Goal: Task Accomplishment & Management: Manage account settings

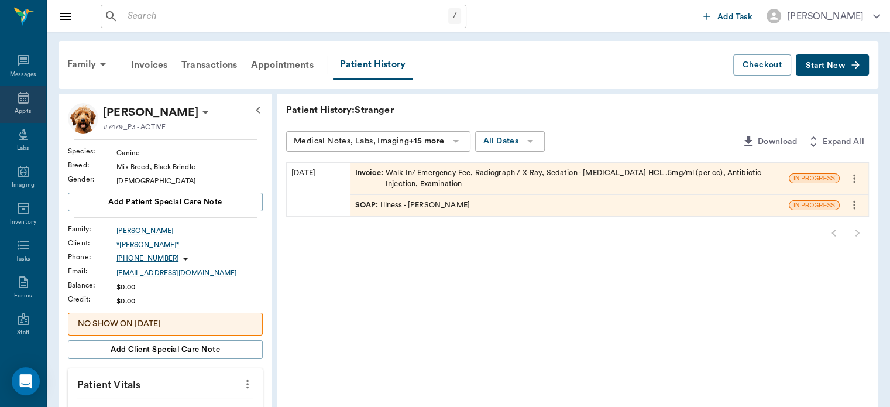
click at [18, 98] on icon at bounding box center [23, 98] width 11 height 12
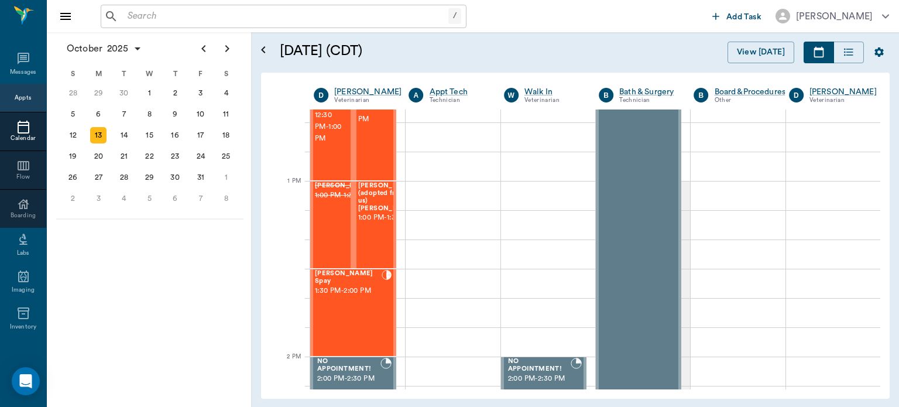
scroll to position [835, 0]
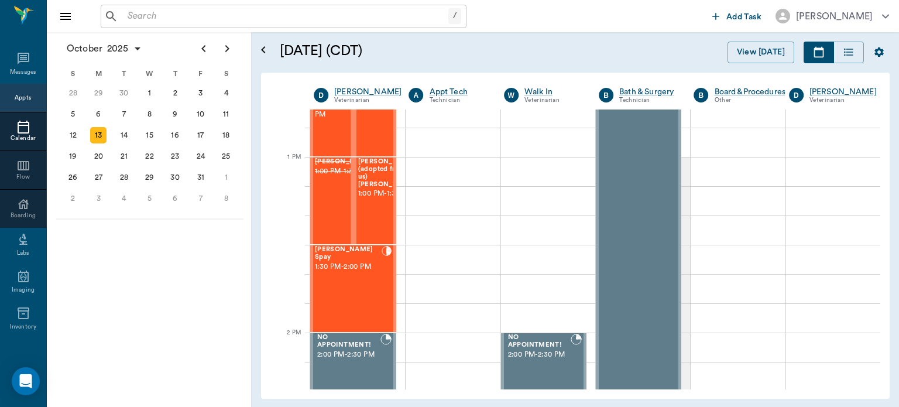
click at [358, 294] on div "[PERSON_NAME] Spay 1:30 PM - 2:00 PM" at bounding box center [348, 288] width 67 height 85
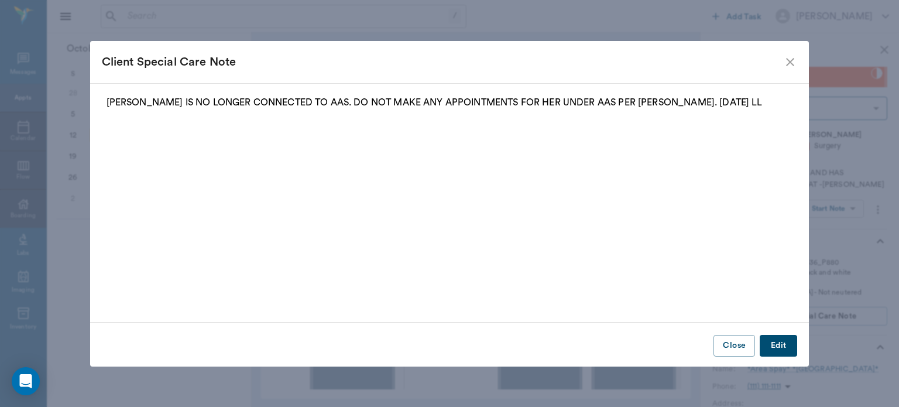
click at [792, 60] on icon "close" at bounding box center [790, 62] width 8 height 8
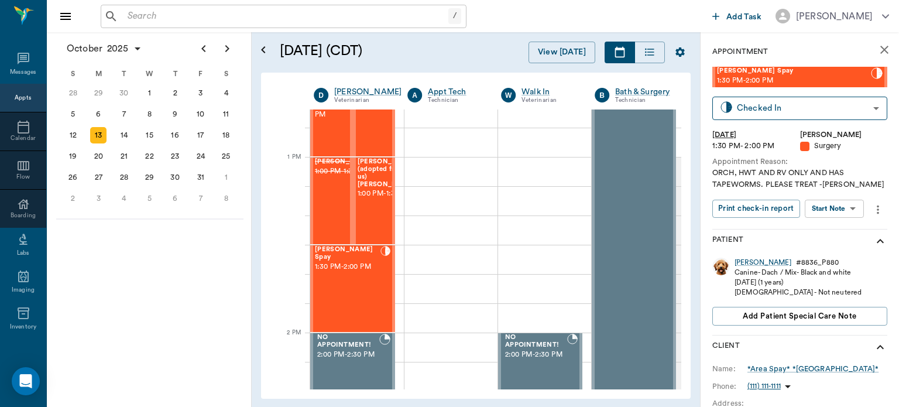
click at [845, 208] on body "/ ​ Add Task [PERSON_NAME] Nectar Messages Appts Calendar Flow Boarding Labs Im…" at bounding box center [449, 203] width 899 height 407
click at [836, 233] on button "Start SOAP" at bounding box center [821, 232] width 40 height 13
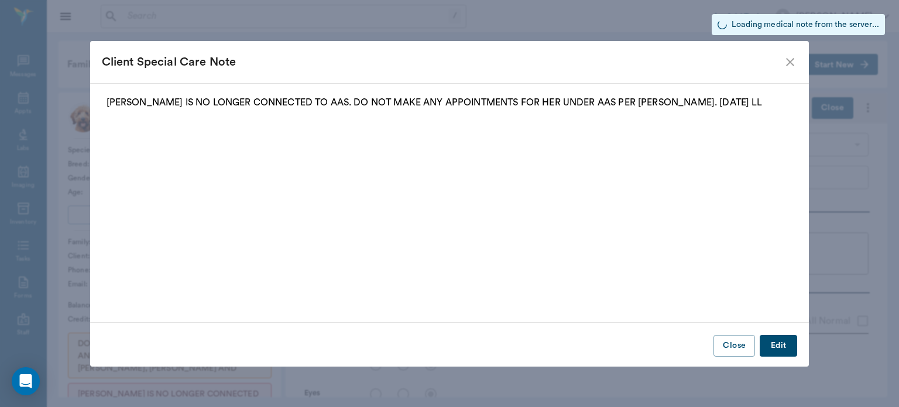
click at [791, 63] on icon "close" at bounding box center [790, 62] width 14 height 14
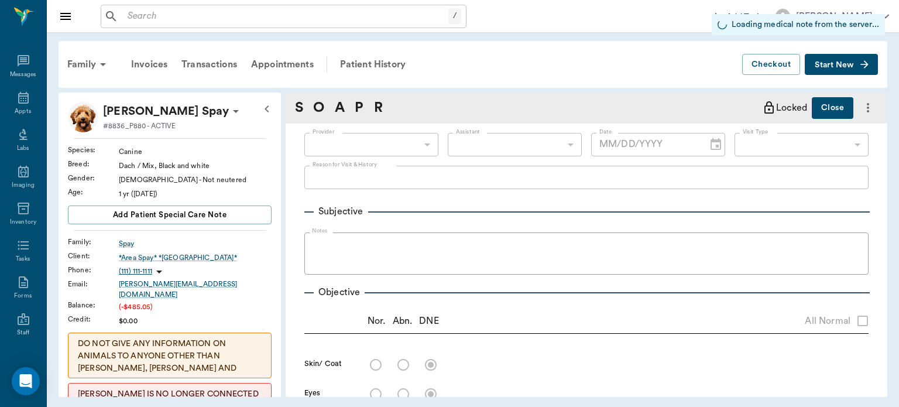
type input "63ec2f075fda476ae8351a4d"
type input "65d2be4f46e3a538d89b8c18"
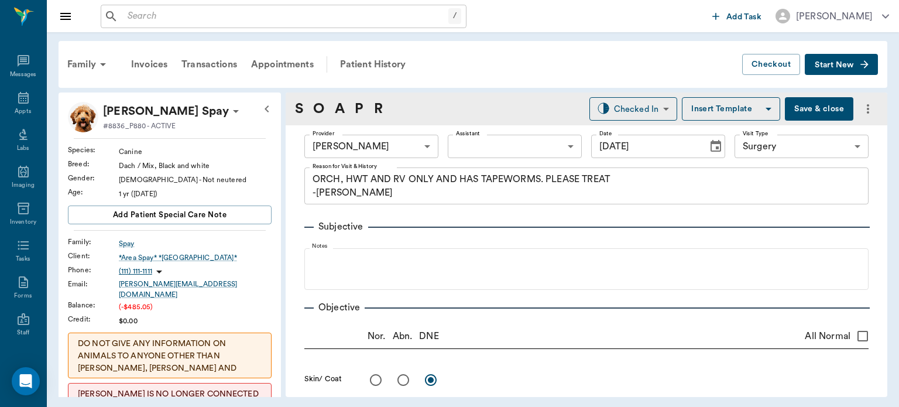
type input "[DATE]"
type textarea "ORCH, HWT AND RV ONLY AND HAS TAPEWORMS. PLEASE TREAT -[PERSON_NAME]"
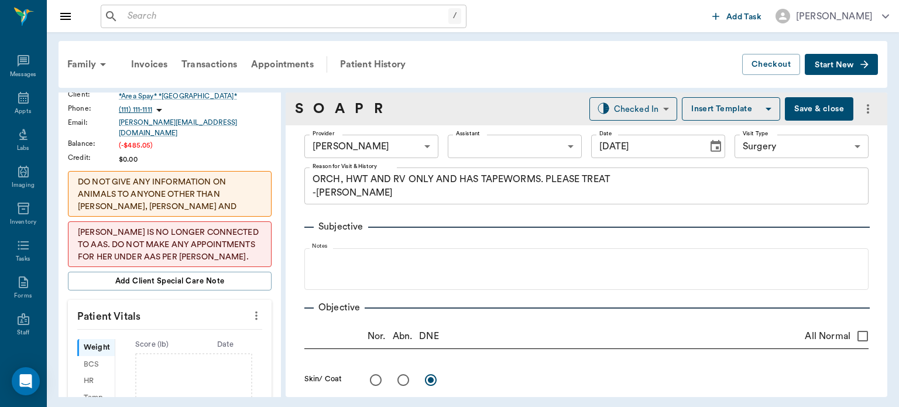
scroll to position [200, 0]
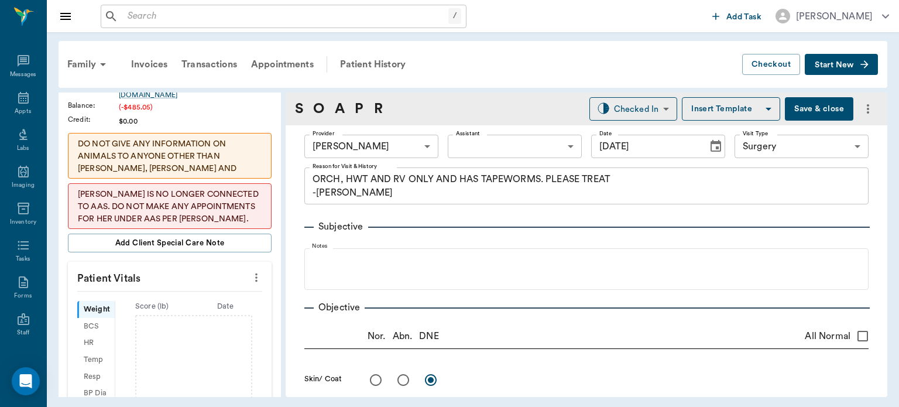
click at [253, 273] on icon "more" at bounding box center [256, 277] width 13 height 14
click at [228, 286] on span "Enter Vitals" at bounding box center [198, 289] width 98 height 12
click at [198, 307] on input "text" at bounding box center [169, 312] width 102 height 23
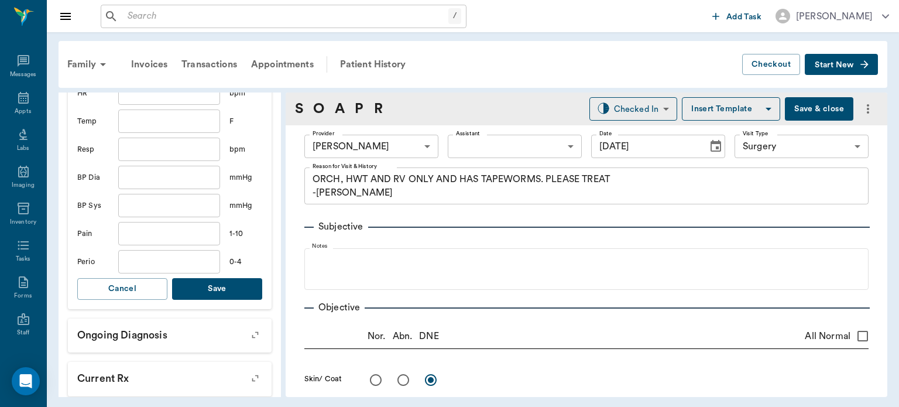
scroll to position [480, 0]
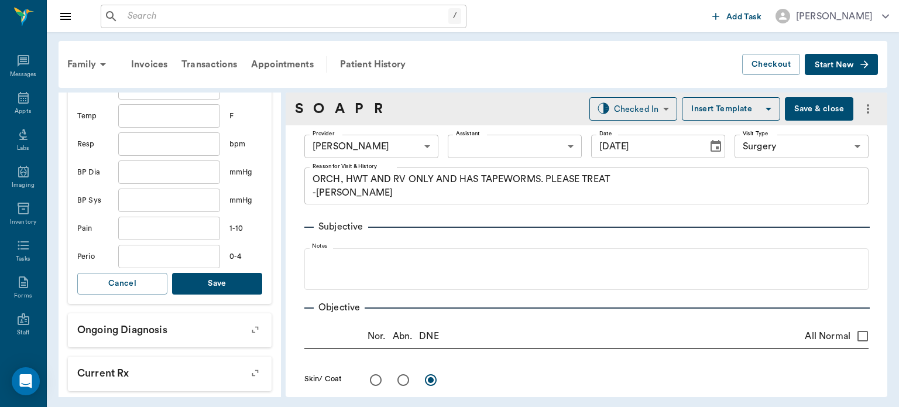
type input "17.2"
click at [219, 282] on button "Save" at bounding box center [217, 284] width 90 height 22
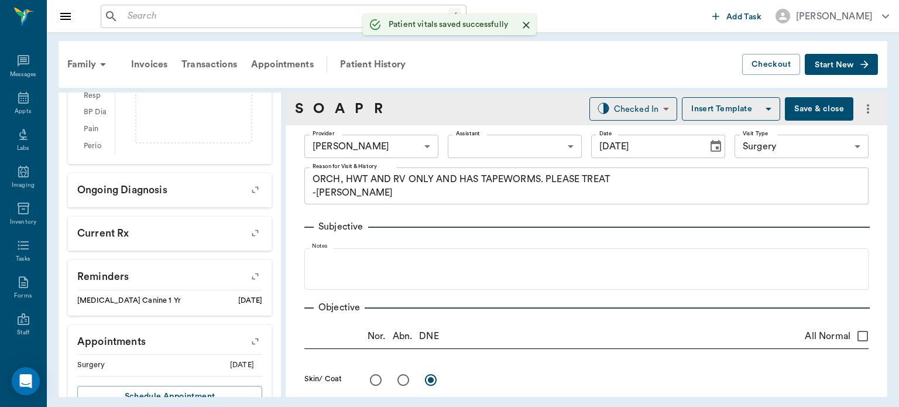
click at [485, 146] on body "/ ​ Add Task [PERSON_NAME] Nectar Messages Appts Labs Imaging Inventory Tasks F…" at bounding box center [449, 203] width 899 height 407
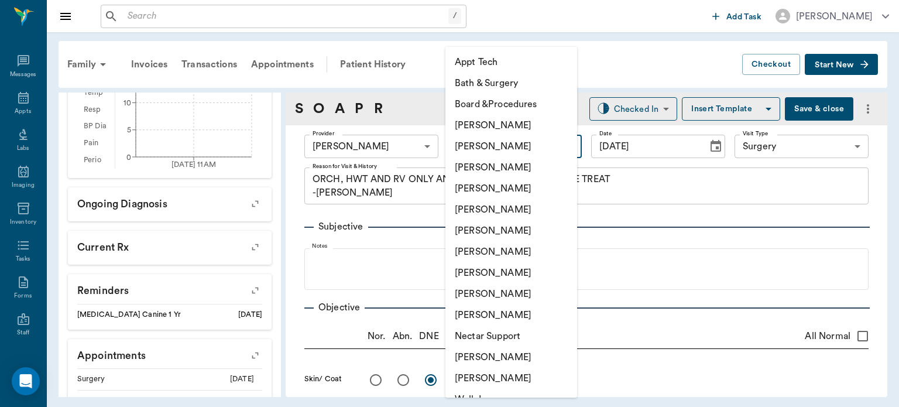
scroll to position [495, 0]
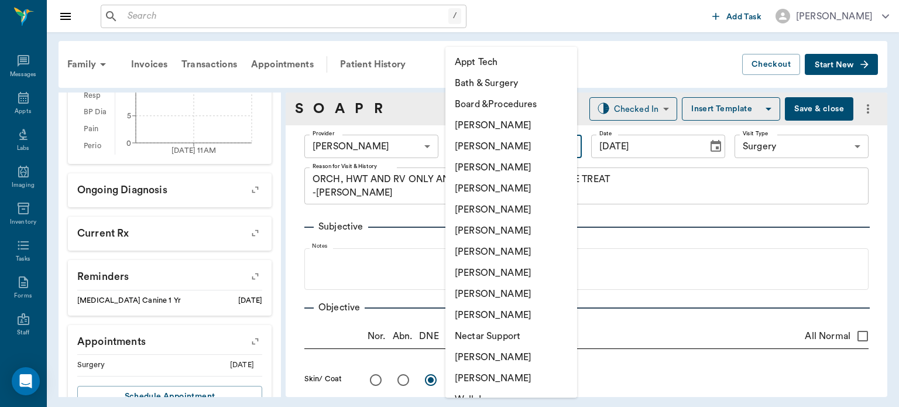
click at [513, 256] on li "[PERSON_NAME]" at bounding box center [511, 251] width 132 height 21
type input "682b670d8bdc6f7f8feef3db"
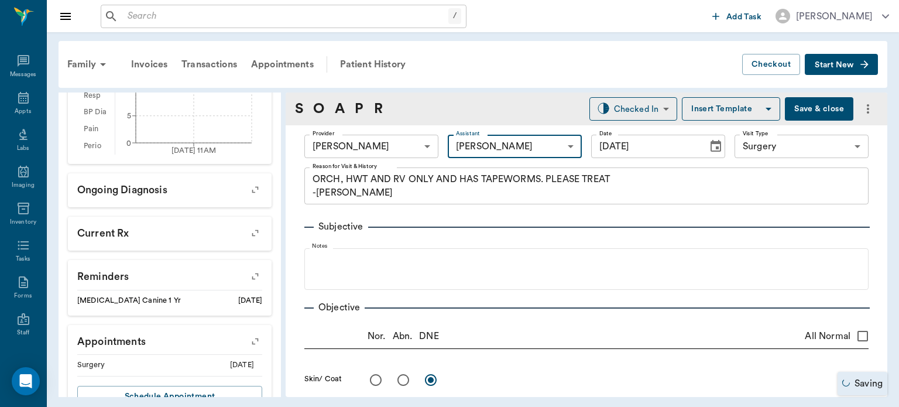
click at [777, 147] on body "/ ​ Add Task [PERSON_NAME] Nectar Messages Appts Labs Imaging Inventory Tasks F…" at bounding box center [449, 203] width 899 height 407
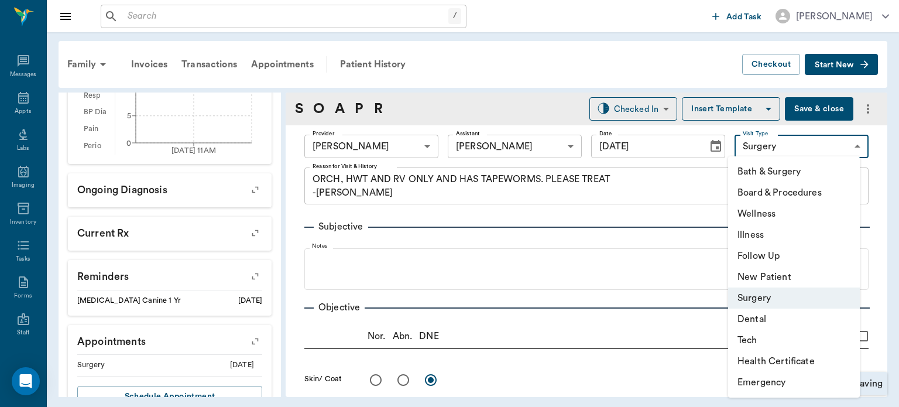
click at [779, 147] on div at bounding box center [449, 203] width 899 height 407
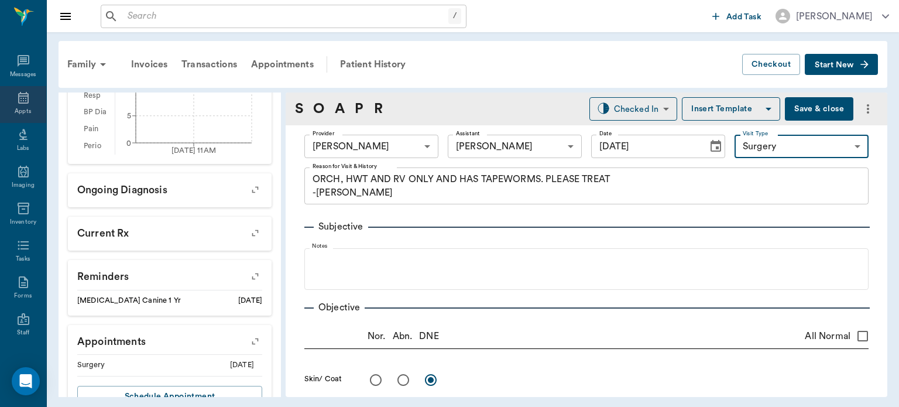
click at [18, 101] on icon at bounding box center [23, 98] width 11 height 12
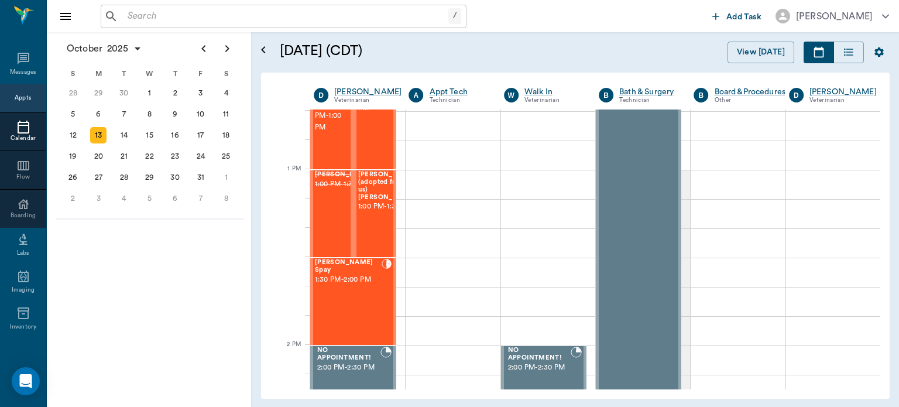
scroll to position [823, 0]
click at [359, 287] on div "[PERSON_NAME] Spay 1:30 PM - 2:00 PM" at bounding box center [348, 300] width 67 height 85
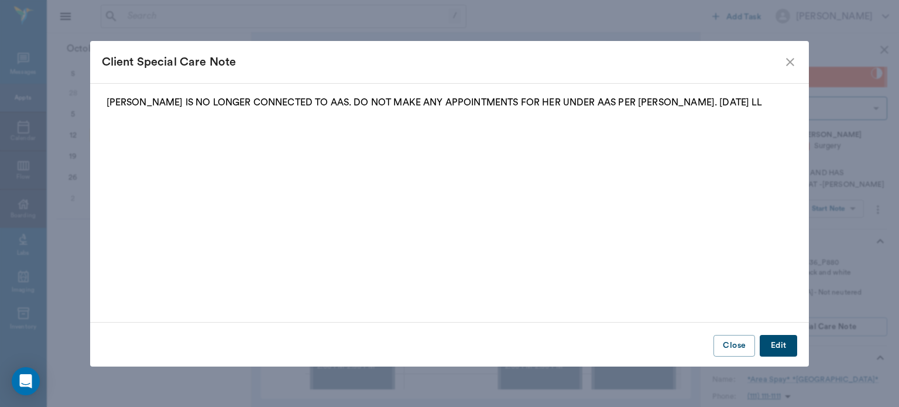
click at [788, 63] on icon "close" at bounding box center [790, 62] width 8 height 8
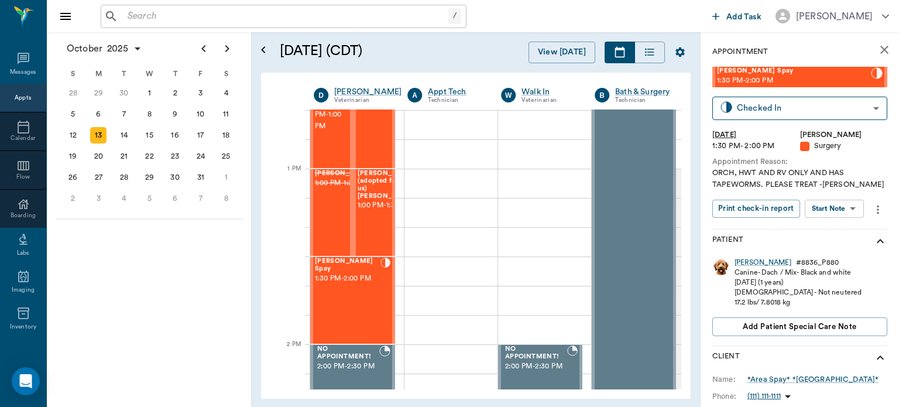
click at [828, 213] on body "/ ​ Add Task [PERSON_NAME] Nectar Messages Appts Calendar Flow Boarding Labs Im…" at bounding box center [449, 203] width 899 height 407
click at [836, 237] on button "View SOAP" at bounding box center [821, 232] width 40 height 13
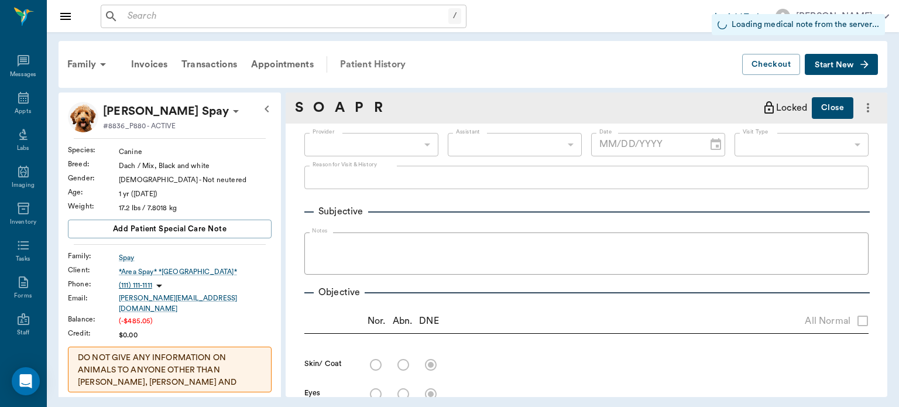
click at [390, 64] on div "Patient History" at bounding box center [373, 64] width 80 height 28
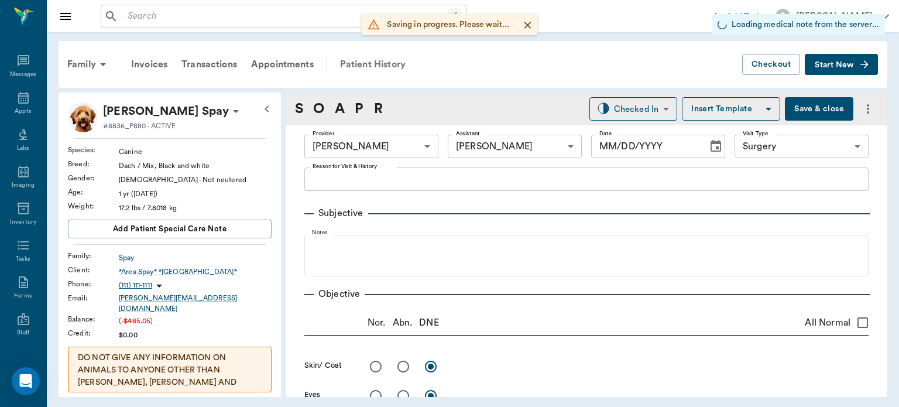
type input "63ec2f075fda476ae8351a4d"
type input "682b670d8bdc6f7f8feef3db"
type input "65d2be4f46e3a538d89b8c18"
type input "[DATE]"
type textarea "ORCH, HWT AND RV ONLY AND HAS TAPEWORMS. PLEASE TREAT -[PERSON_NAME]"
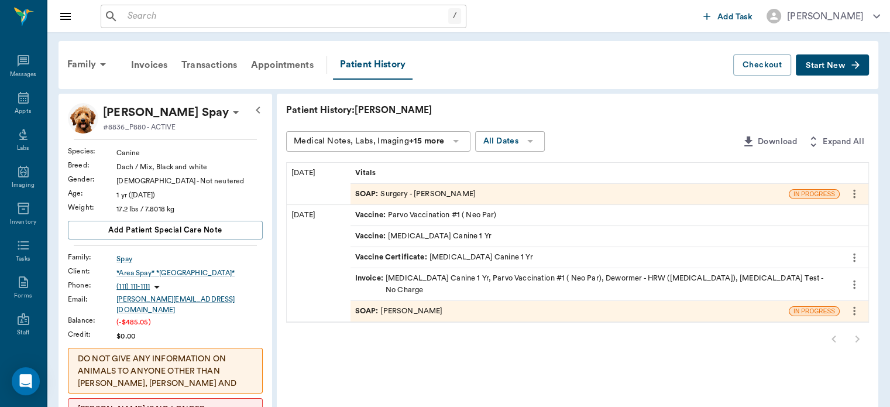
click at [854, 193] on icon "more" at bounding box center [854, 194] width 2 height 9
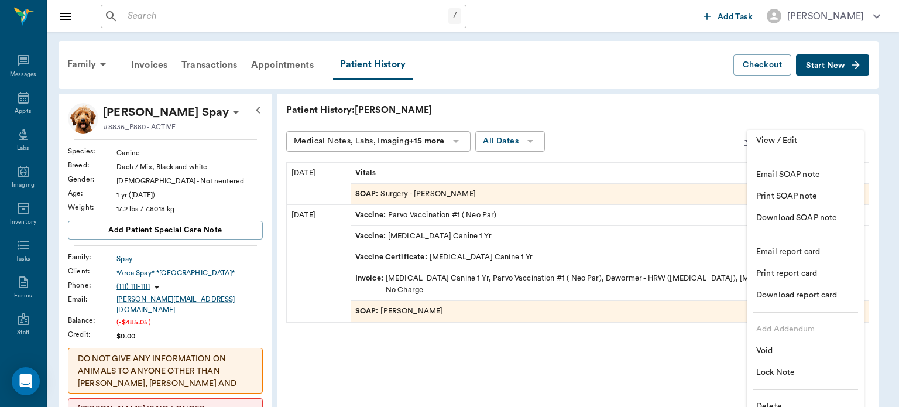
click at [795, 400] on span "Delete" at bounding box center [805, 406] width 98 height 12
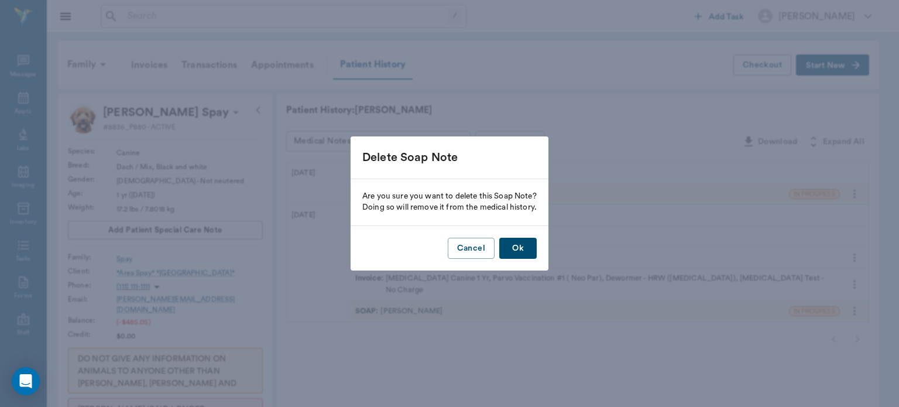
click at [534, 253] on button "Ok" at bounding box center [517, 249] width 37 height 22
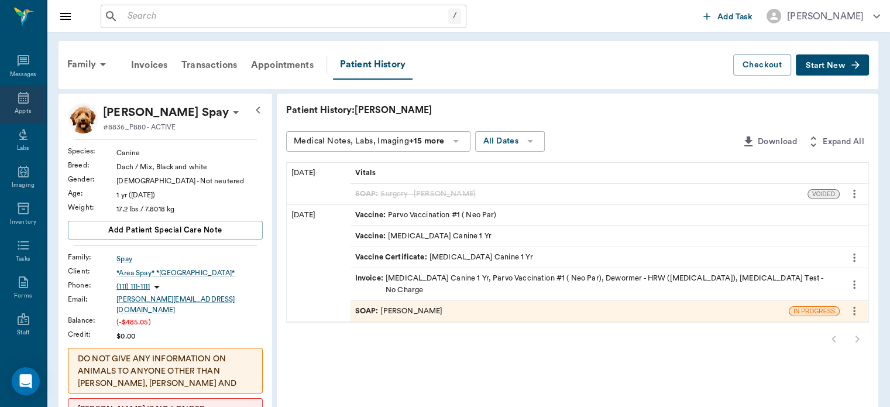
click at [22, 98] on icon at bounding box center [23, 98] width 14 height 14
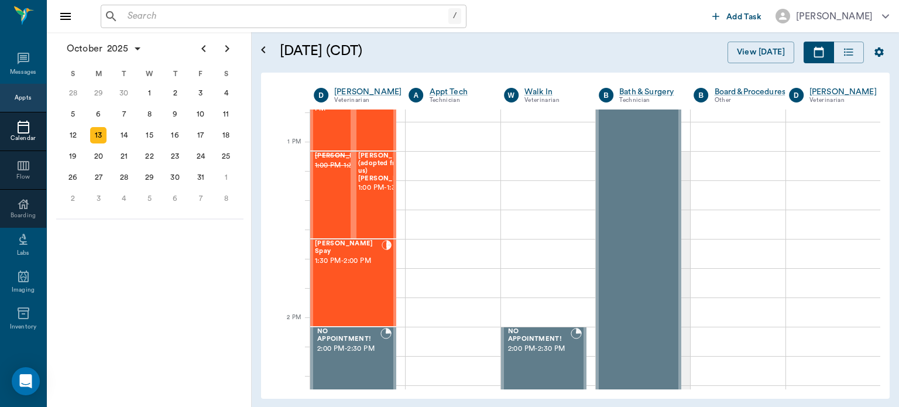
scroll to position [850, 0]
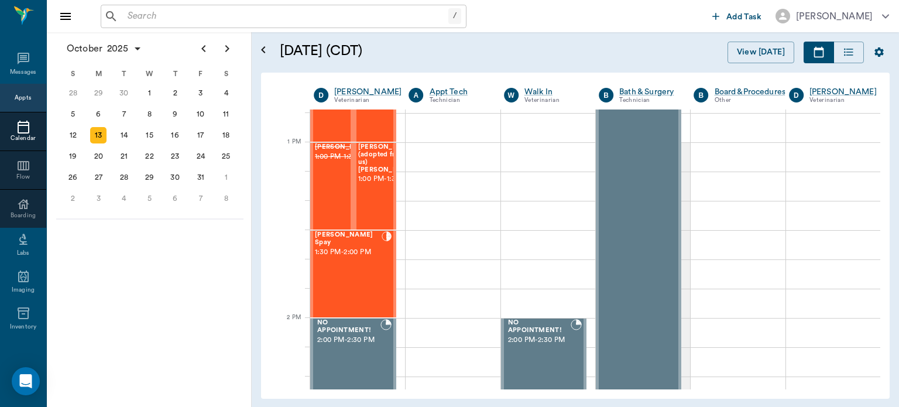
click at [362, 265] on div "[PERSON_NAME] Spay 1:30 PM - 2:00 PM" at bounding box center [348, 273] width 67 height 85
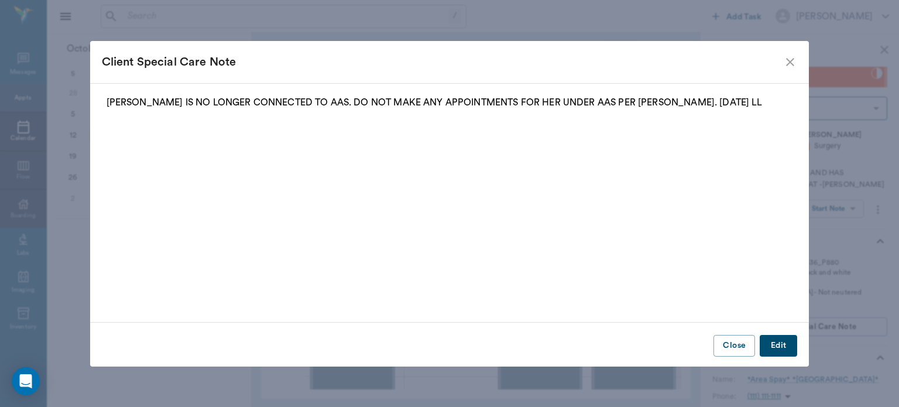
click at [787, 62] on icon "close" at bounding box center [790, 62] width 14 height 14
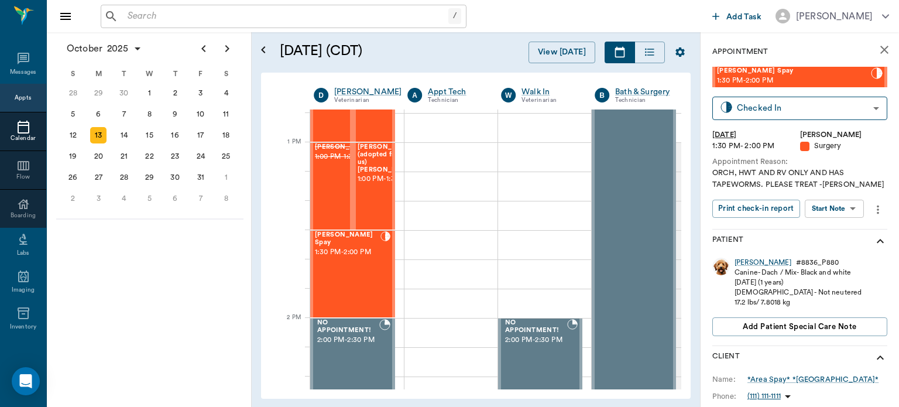
click at [838, 213] on body "/ ​ Add Task [PERSON_NAME] Nectar Messages Appts Calendar Flow Boarding Labs Im…" at bounding box center [449, 203] width 899 height 407
click at [832, 253] on button "Start Surgery" at bounding box center [825, 251] width 48 height 13
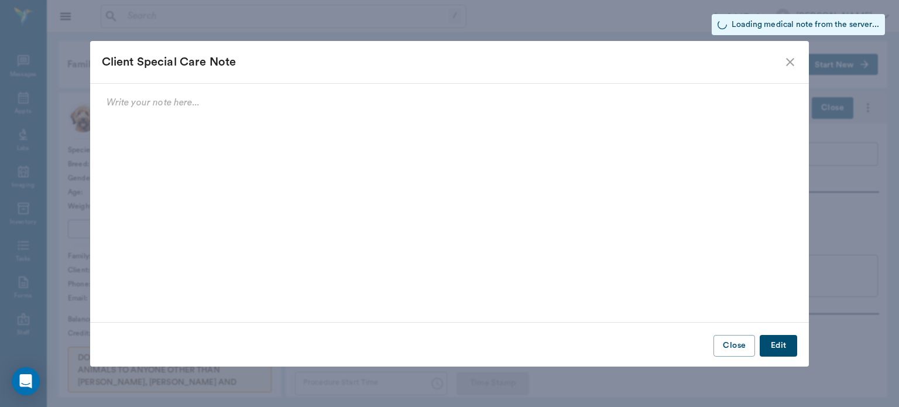
click at [787, 62] on icon "close" at bounding box center [790, 62] width 14 height 14
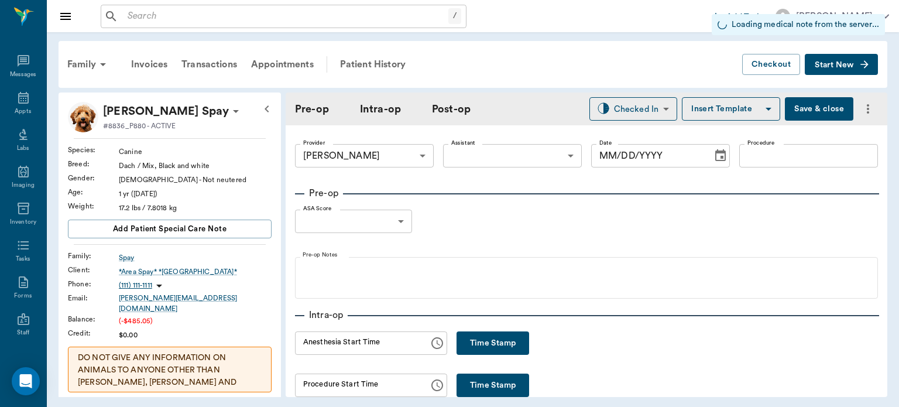
type input "63ec2f075fda476ae8351a4d"
type input "[DATE]"
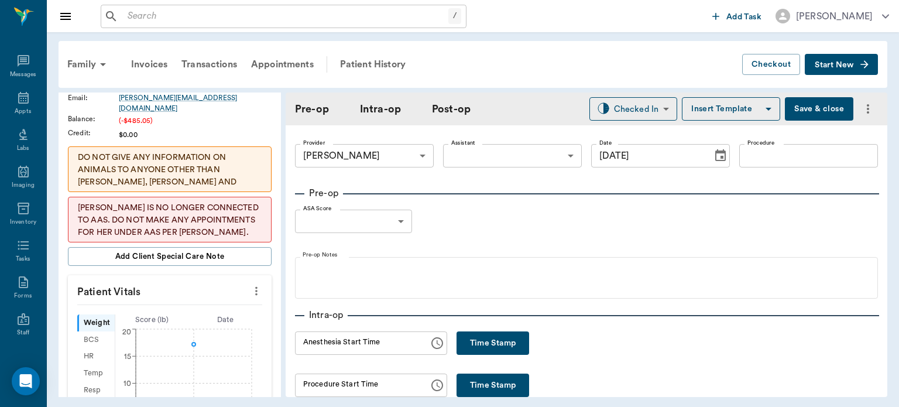
click at [518, 156] on body "/ ​ Add Task [PERSON_NAME] Nectar Messages Appts Labs Imaging Inventory Tasks F…" at bounding box center [449, 203] width 899 height 407
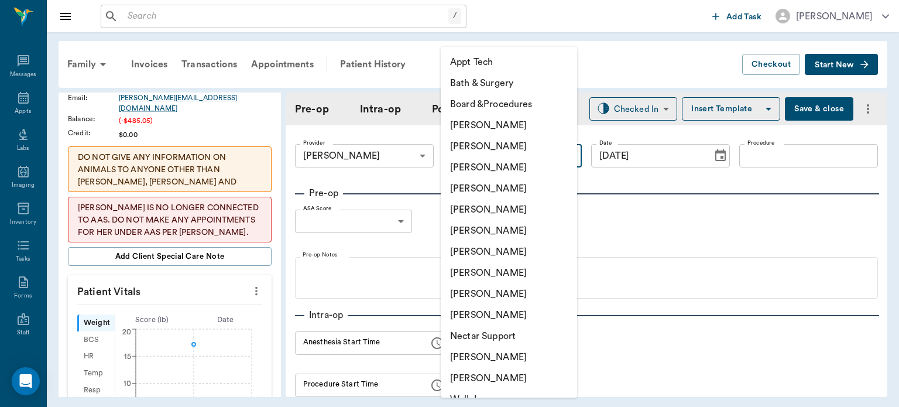
click at [510, 257] on li "[PERSON_NAME]" at bounding box center [509, 251] width 136 height 21
type input "682b670d8bdc6f7f8feef3db"
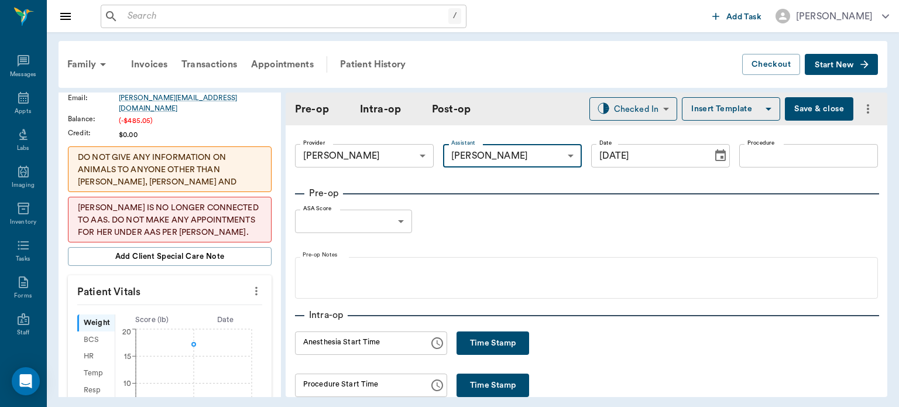
click at [795, 157] on input "Procedure" at bounding box center [808, 155] width 139 height 23
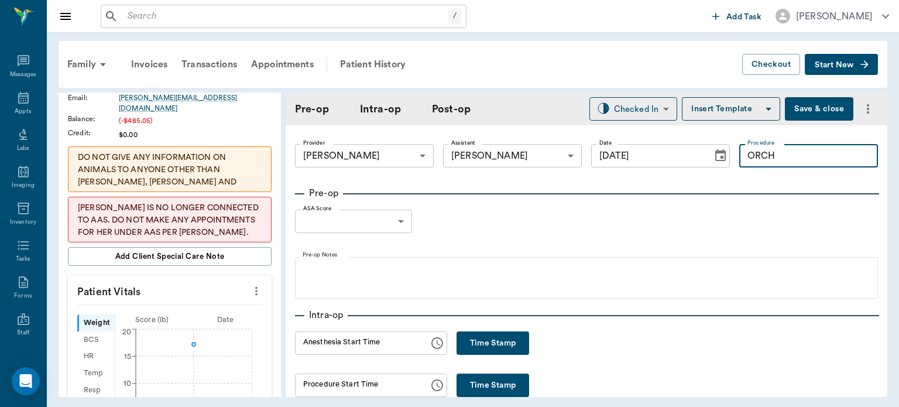
type input "ORCH"
click at [714, 108] on button "Insert Template" at bounding box center [731, 108] width 98 height 23
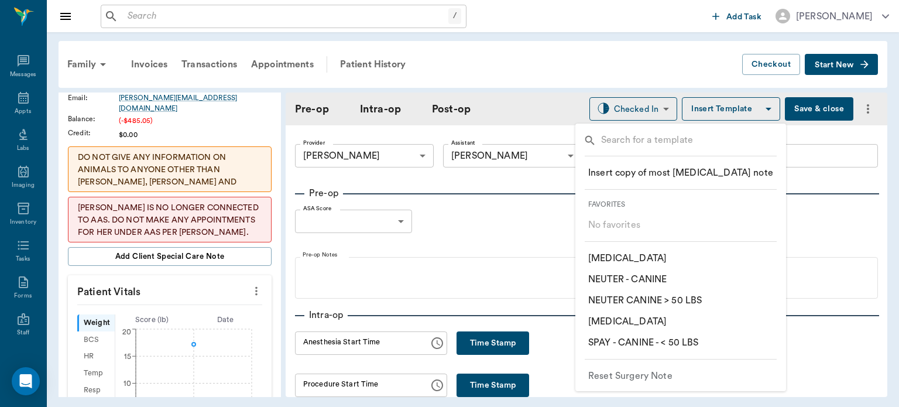
click at [701, 300] on p "​ NEUTER CANINE > 50 LBS" at bounding box center [645, 300] width 114 height 14
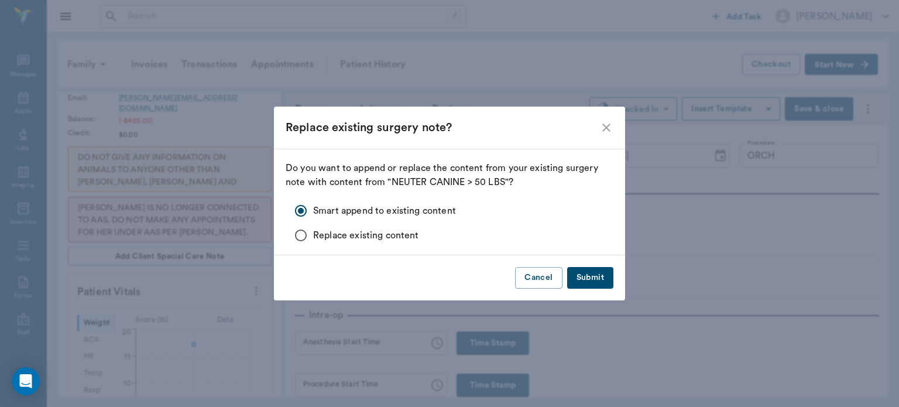
click at [596, 280] on button "Submit" at bounding box center [590, 278] width 46 height 22
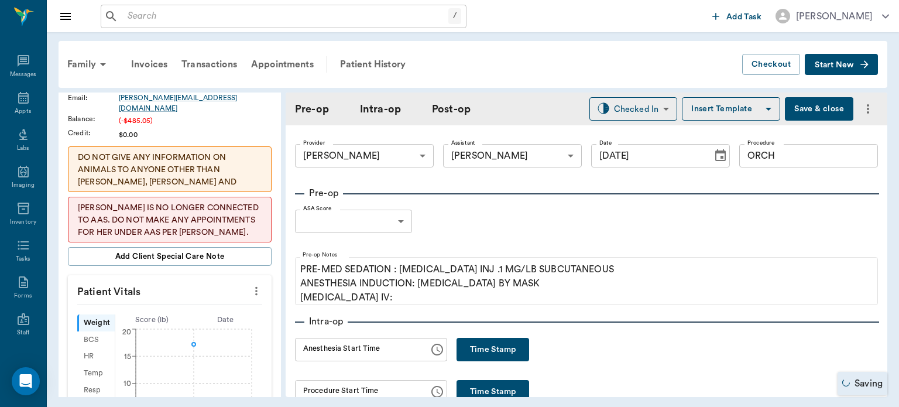
click at [385, 225] on body "/ ​ Add Task [PERSON_NAME] Nectar Messages Appts Labs Imaging Inventory Tasks F…" at bounding box center [449, 203] width 899 height 407
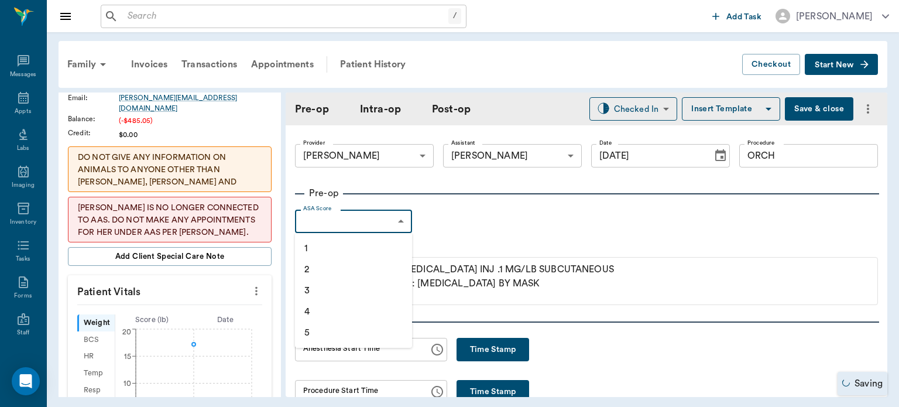
click at [362, 274] on li "2" at bounding box center [353, 269] width 117 height 21
type input "2"
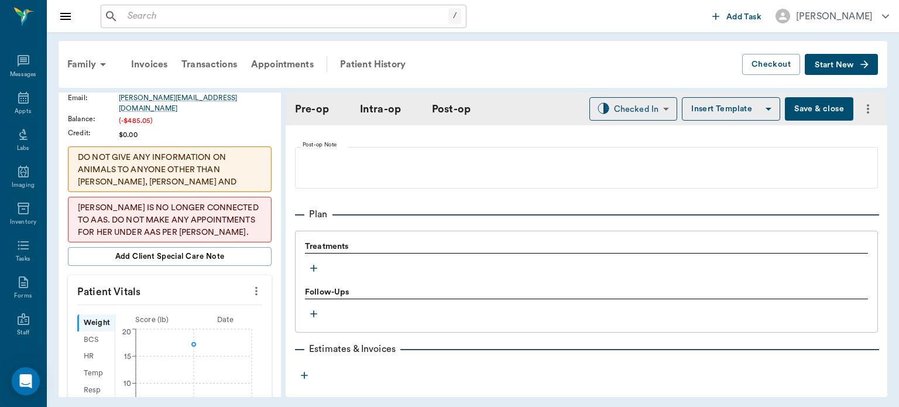
scroll to position [904, 0]
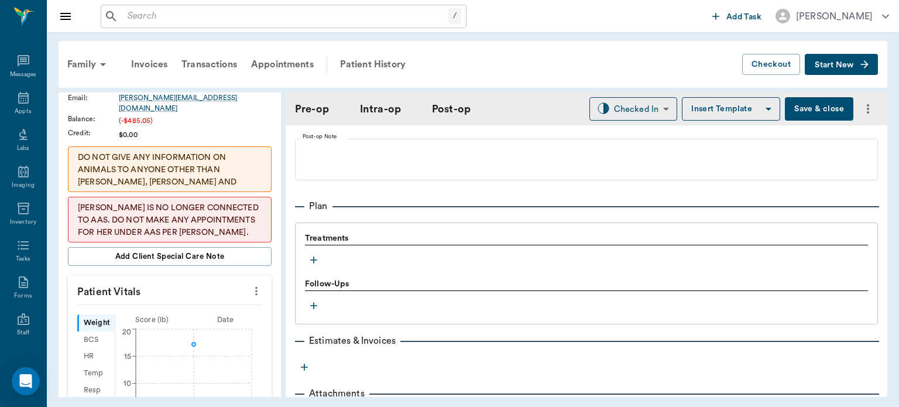
click at [315, 258] on icon "button" at bounding box center [313, 259] width 7 height 7
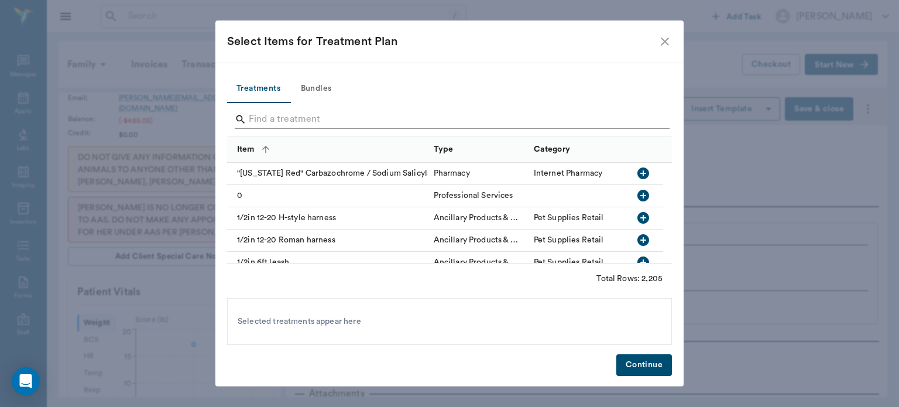
click at [461, 123] on input "Search" at bounding box center [450, 119] width 403 height 19
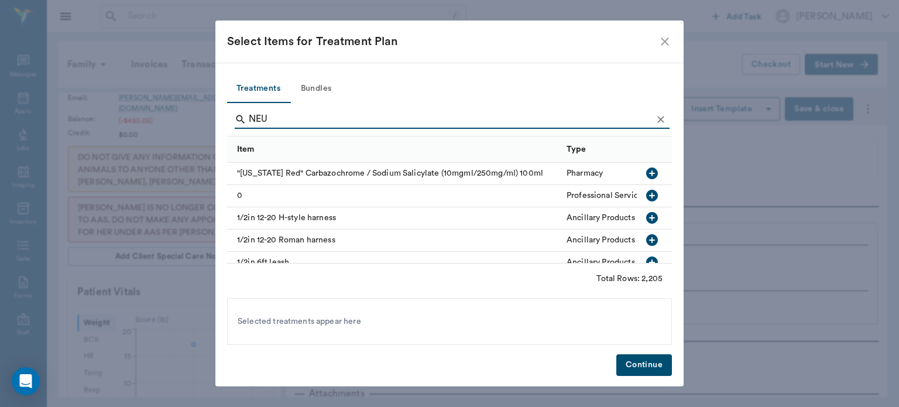
type input "NEUT"
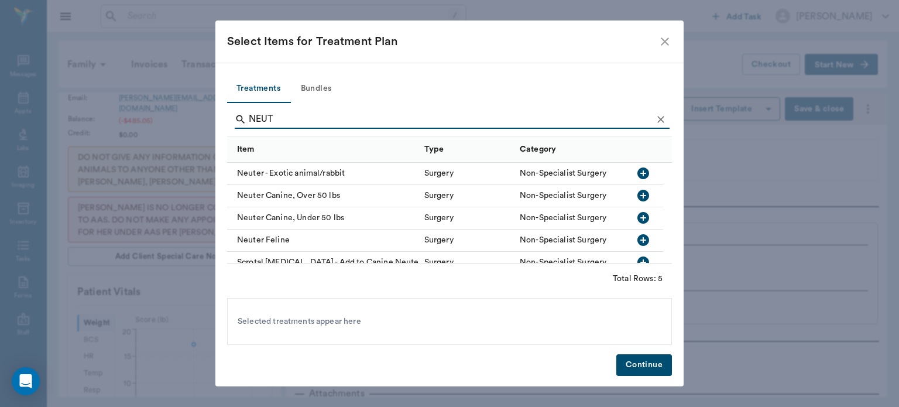
click at [328, 89] on button "Bundles" at bounding box center [316, 89] width 53 height 28
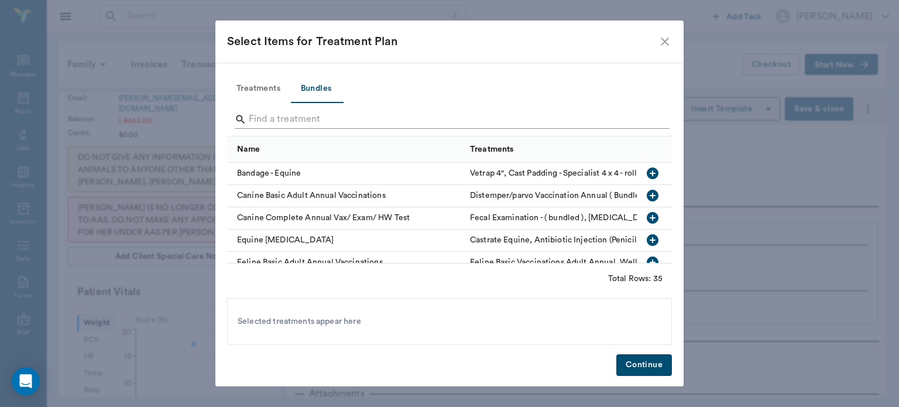
click at [448, 119] on input "Search" at bounding box center [450, 119] width 403 height 19
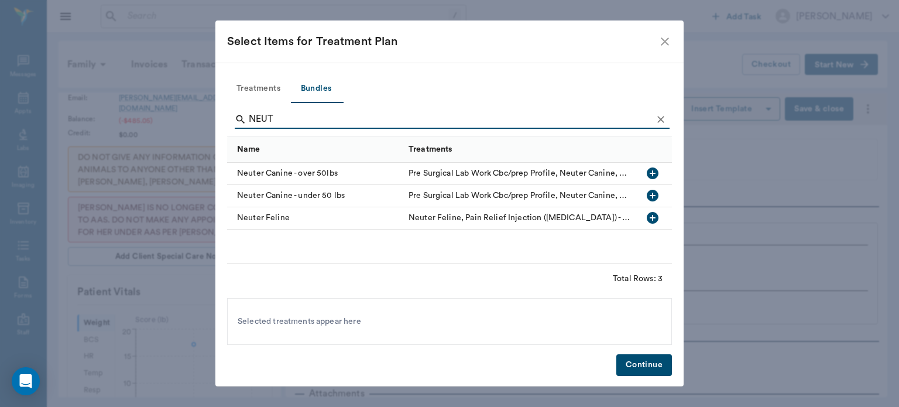
type input "NEUT"
click at [653, 195] on icon "button" at bounding box center [653, 195] width 14 height 14
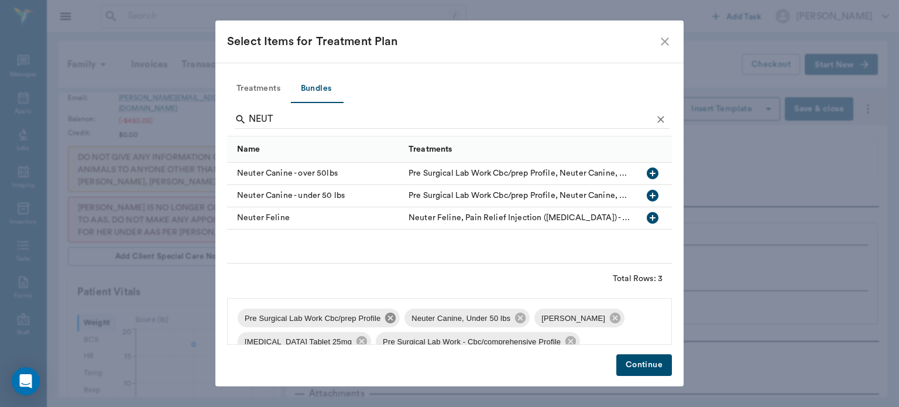
click at [389, 321] on icon at bounding box center [390, 318] width 11 height 11
click at [890, 180] on div "Select Items for Treatment Plan Treatments Bundles NEUT Name Treatments Neuter …" at bounding box center [449, 203] width 899 height 407
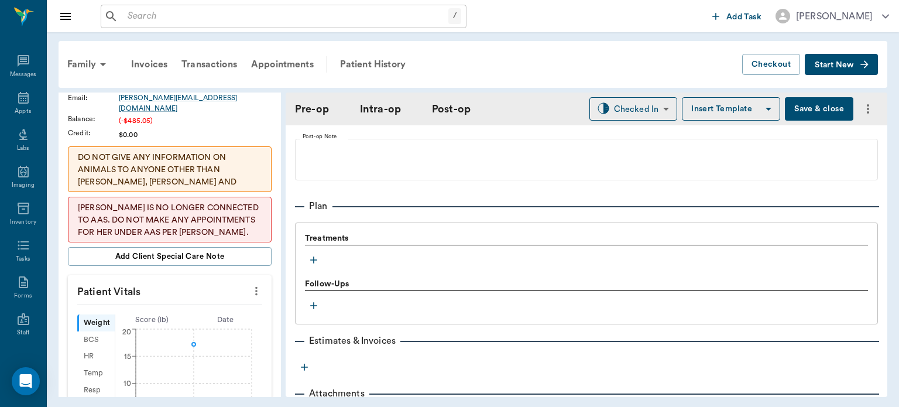
click at [555, 320] on div "Treatments Follow-Ups" at bounding box center [586, 273] width 583 height 102
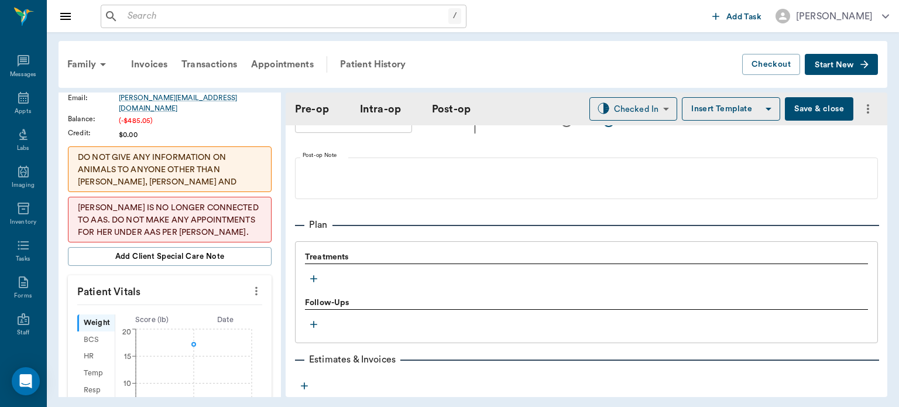
scroll to position [881, 0]
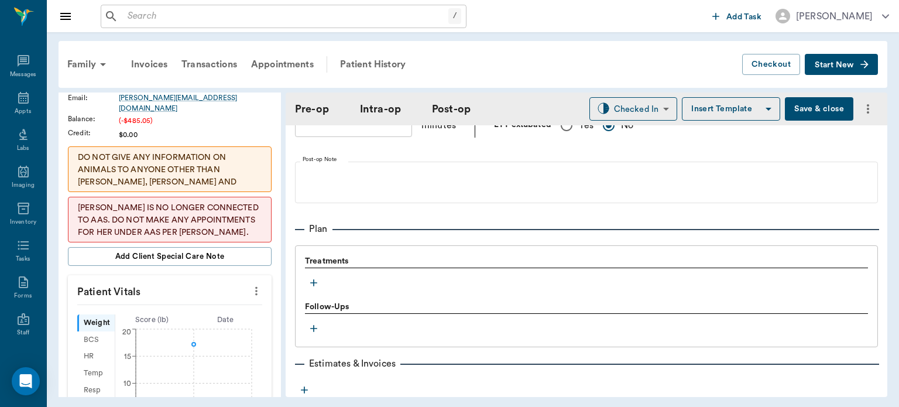
click at [313, 286] on icon "button" at bounding box center [314, 283] width 12 height 12
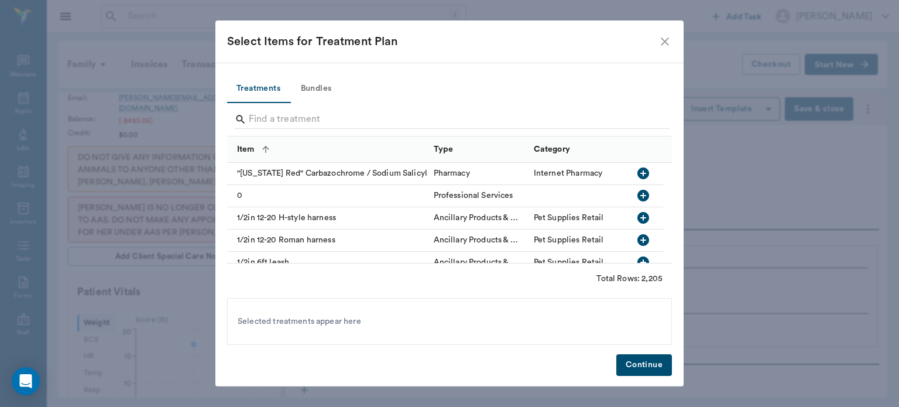
click at [318, 95] on button "Bundles" at bounding box center [316, 89] width 53 height 28
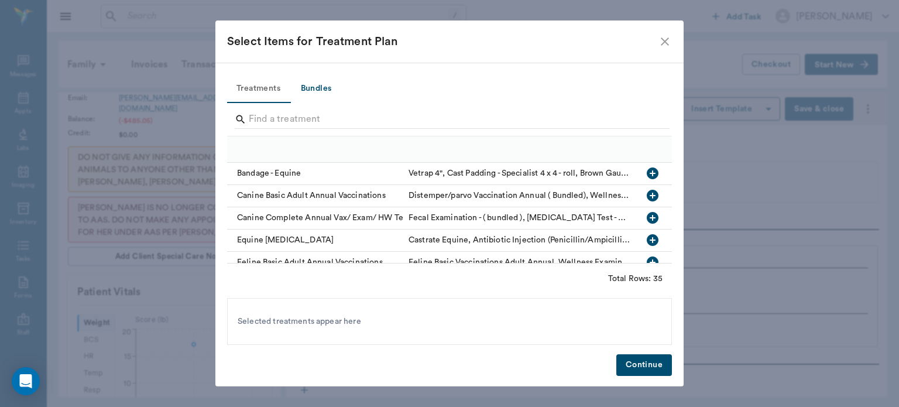
click at [317, 92] on button "Bundles" at bounding box center [316, 89] width 53 height 28
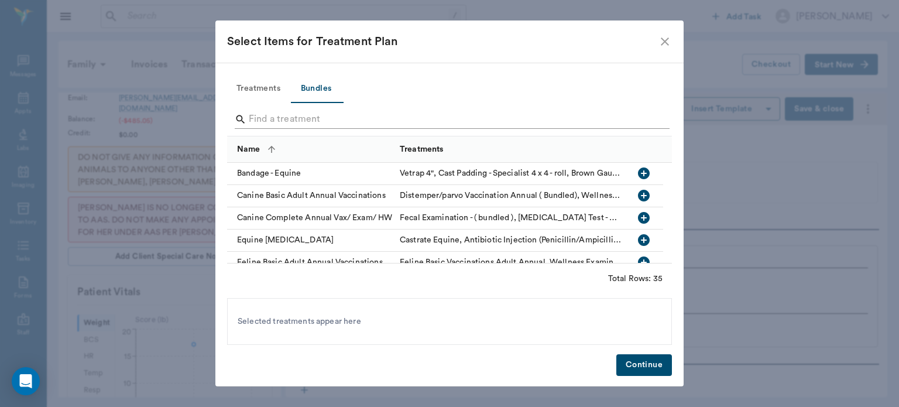
click at [362, 122] on input "Search" at bounding box center [450, 119] width 403 height 19
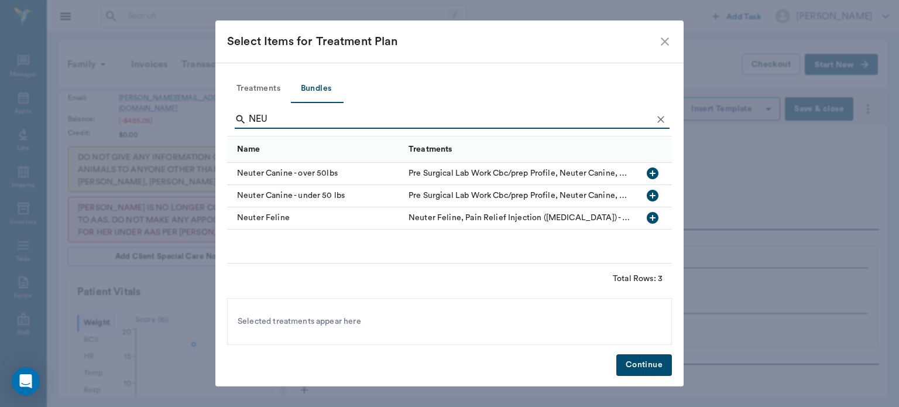
type input "NEU"
click at [653, 196] on icon "button" at bounding box center [653, 196] width 12 height 12
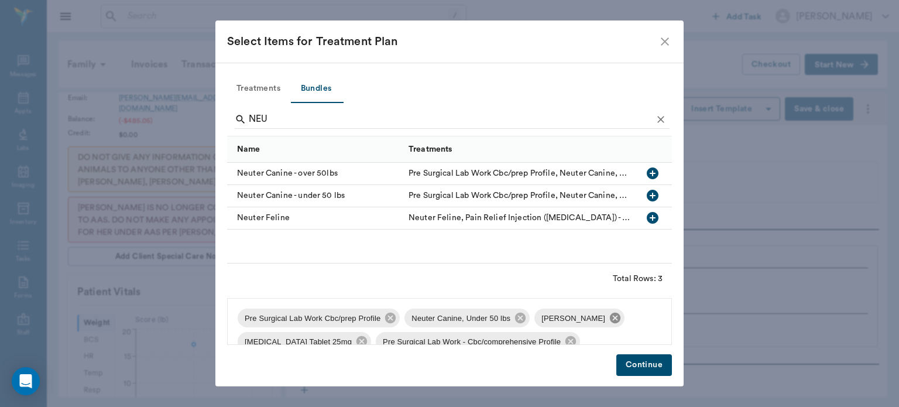
click at [612, 320] on icon at bounding box center [615, 318] width 11 height 11
click at [368, 335] on icon at bounding box center [361, 341] width 13 height 13
click at [525, 341] on icon at bounding box center [529, 341] width 13 height 13
click at [431, 340] on icon at bounding box center [432, 341] width 13 height 13
click at [387, 316] on icon at bounding box center [390, 317] width 13 height 13
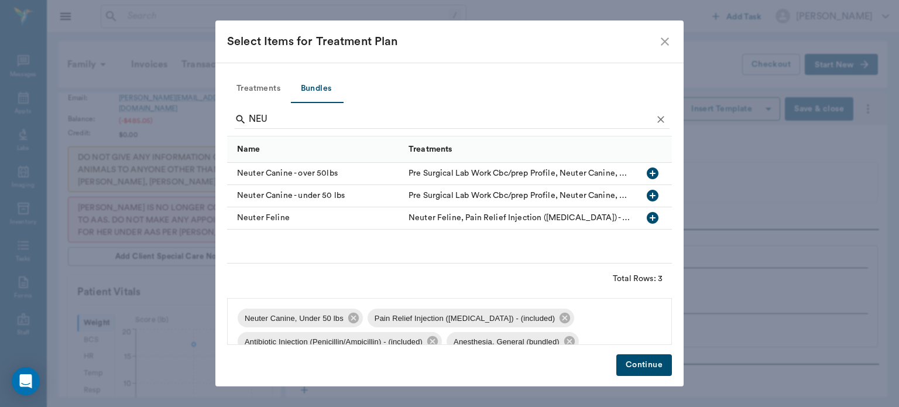
scroll to position [16, 0]
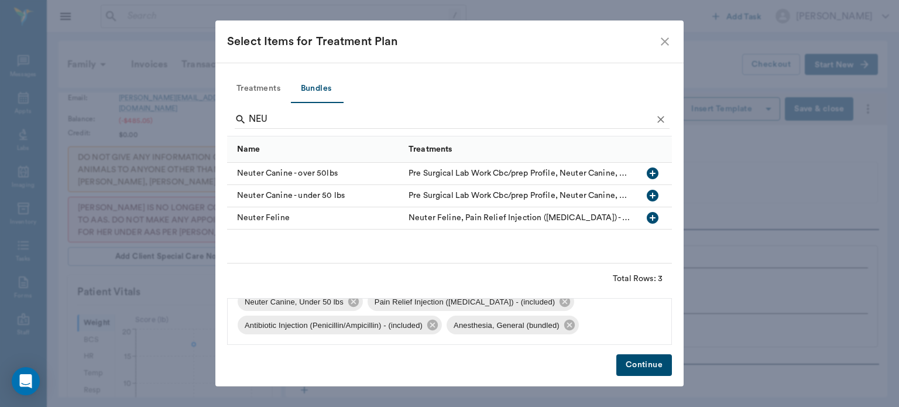
click at [632, 358] on button "Continue" at bounding box center [644, 365] width 56 height 22
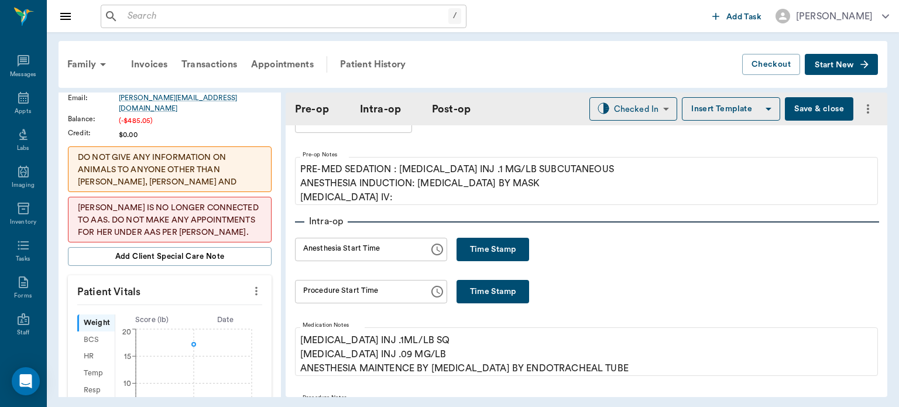
scroll to position [0, 0]
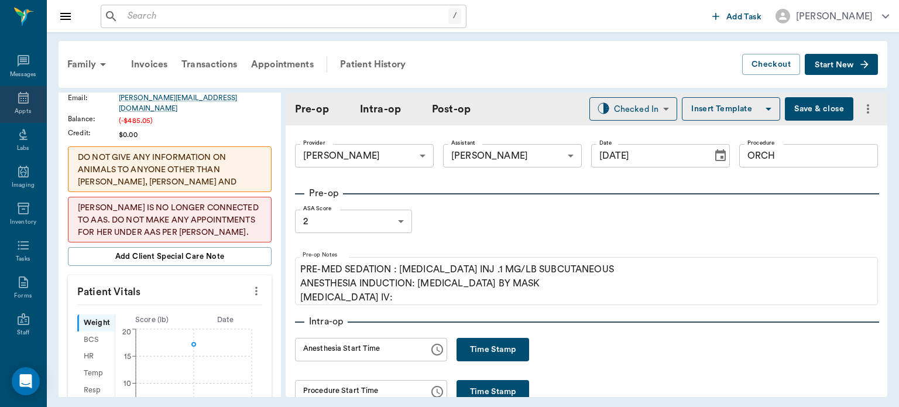
click at [32, 101] on div "Appts" at bounding box center [23, 104] width 46 height 37
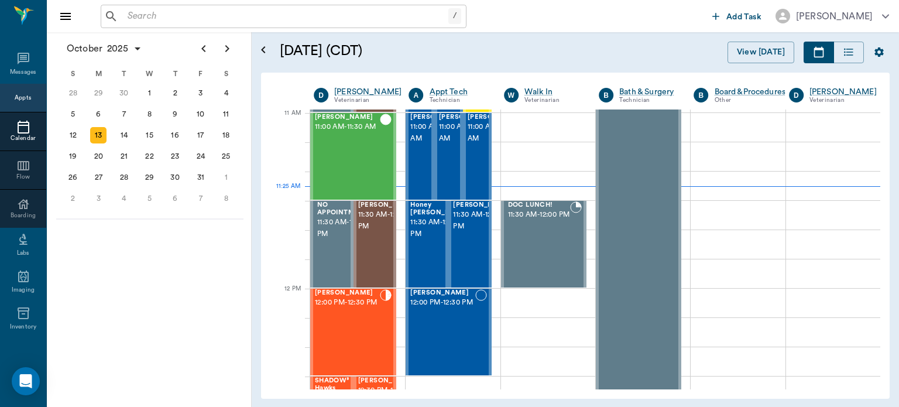
scroll to position [528, 0]
click at [348, 307] on span "12:00 PM - 12:30 PM" at bounding box center [347, 303] width 65 height 12
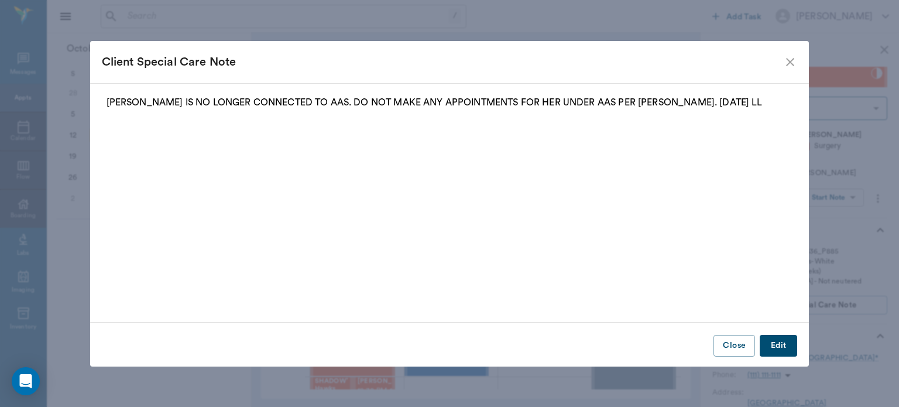
click at [792, 59] on icon "close" at bounding box center [790, 62] width 8 height 8
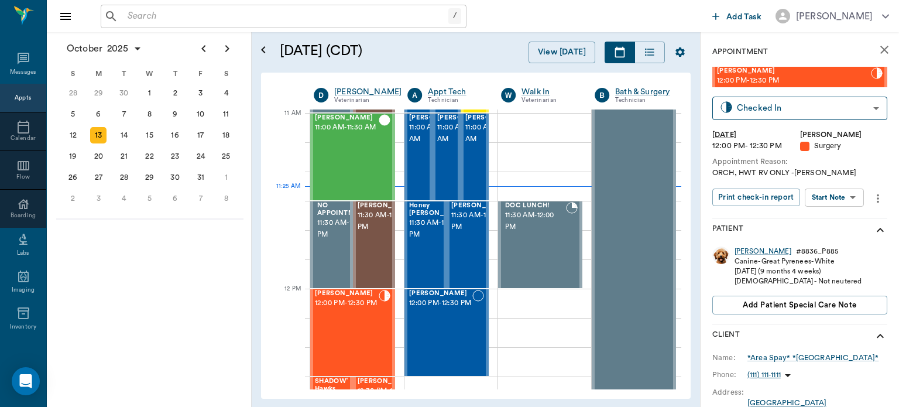
click at [830, 191] on body "/ ​ Add Task [PERSON_NAME] Nectar Messages Appts Calendar Flow Boarding Labs Im…" at bounding box center [449, 203] width 899 height 407
click at [833, 235] on button "Start Surgery" at bounding box center [825, 240] width 48 height 13
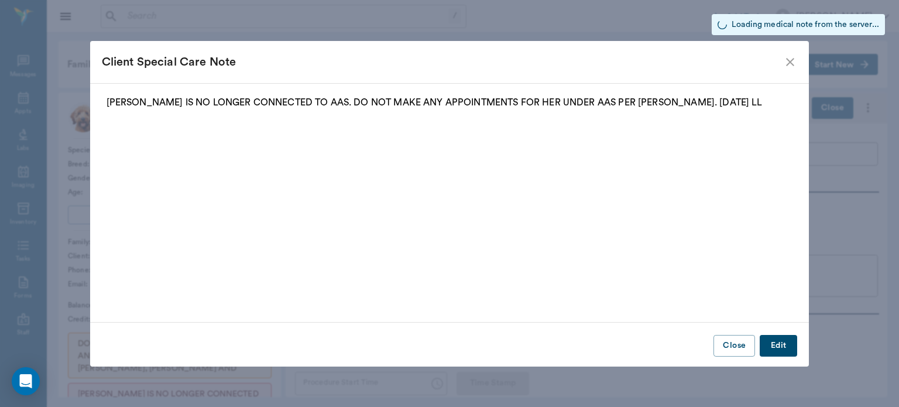
click at [792, 61] on icon "close" at bounding box center [790, 62] width 14 height 14
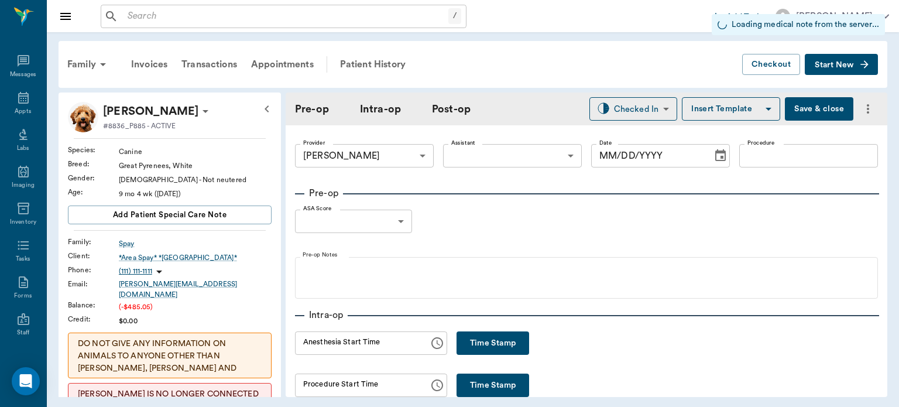
type input "63ec2f075fda476ae8351a4d"
type input "[DATE]"
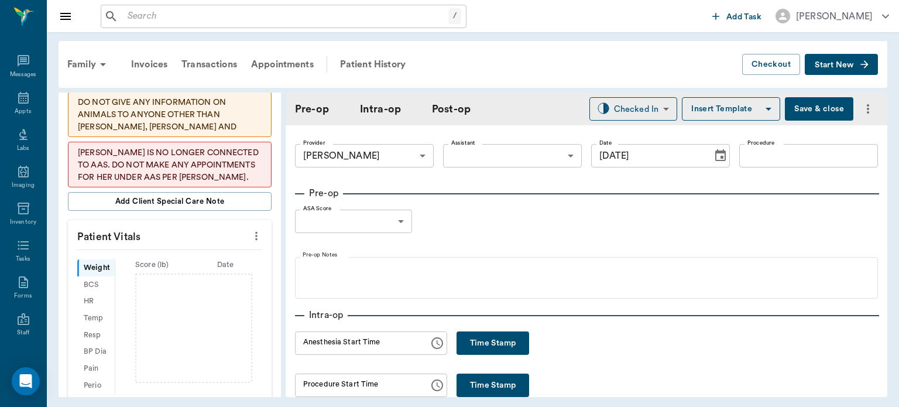
scroll to position [243, 0]
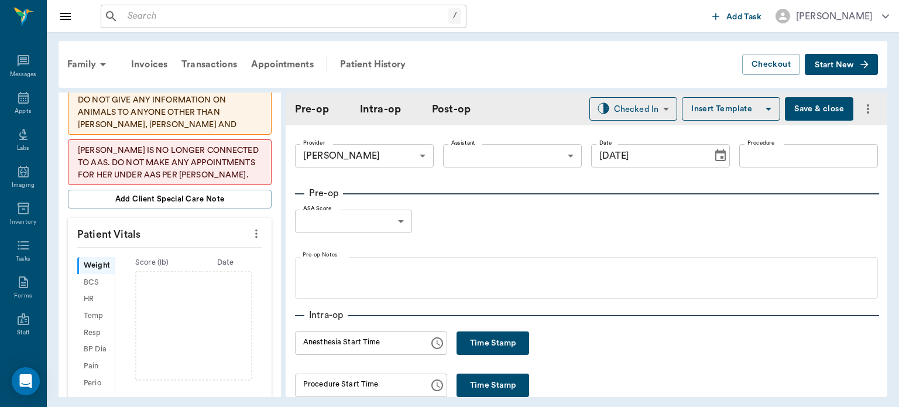
click at [250, 226] on icon "more" at bounding box center [256, 233] width 13 height 14
click at [199, 248] on span "Enter Vitals" at bounding box center [198, 245] width 98 height 12
click at [176, 265] on input "text" at bounding box center [169, 268] width 102 height 23
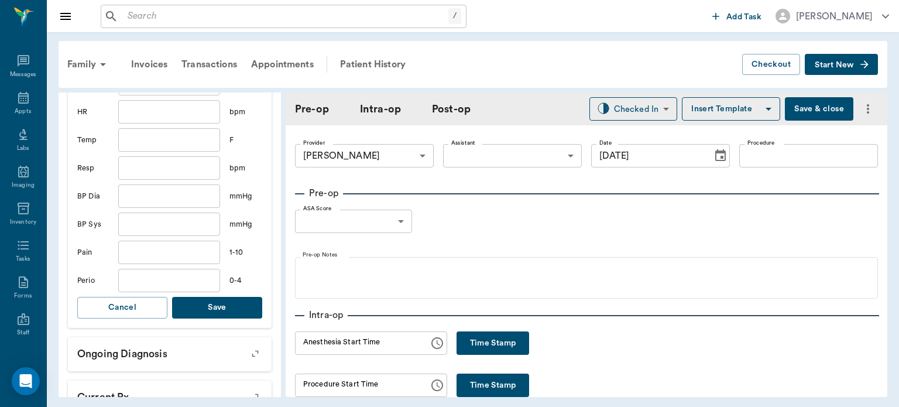
scroll to position [459, 0]
type input "71.7"
click at [208, 295] on button "Save" at bounding box center [217, 305] width 90 height 22
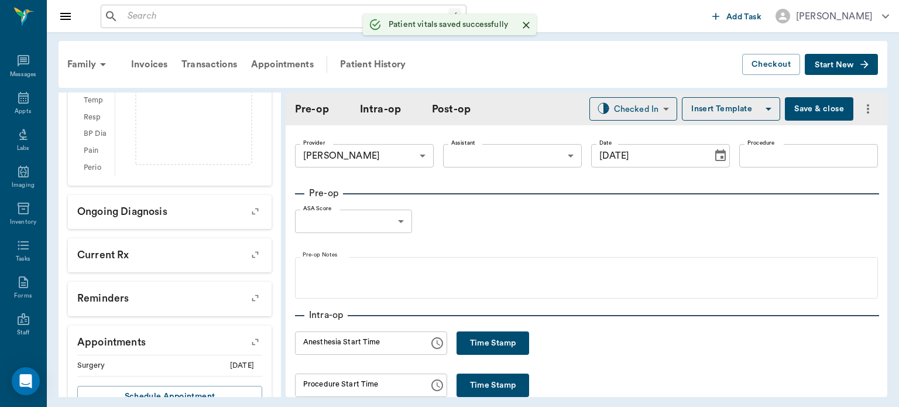
click at [473, 153] on body "/ ​ Add Task [PERSON_NAME] Nectar Messages Appts Labs Imaging Inventory Tasks F…" at bounding box center [449, 203] width 899 height 407
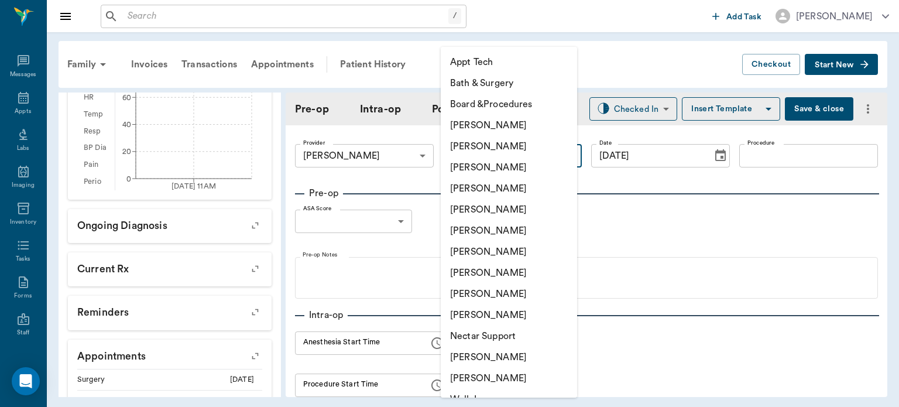
scroll to position [473, 0]
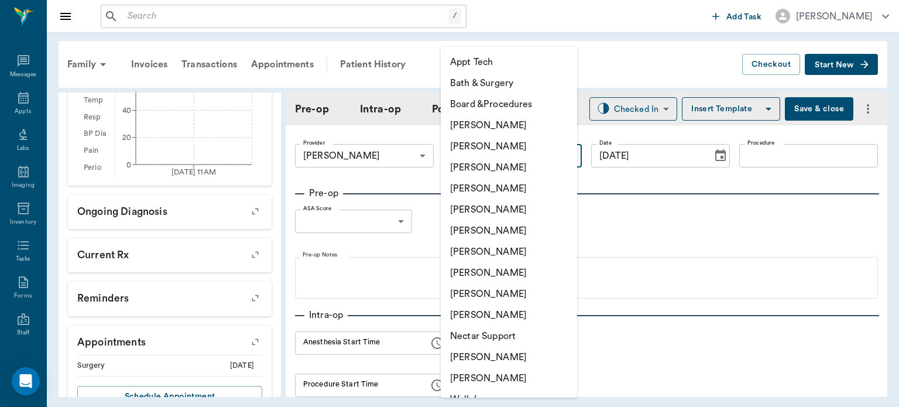
click at [487, 243] on li "[PERSON_NAME]" at bounding box center [509, 251] width 136 height 21
type input "682b670d8bdc6f7f8feef3db"
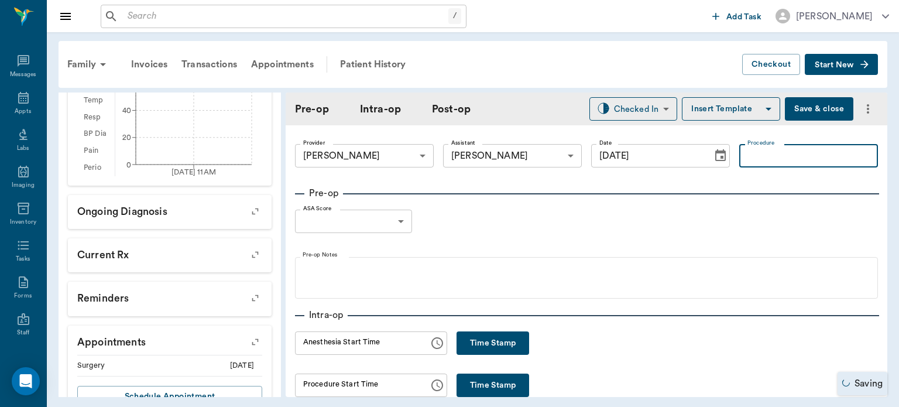
click at [751, 158] on input "Procedure" at bounding box center [808, 155] width 139 height 23
type input "ORCH"
click at [714, 111] on button "Insert Template" at bounding box center [731, 108] width 98 height 23
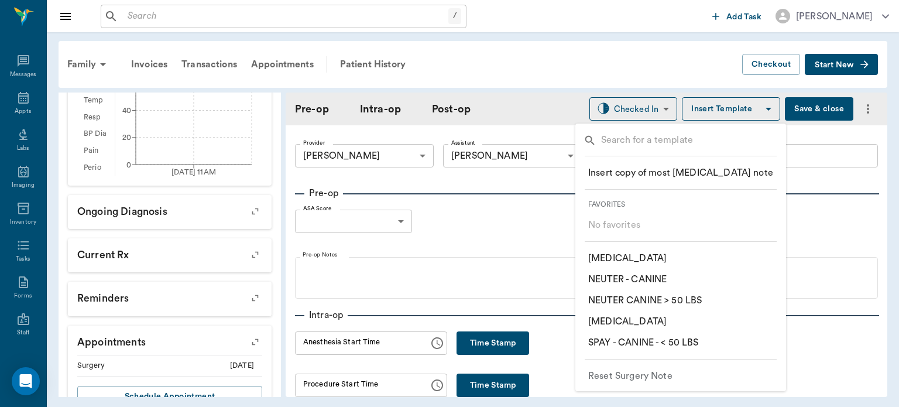
click at [654, 283] on p "​ NEUTER - CANINE" at bounding box center [627, 279] width 78 height 14
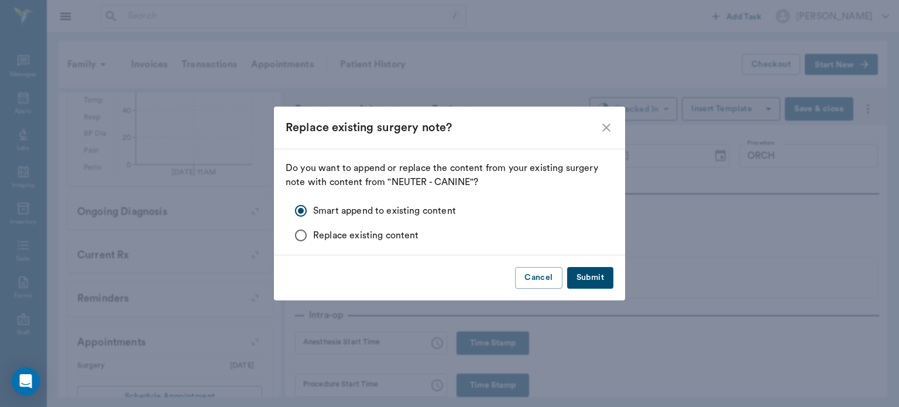
click at [592, 276] on button "Submit" at bounding box center [590, 278] width 46 height 22
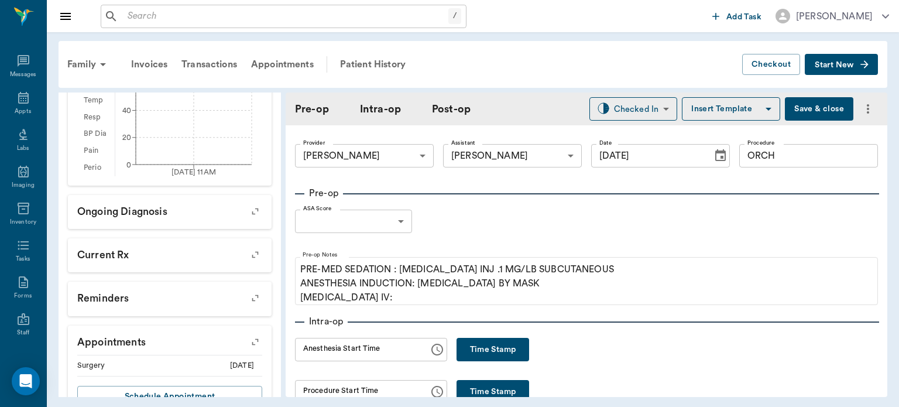
click at [373, 222] on body "/ ​ Add Task [PERSON_NAME] Nectar Messages Appts Labs Imaging Inventory Tasks F…" at bounding box center [449, 203] width 899 height 407
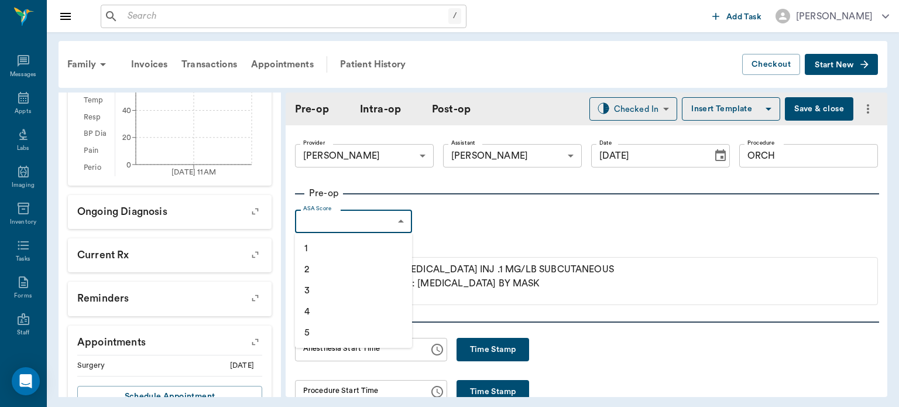
click at [356, 266] on li "2" at bounding box center [353, 269] width 117 height 21
type input "2"
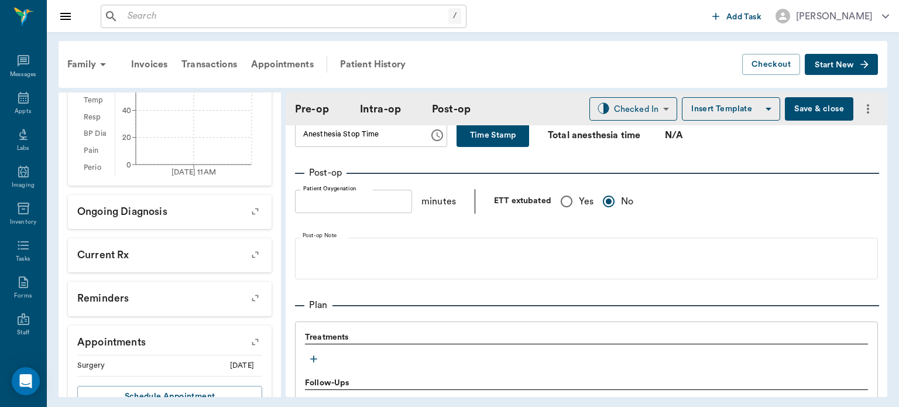
scroll to position [809, 0]
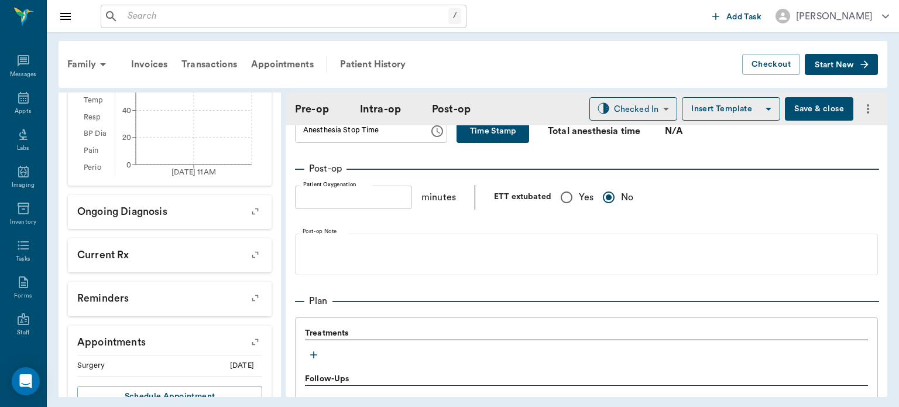
click at [315, 355] on icon "button" at bounding box center [314, 355] width 12 height 12
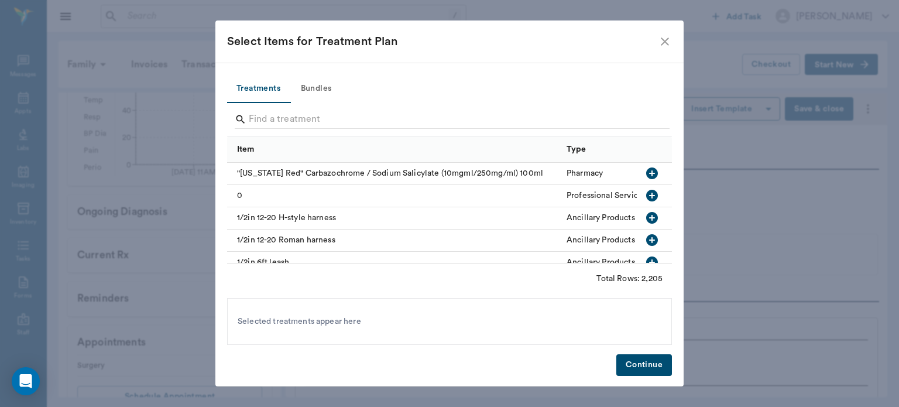
click at [325, 86] on button "Bundles" at bounding box center [316, 89] width 53 height 28
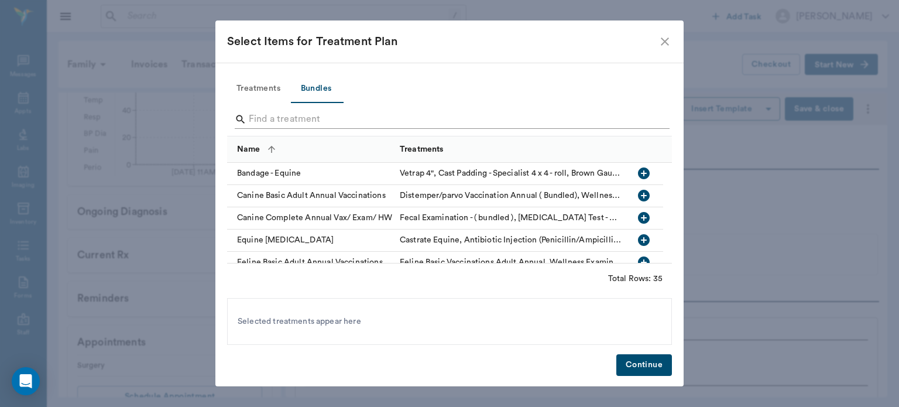
click at [325, 119] on input "Search" at bounding box center [450, 119] width 403 height 19
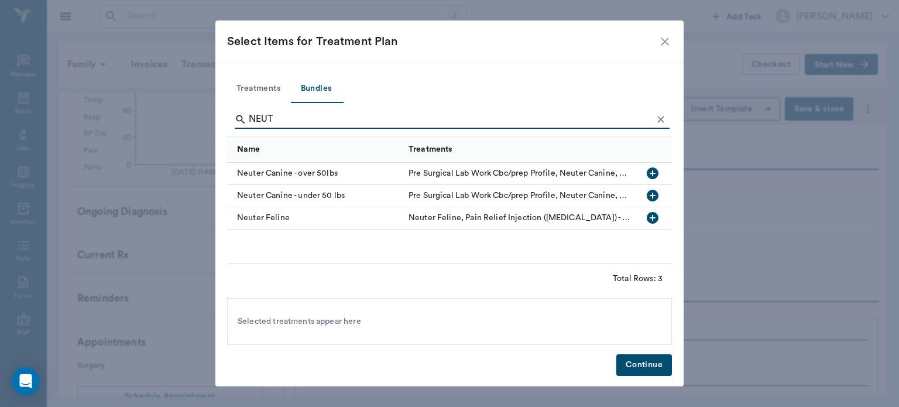
type input "NEUT"
click at [657, 173] on icon "button" at bounding box center [653, 173] width 12 height 12
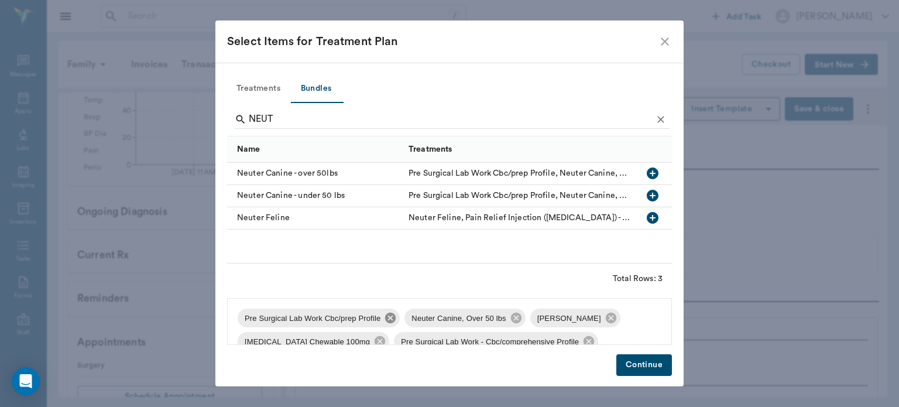
click at [386, 317] on icon at bounding box center [390, 318] width 11 height 11
click at [440, 317] on icon at bounding box center [443, 317] width 13 height 13
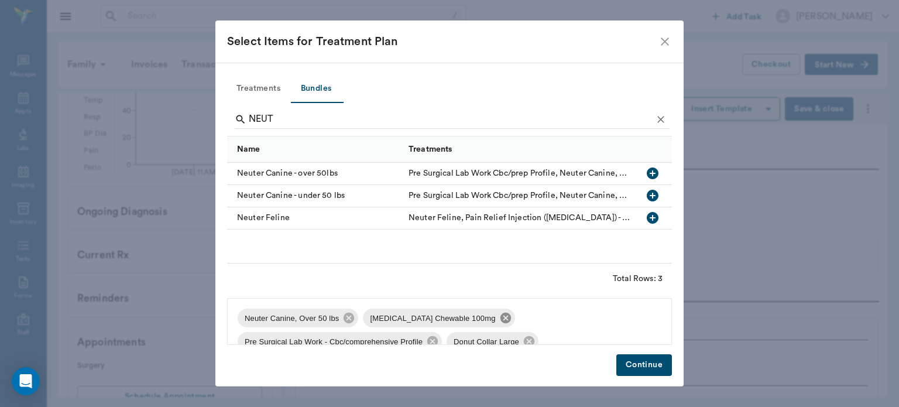
click at [500, 318] on icon at bounding box center [505, 318] width 11 height 11
click at [552, 318] on icon at bounding box center [557, 318] width 11 height 11
click at [440, 314] on icon at bounding box center [445, 318] width 11 height 11
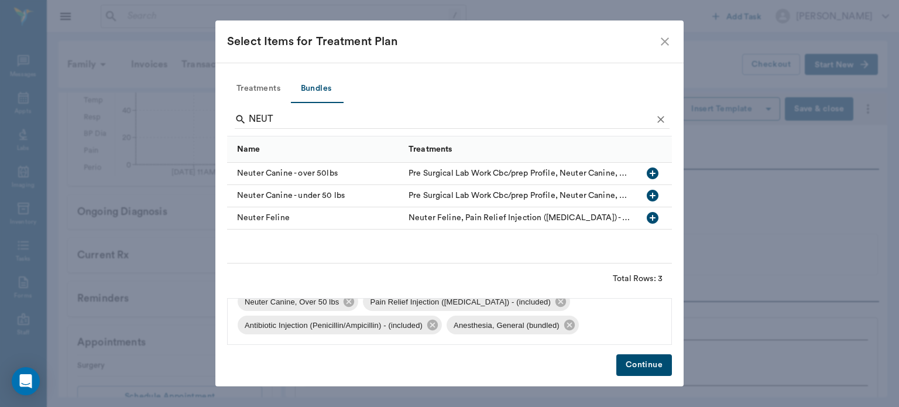
click at [272, 84] on button "Treatments" at bounding box center [258, 89] width 63 height 28
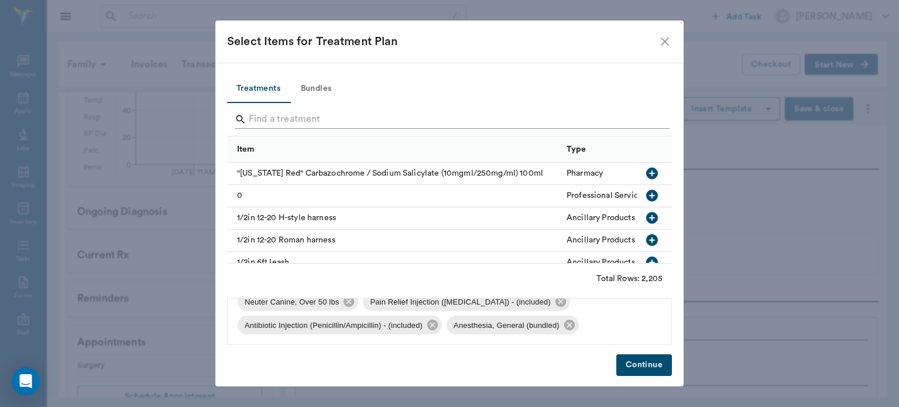
click at [274, 117] on input "Search" at bounding box center [450, 119] width 403 height 19
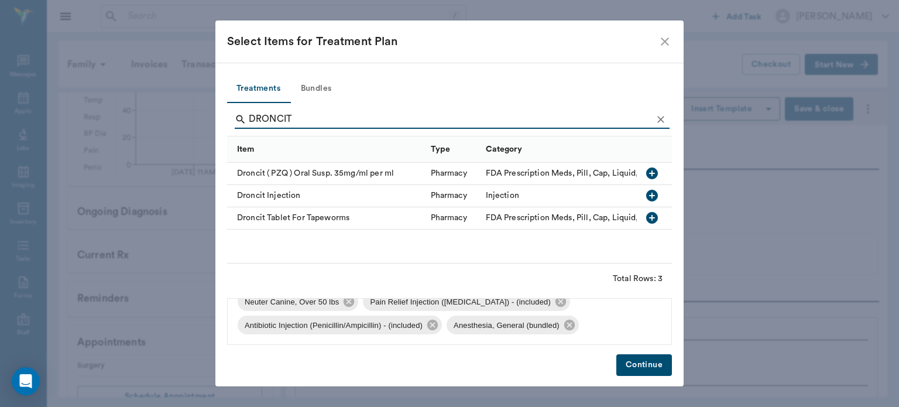
type input "DRONCIT"
click at [654, 171] on icon "button" at bounding box center [652, 173] width 12 height 12
click at [661, 118] on icon "Clear" at bounding box center [661, 120] width 12 height 12
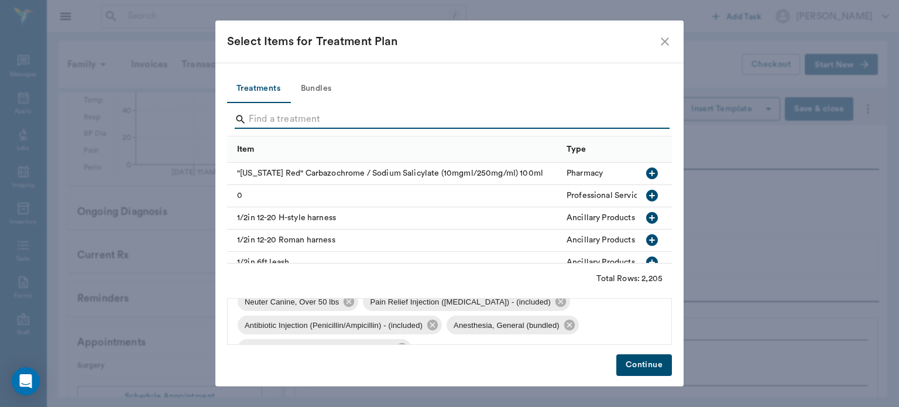
click at [637, 121] on input "Search" at bounding box center [450, 119] width 403 height 19
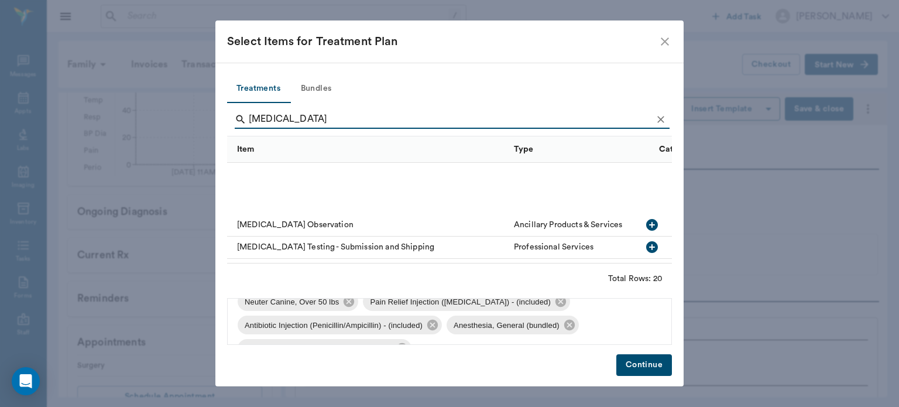
scroll to position [193, 0]
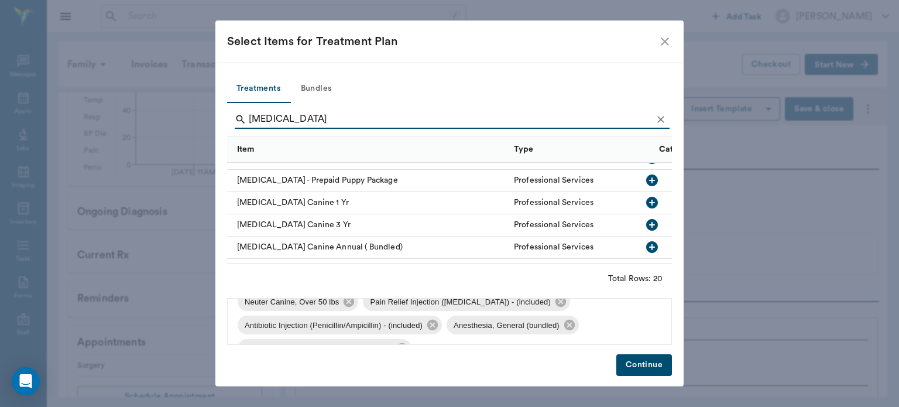
type input "[MEDICAL_DATA]"
click at [648, 200] on icon "button" at bounding box center [652, 203] width 12 height 12
click at [663, 116] on icon "Clear" at bounding box center [661, 120] width 12 height 12
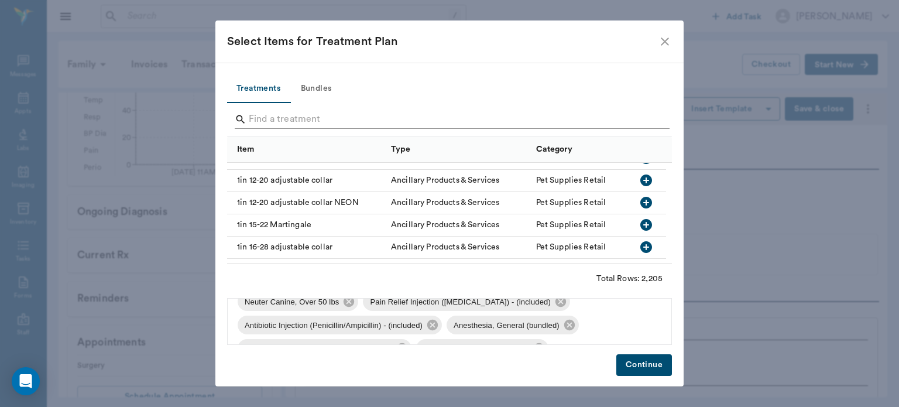
click at [644, 118] on input "Search" at bounding box center [450, 119] width 403 height 19
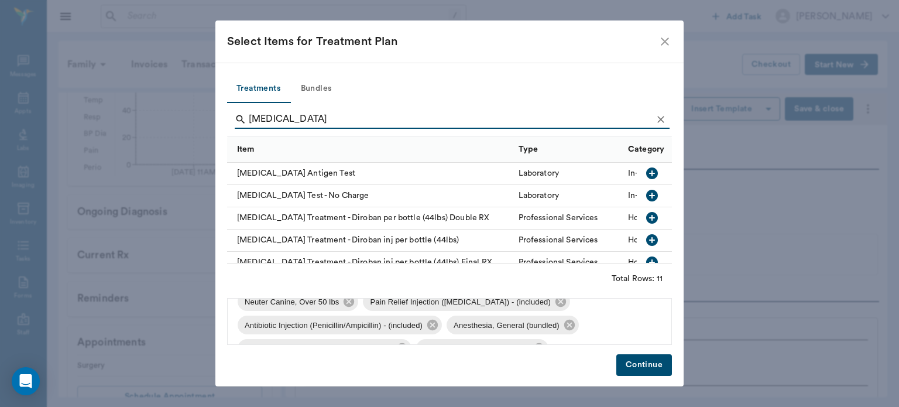
scroll to position [31, 0]
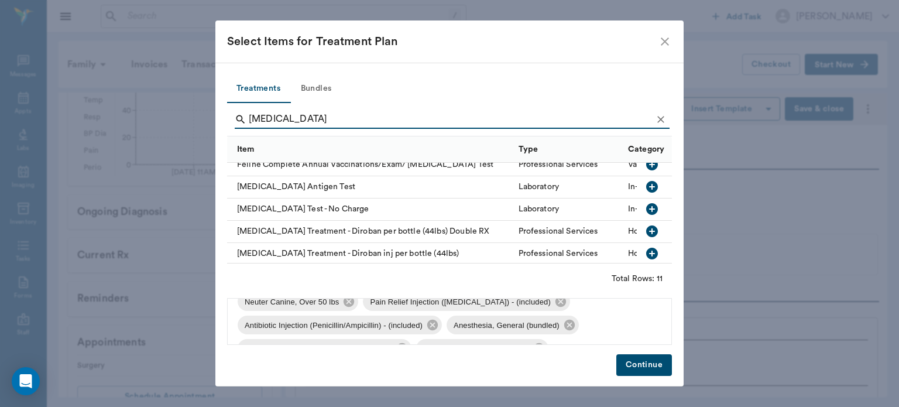
type input "[MEDICAL_DATA]"
click at [645, 187] on icon "button" at bounding box center [652, 187] width 14 height 14
click at [641, 361] on button "Continue" at bounding box center [644, 365] width 56 height 22
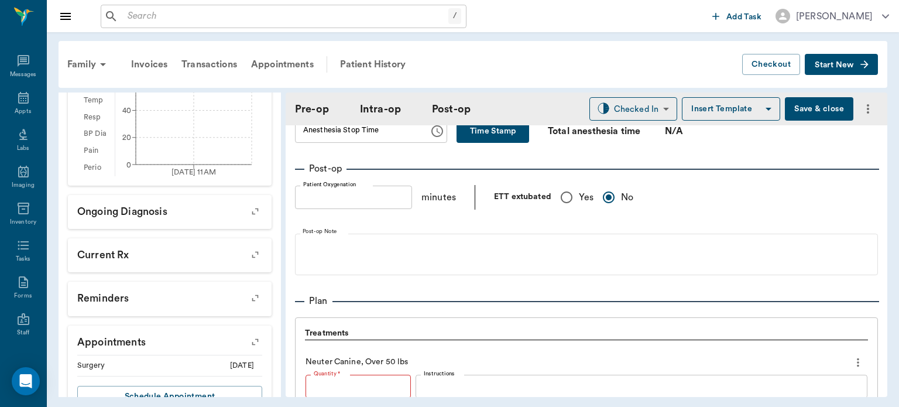
type input "1"
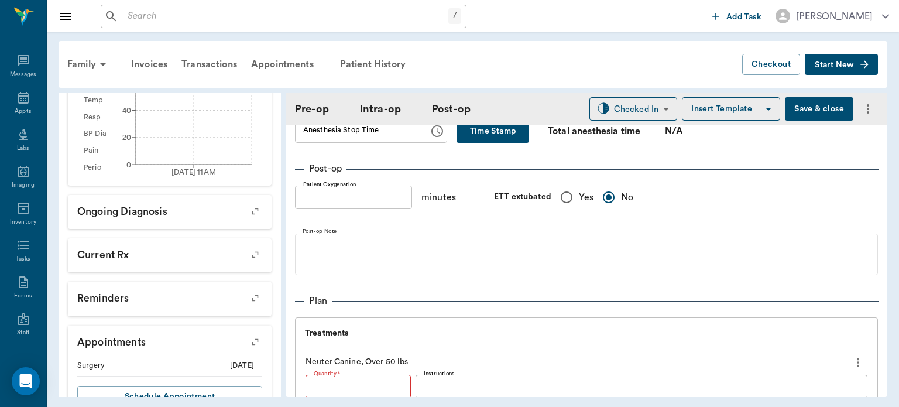
type input "0"
type input "1"
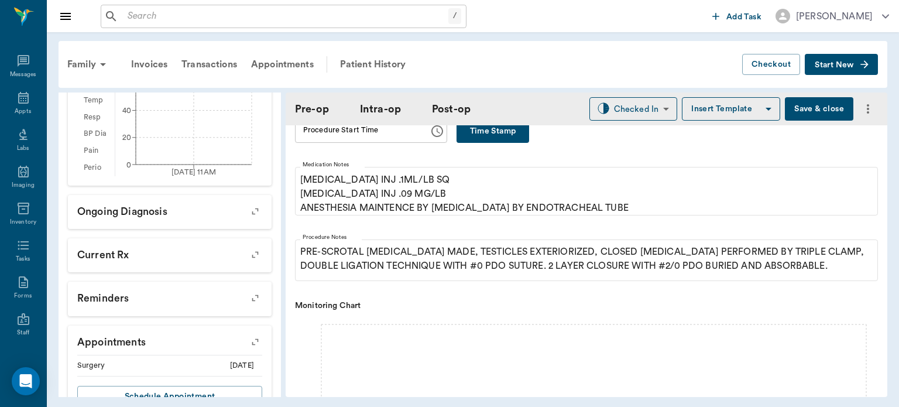
scroll to position [139, 0]
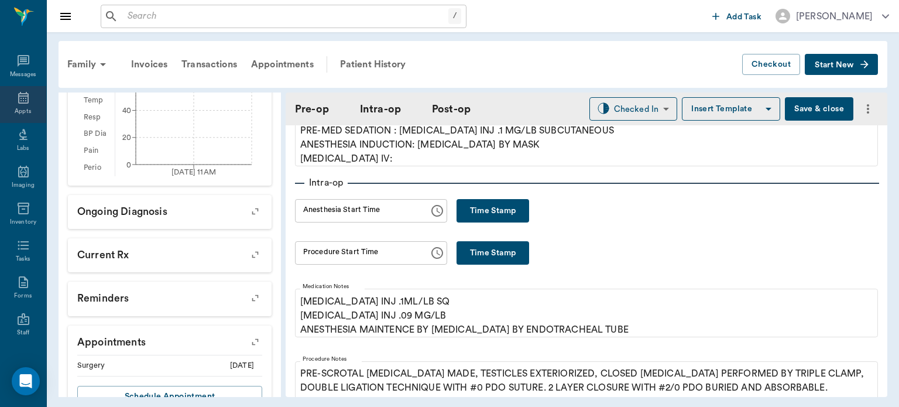
click at [13, 106] on div "Appts" at bounding box center [23, 104] width 46 height 37
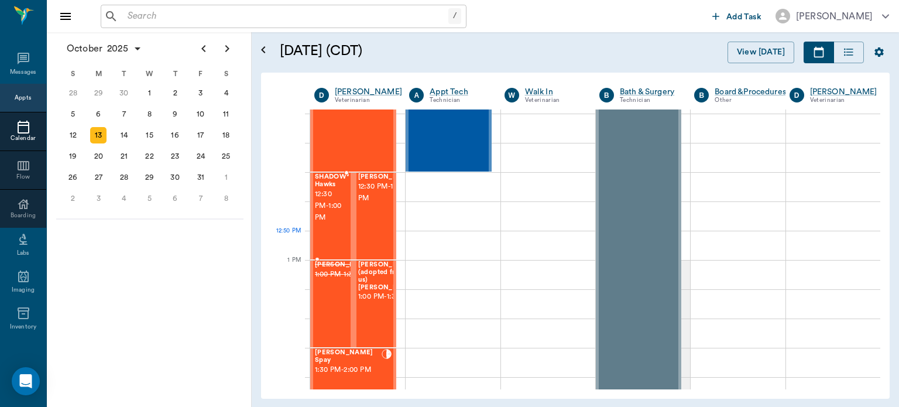
scroll to position [733, 0]
click at [375, 274] on span "[PERSON_NAME] (adopted from us) [PERSON_NAME]" at bounding box center [387, 275] width 59 height 30
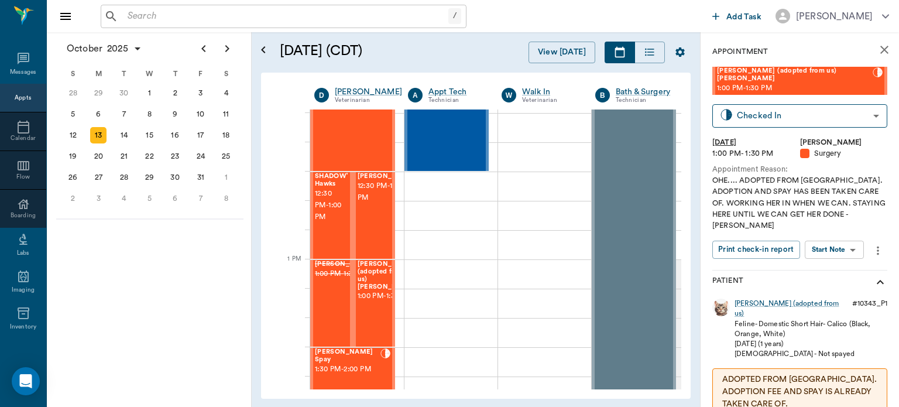
click at [832, 238] on body "/ ​ Add Task [PERSON_NAME] Nectar Messages Appts Calendar Flow Boarding Labs Im…" at bounding box center [449, 203] width 899 height 407
click at [833, 278] on button "Start Surgery" at bounding box center [825, 273] width 48 height 13
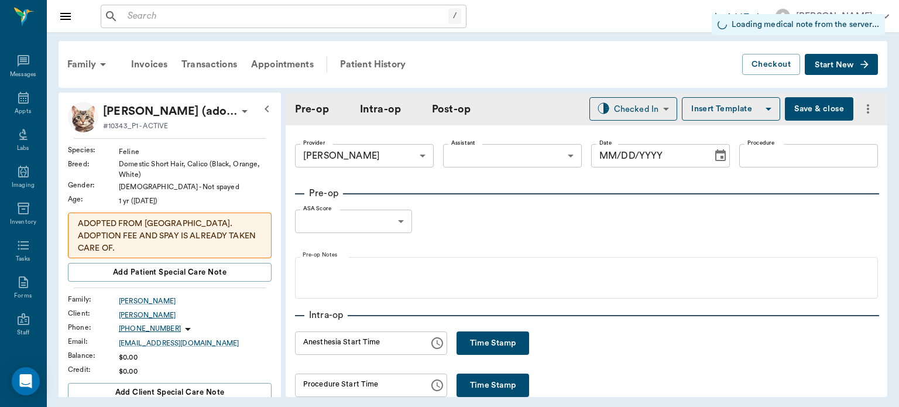
type input "63ec2f075fda476ae8351a4d"
type input "[DATE]"
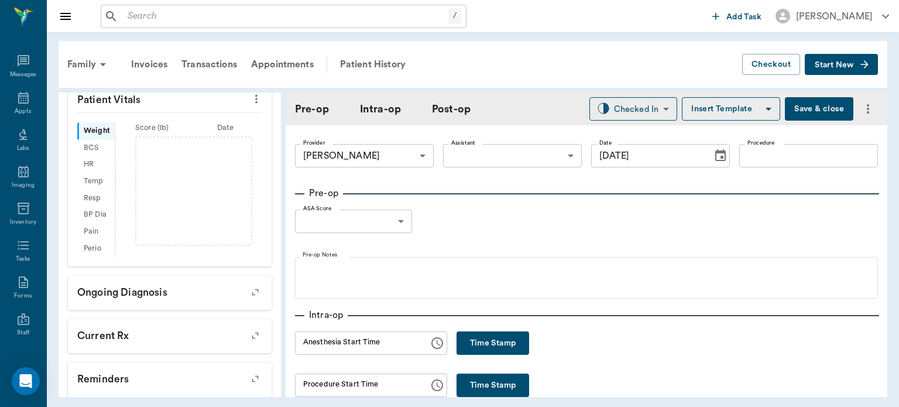
scroll to position [253, 0]
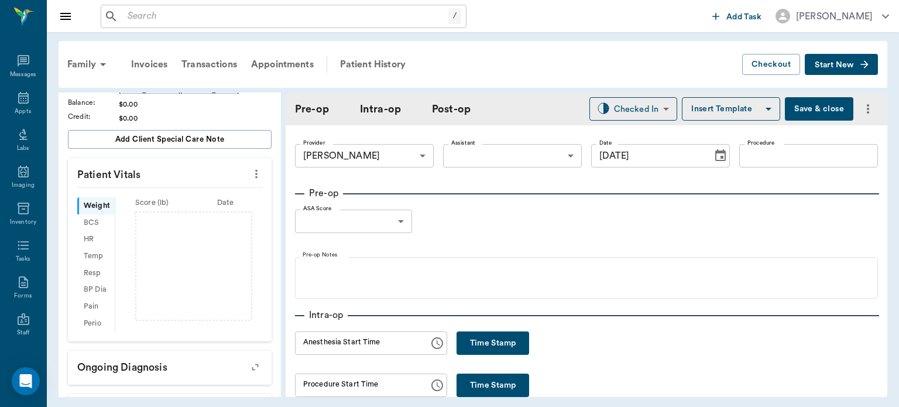
click at [250, 167] on icon "more" at bounding box center [256, 174] width 13 height 14
click at [210, 177] on span "Enter Vitals" at bounding box center [198, 182] width 98 height 12
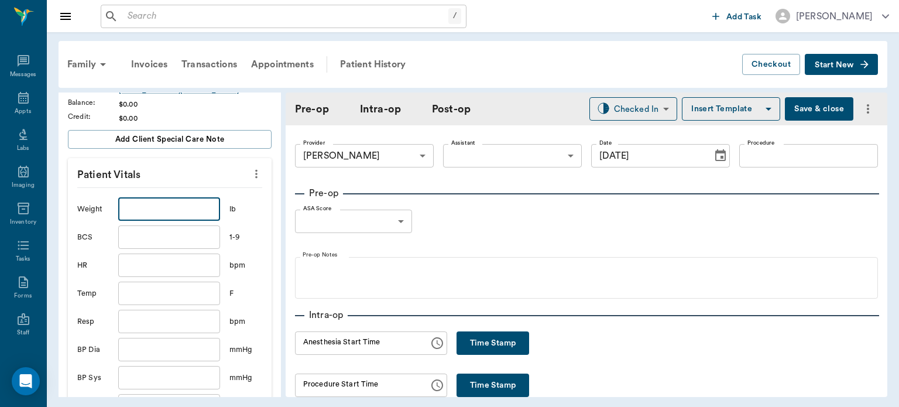
click at [181, 197] on input "text" at bounding box center [169, 208] width 102 height 23
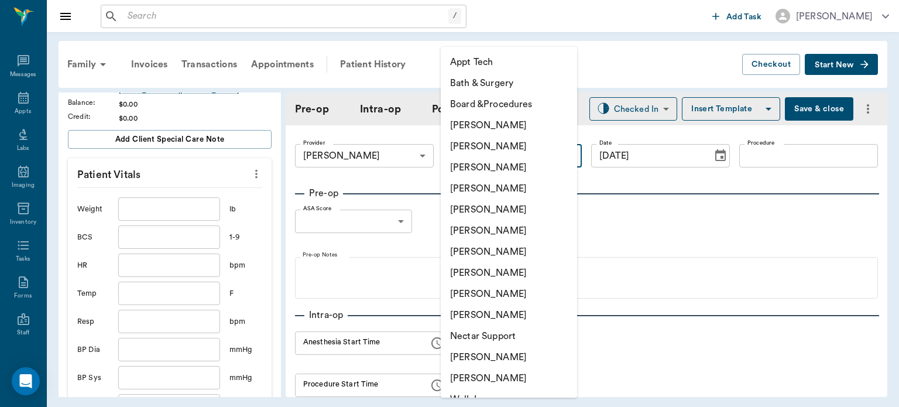
click at [468, 159] on body "/ ​ Add Task [PERSON_NAME] Nectar Messages Appts Labs Imaging Inventory Tasks F…" at bounding box center [449, 203] width 899 height 407
click at [468, 255] on li "[PERSON_NAME]" at bounding box center [509, 251] width 136 height 21
type input "682b670d8bdc6f7f8feef3db"
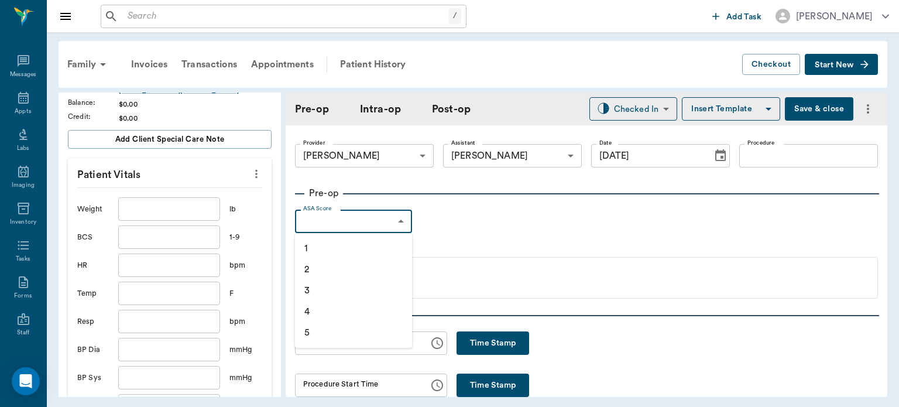
click at [391, 215] on body "/ ​ Add Task [PERSON_NAME] Nectar Messages Appts Labs Imaging Inventory Tasks F…" at bounding box center [449, 203] width 899 height 407
click at [359, 269] on li "2" at bounding box center [353, 269] width 117 height 21
type input "2"
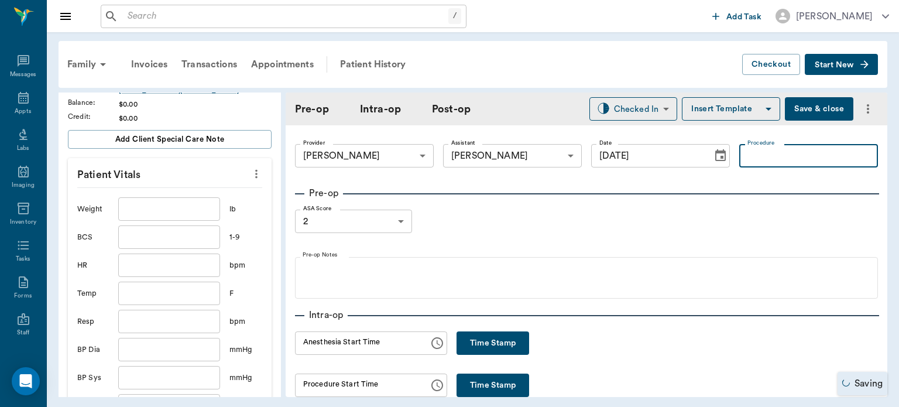
click at [751, 165] on input "Procedure" at bounding box center [808, 155] width 139 height 23
type input "OHE"
click at [715, 108] on button "Insert Template" at bounding box center [731, 108] width 98 height 23
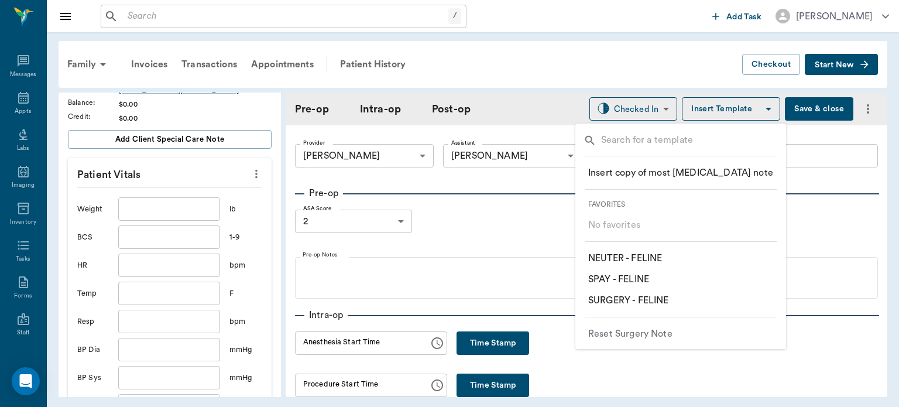
click at [639, 281] on p "​ SPAY - FELINE" at bounding box center [618, 279] width 61 height 14
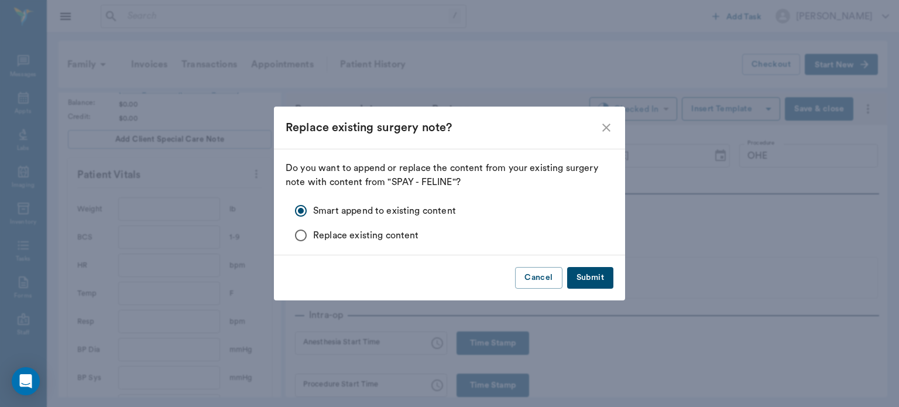
click at [596, 279] on button "Submit" at bounding box center [590, 278] width 46 height 22
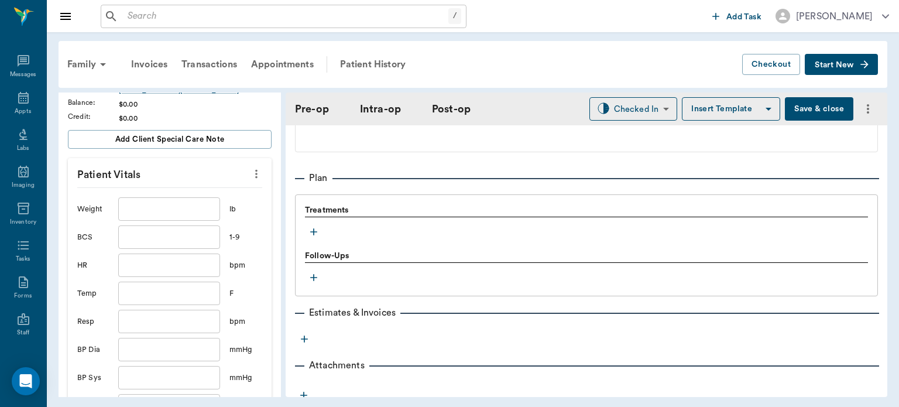
scroll to position [925, 0]
click at [315, 236] on icon "button" at bounding box center [314, 232] width 12 height 12
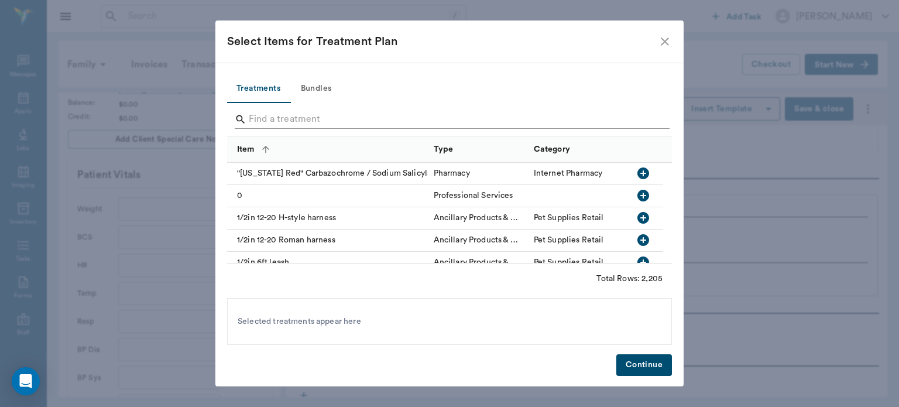
click at [323, 120] on input "Search" at bounding box center [450, 119] width 403 height 19
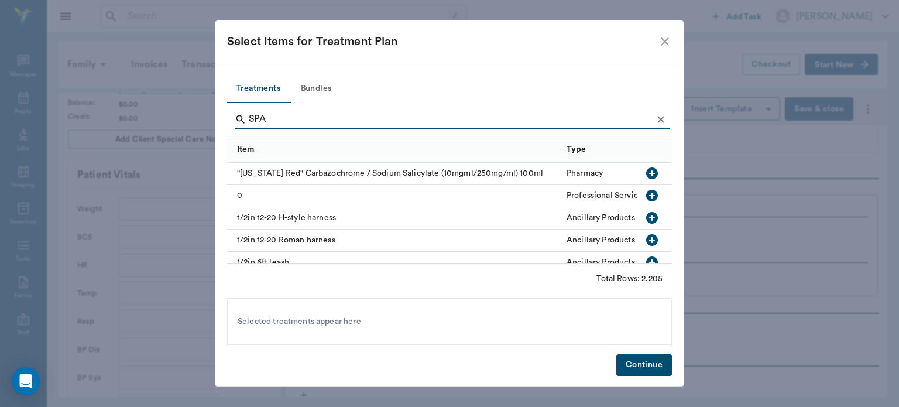
type input "SPAY"
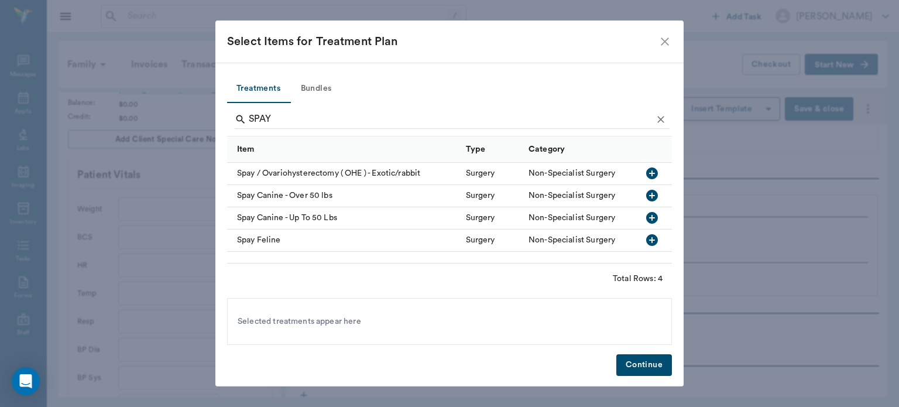
click at [318, 81] on button "Bundles" at bounding box center [316, 89] width 53 height 28
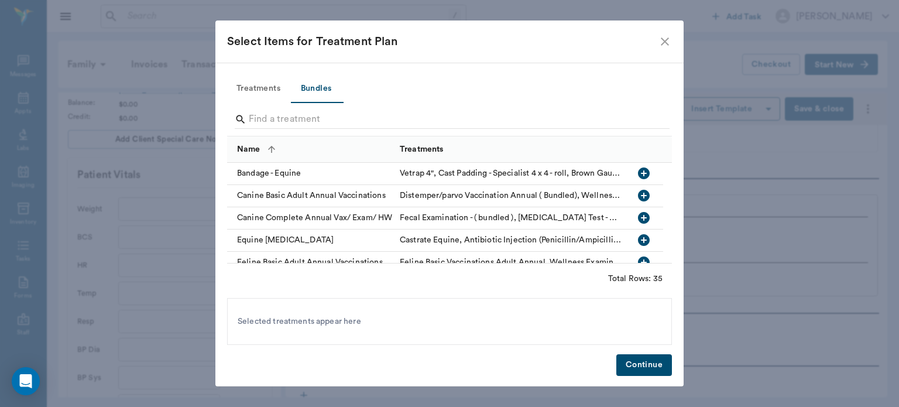
click at [316, 114] on input "Search" at bounding box center [450, 119] width 403 height 19
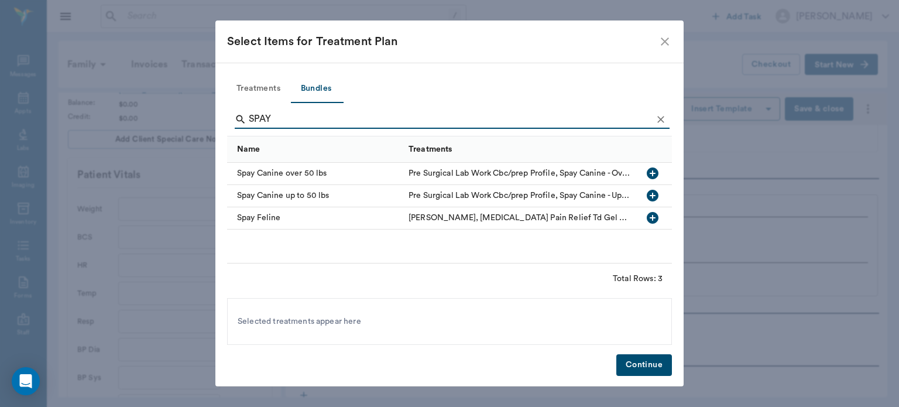
type input "SPAY"
click at [651, 217] on icon "button" at bounding box center [653, 218] width 14 height 14
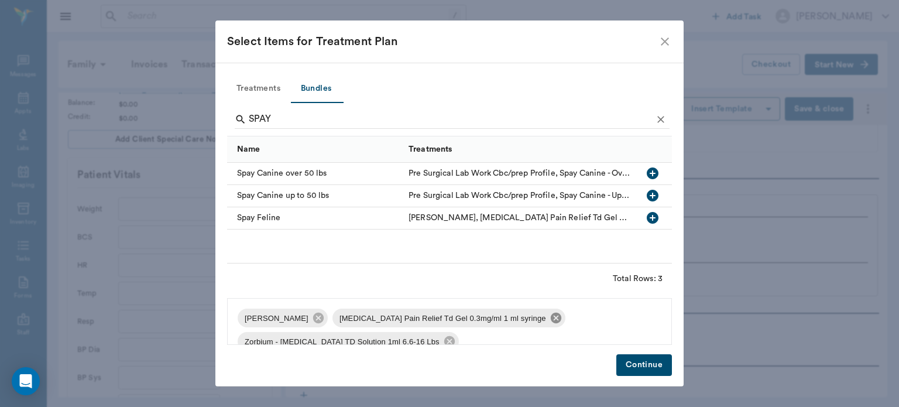
click at [551, 317] on icon at bounding box center [556, 318] width 11 height 11
click at [538, 317] on icon at bounding box center [543, 318] width 11 height 11
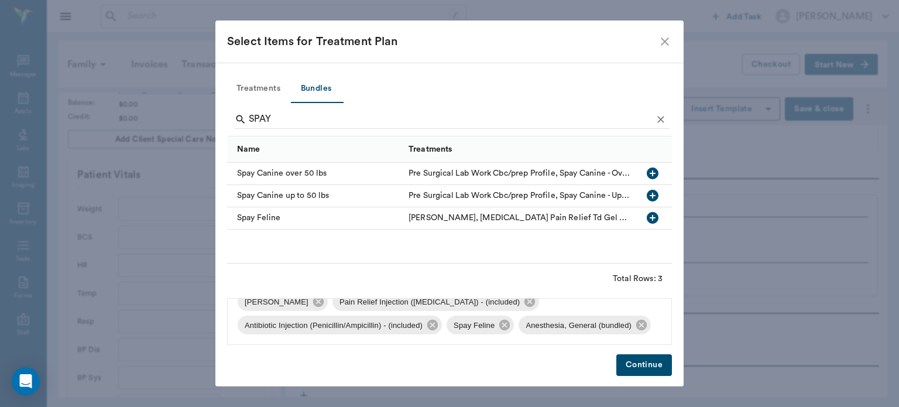
click at [633, 360] on button "Continue" at bounding box center [644, 365] width 56 height 22
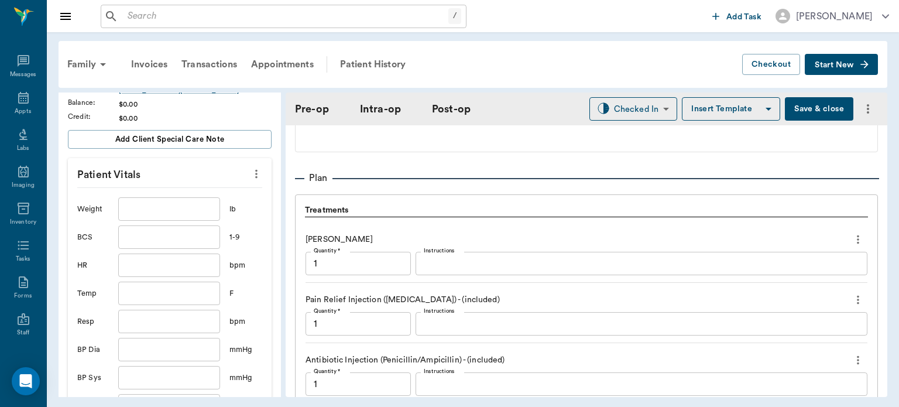
scroll to position [1223, 0]
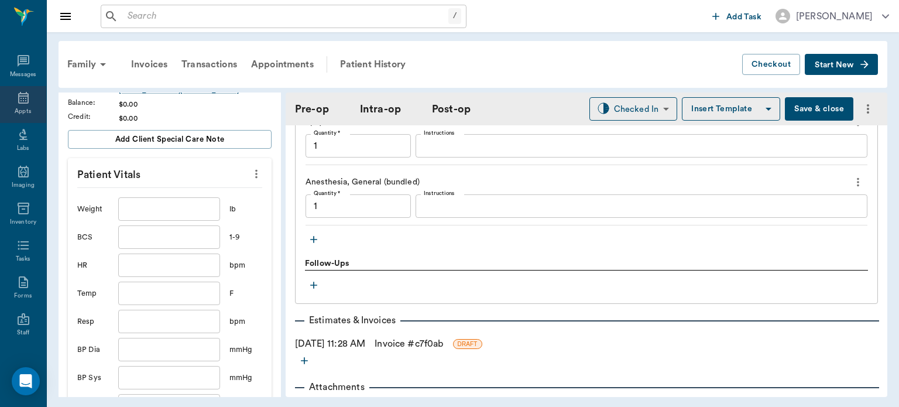
click at [24, 106] on div "Appts" at bounding box center [23, 104] width 46 height 37
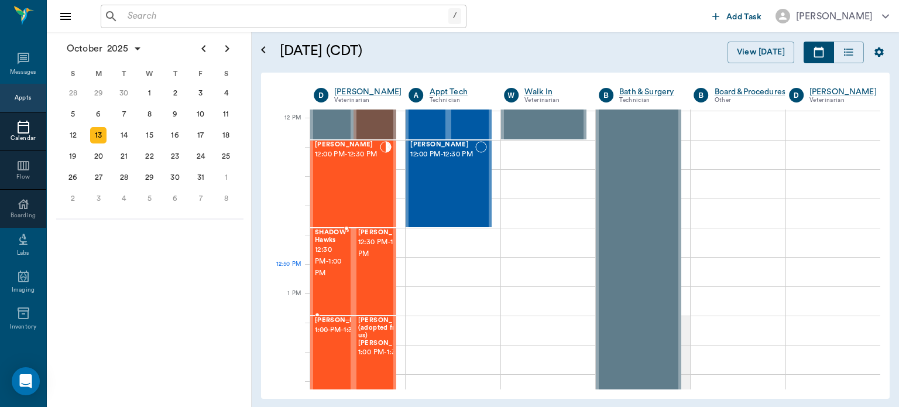
scroll to position [705, 0]
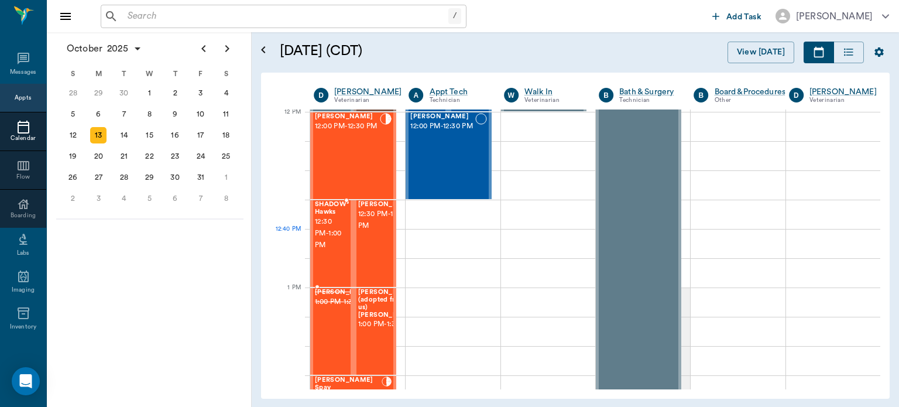
click at [333, 231] on span "12:30 PM - 1:00 PM" at bounding box center [330, 233] width 31 height 35
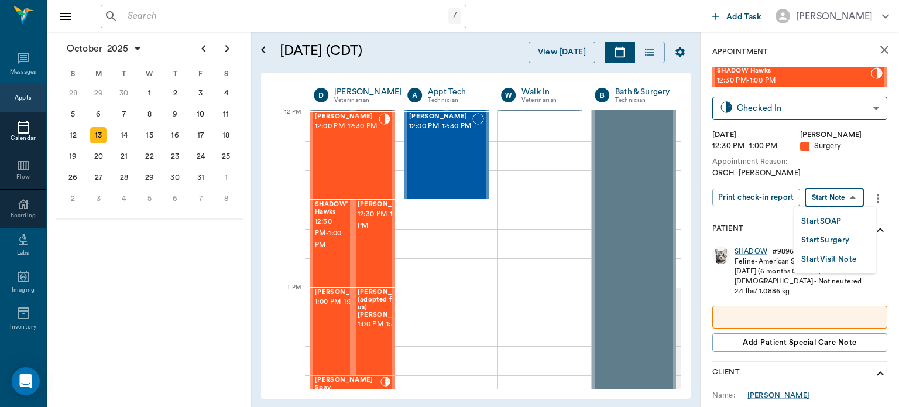
click at [834, 196] on body "/ ​ Add Task [PERSON_NAME] Nectar Messages Appts Calendar Flow Boarding Labs Im…" at bounding box center [449, 203] width 899 height 407
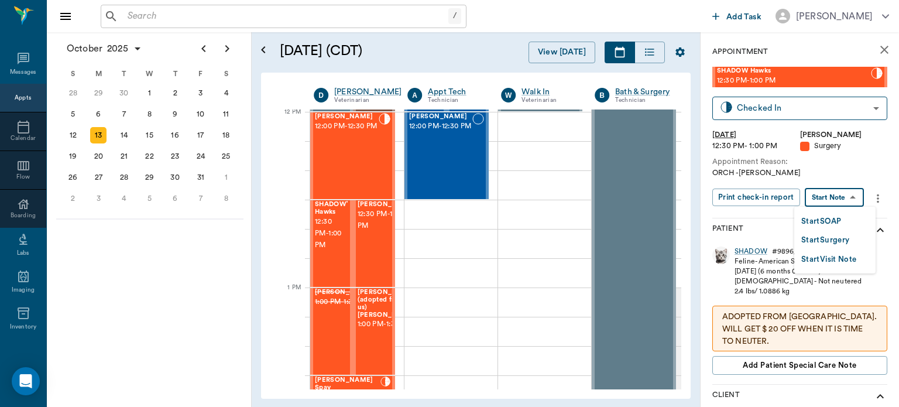
click at [833, 238] on button "Start Surgery" at bounding box center [825, 240] width 48 height 13
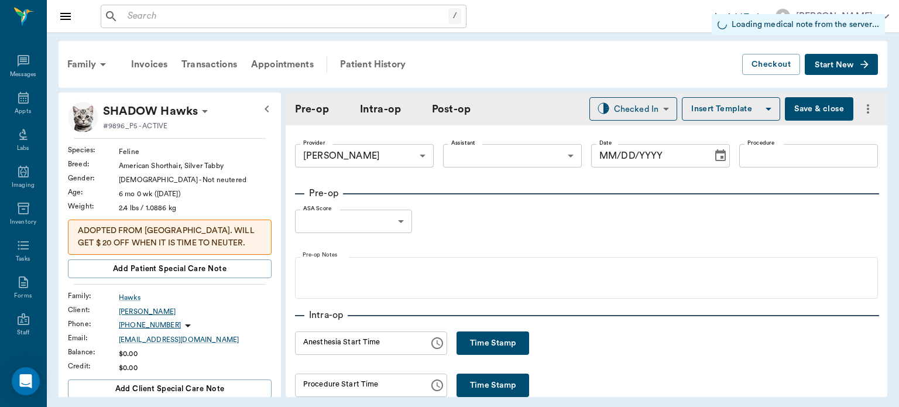
type input "63ec2f075fda476ae8351a4d"
type input "[DATE]"
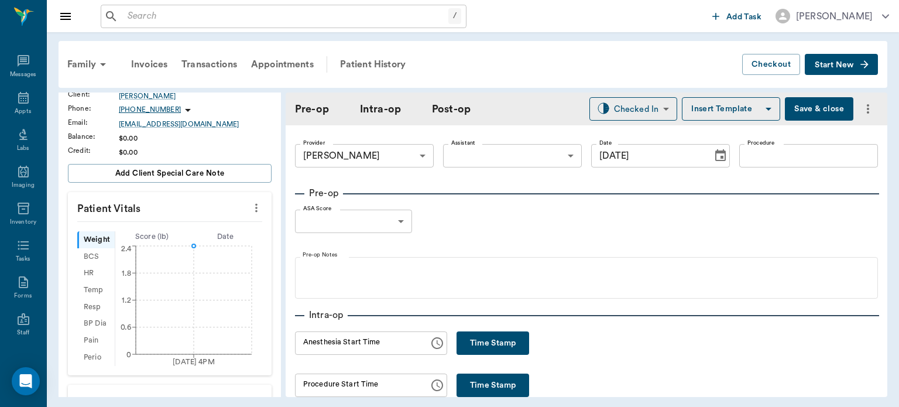
click at [250, 205] on icon "more" at bounding box center [256, 208] width 13 height 14
click at [219, 224] on span "Enter Vitals" at bounding box center [198, 227] width 98 height 12
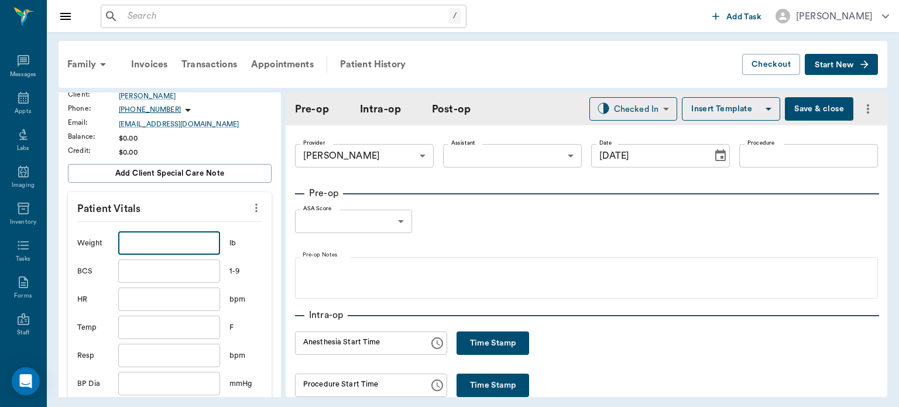
click at [174, 243] on input "text" at bounding box center [169, 242] width 102 height 23
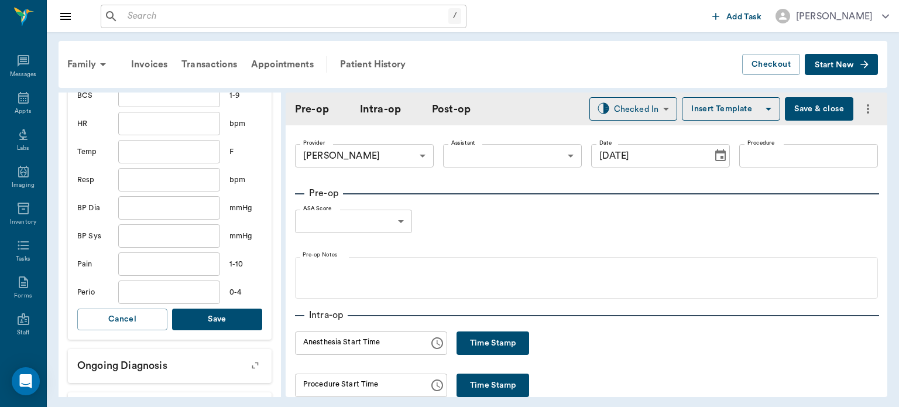
scroll to position [391, 0]
type input "6.8"
click at [215, 317] on button "Save" at bounding box center [217, 319] width 90 height 22
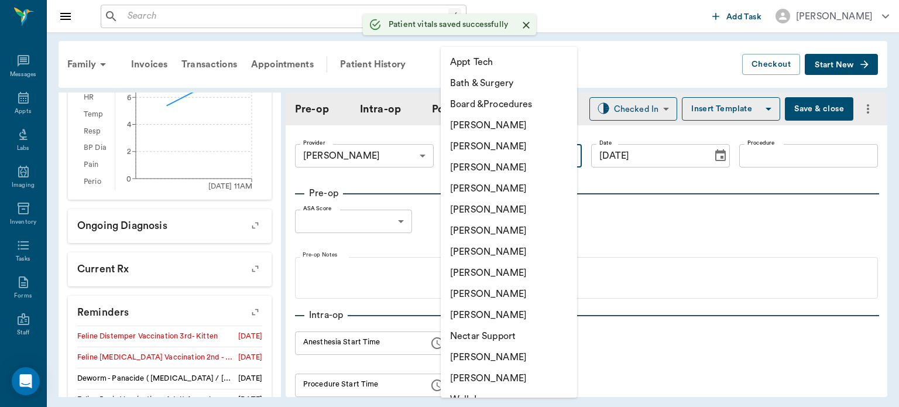
click at [467, 156] on body "/ ​ Add Task Dr. Bert Ellsworth Nectar Messages Appts Labs Imaging Inventory Ta…" at bounding box center [449, 203] width 899 height 407
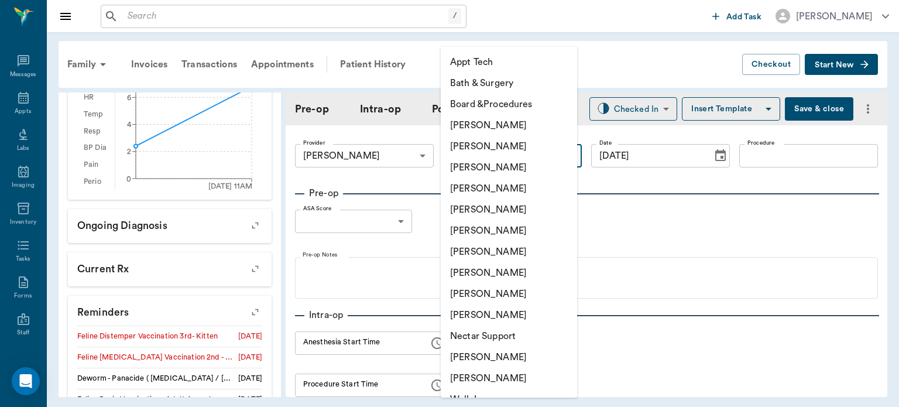
click at [486, 255] on li "[PERSON_NAME]" at bounding box center [509, 251] width 136 height 21
type input "682b670d8bdc6f7f8feef3db"
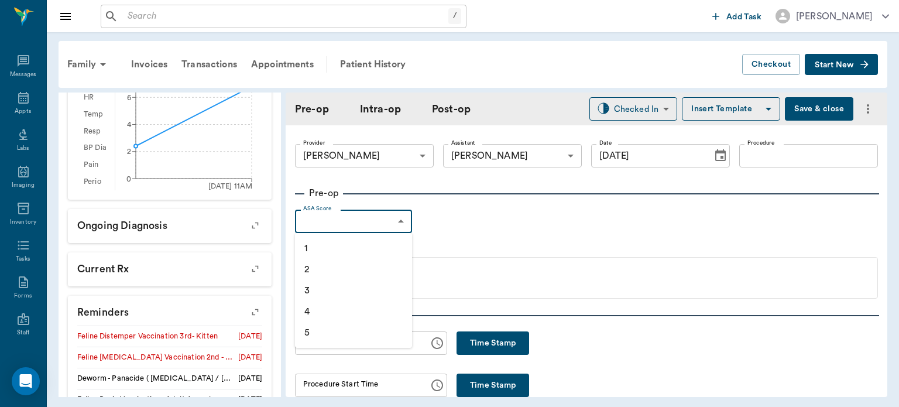
click at [397, 221] on body "/ ​ Add Task Dr. Bert Ellsworth Nectar Messages Appts Labs Imaging Inventory Ta…" at bounding box center [449, 203] width 899 height 407
click at [356, 272] on li "2" at bounding box center [353, 269] width 117 height 21
type input "2"
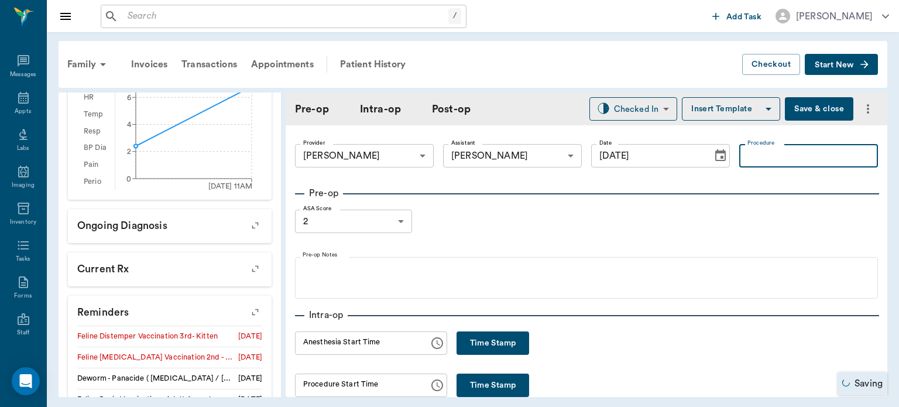
click at [767, 159] on input "Procedure" at bounding box center [808, 155] width 139 height 23
type input "ORCH"
click at [761, 104] on icon "button" at bounding box center [768, 109] width 14 height 14
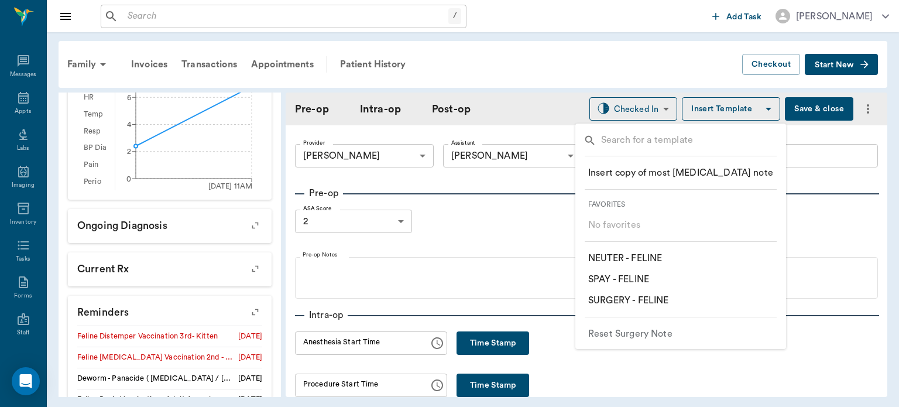
click at [654, 256] on p "​ NEUTER - FELINE" at bounding box center [625, 258] width 74 height 14
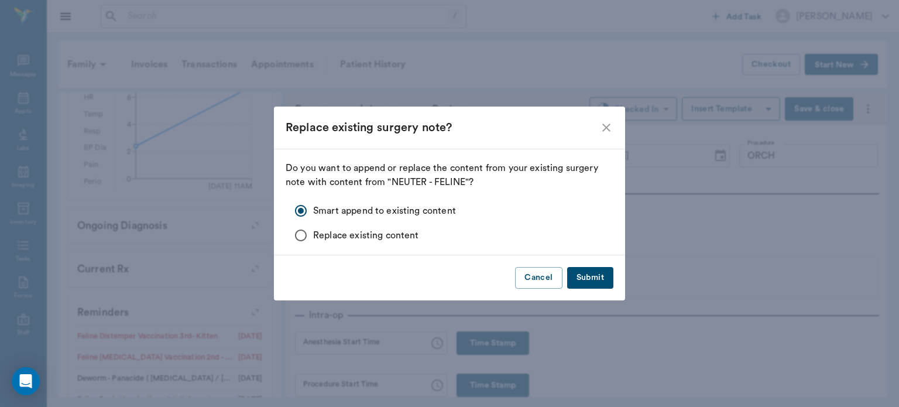
click at [604, 277] on button "Submit" at bounding box center [590, 278] width 46 height 22
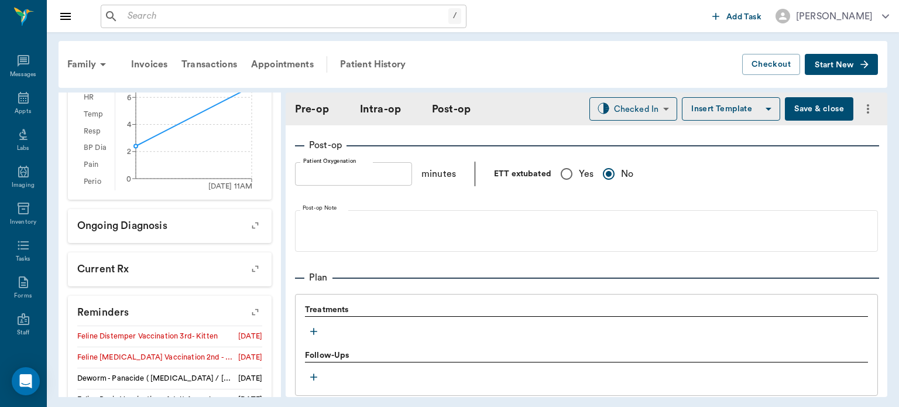
scroll to position [826, 0]
click at [317, 327] on icon "button" at bounding box center [314, 330] width 12 height 12
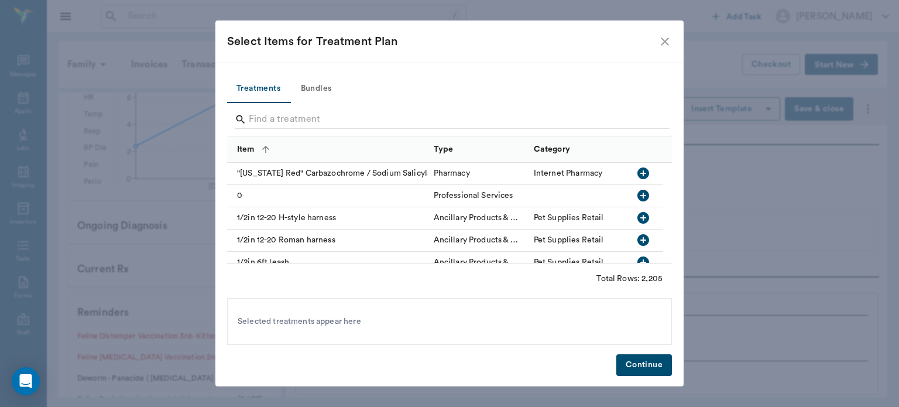
click at [323, 87] on button "Bundles" at bounding box center [316, 89] width 53 height 28
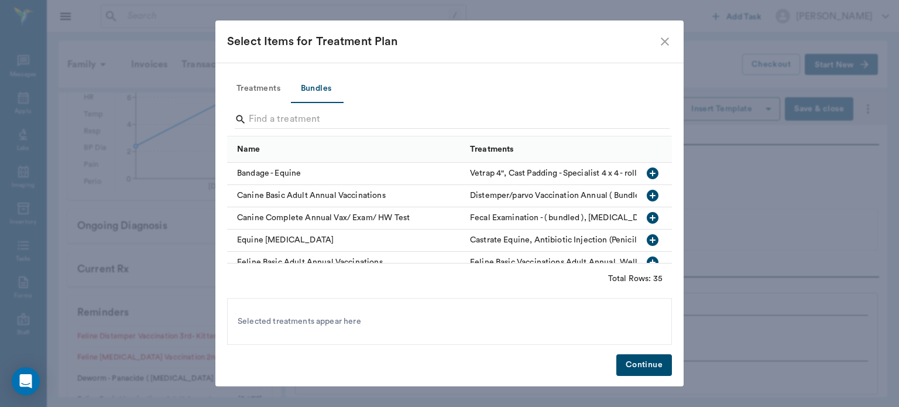
click at [325, 121] on input "Search" at bounding box center [450, 119] width 403 height 19
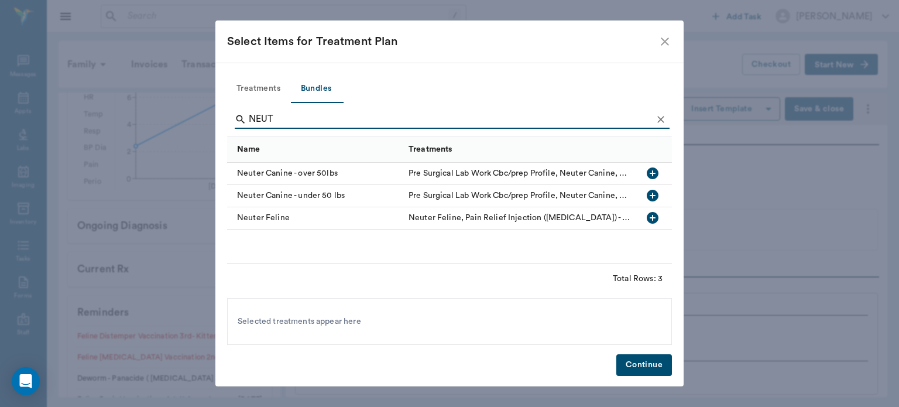
type input "NEUT"
click at [654, 216] on icon "button" at bounding box center [653, 218] width 12 height 12
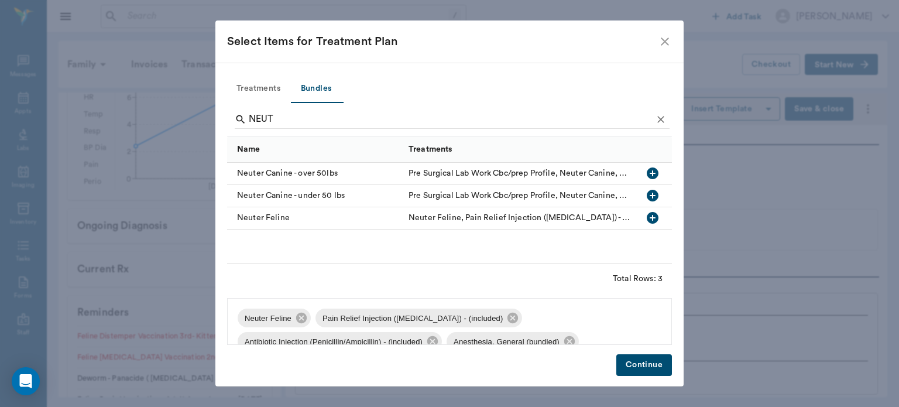
scroll to position [16, 0]
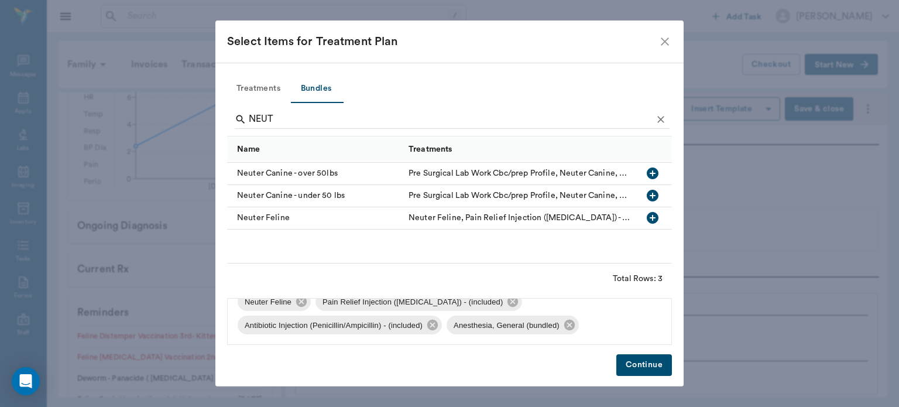
click at [633, 365] on button "Continue" at bounding box center [644, 365] width 56 height 22
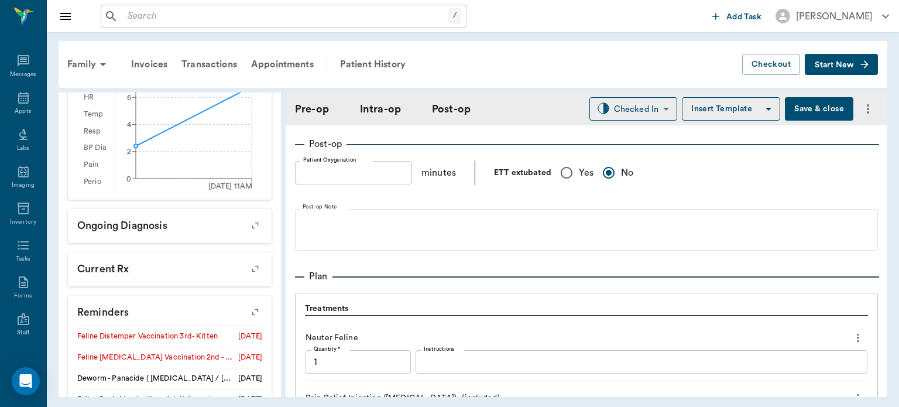
scroll to position [1156, 0]
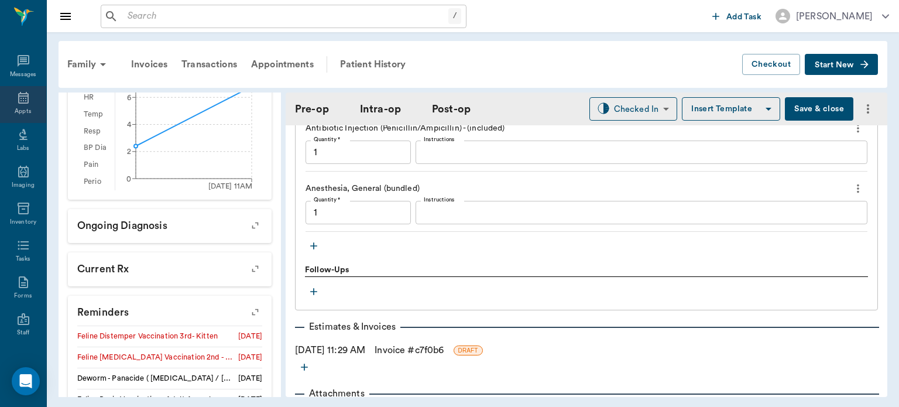
click at [16, 105] on icon at bounding box center [23, 98] width 14 height 14
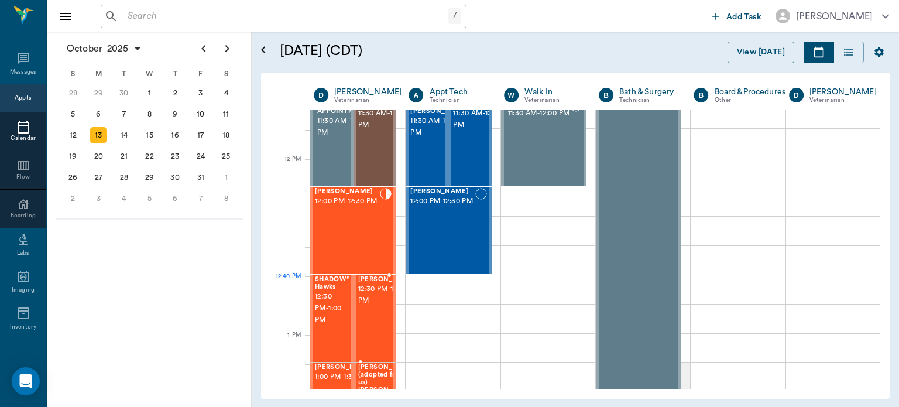
scroll to position [658, 0]
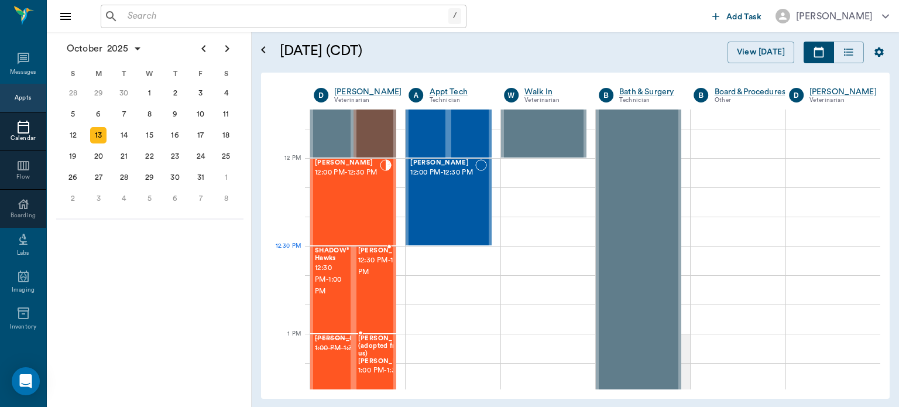
click at [375, 274] on span "12:30 PM - 1:00 PM" at bounding box center [387, 266] width 59 height 23
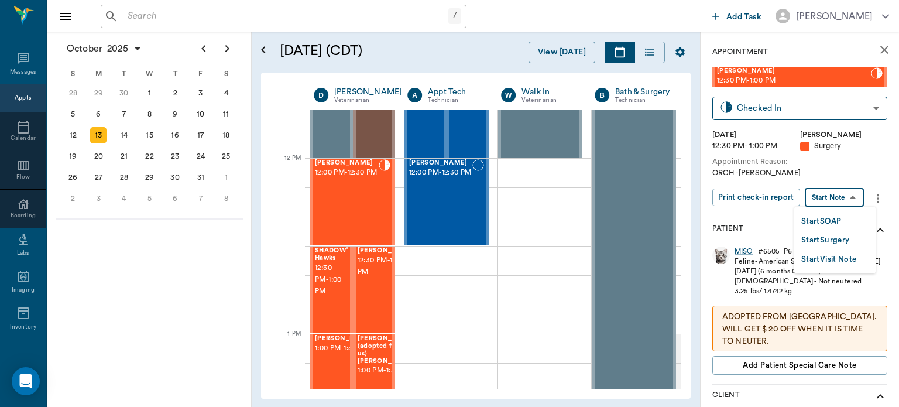
click at [840, 203] on body "/ ​ Add Task Dr. Bert Ellsworth Nectar Messages Appts Calendar Flow Boarding La…" at bounding box center [449, 203] width 899 height 407
click at [838, 236] on button "Start Surgery" at bounding box center [825, 240] width 48 height 13
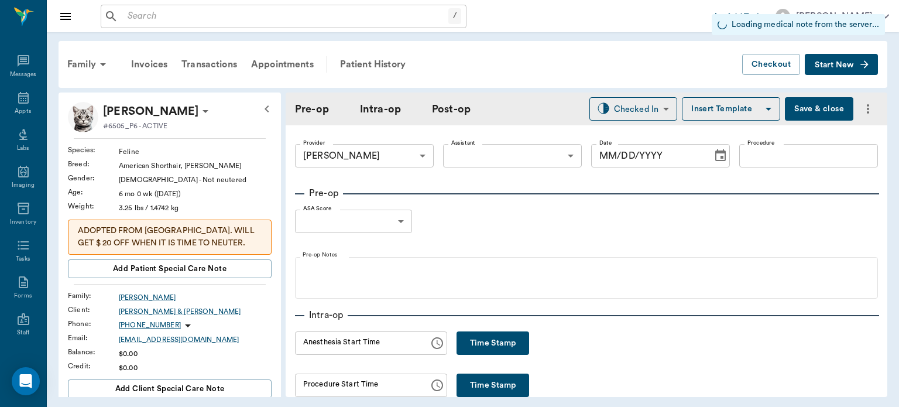
type input "63ec2f075fda476ae8351a4d"
type input "[DATE]"
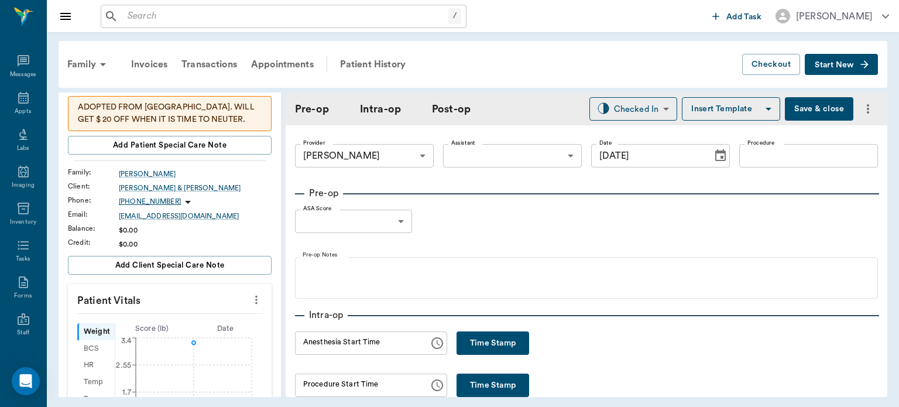
scroll to position [217, 0]
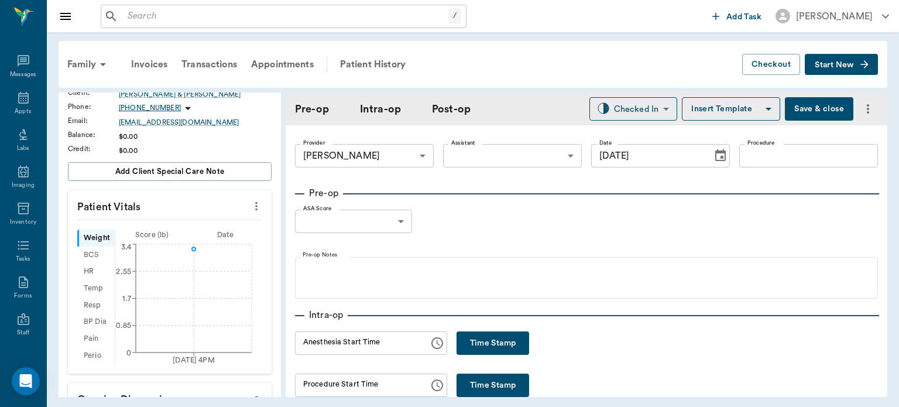
click at [252, 200] on icon "more" at bounding box center [256, 206] width 13 height 14
click at [217, 220] on span "Enter Vitals" at bounding box center [198, 225] width 98 height 12
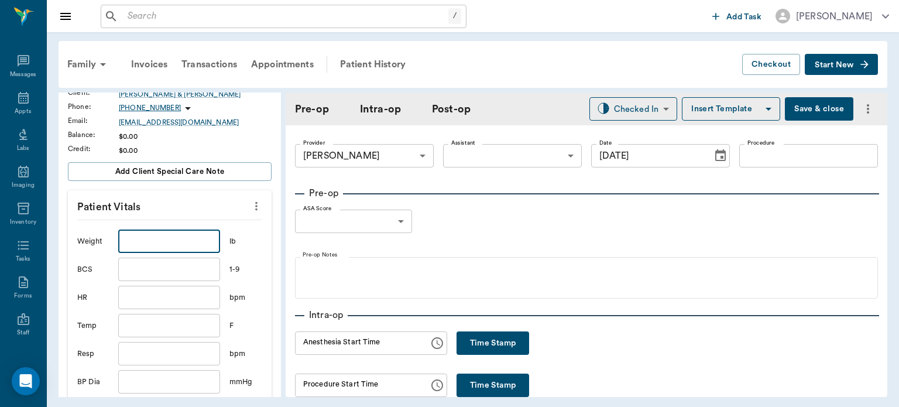
click at [181, 238] on input "text" at bounding box center [169, 240] width 102 height 23
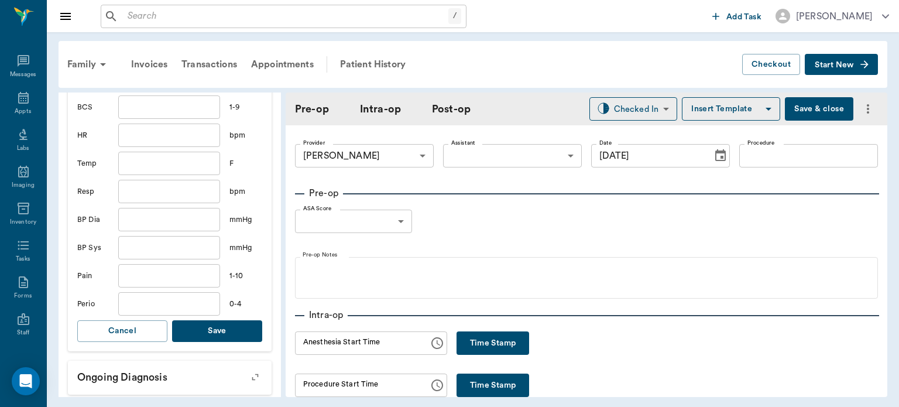
scroll to position [421, 0]
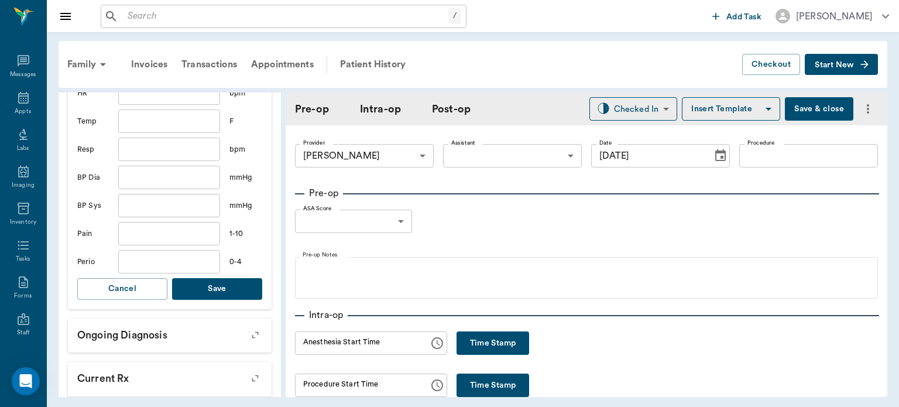
type input "8.3"
click at [213, 285] on button "Save" at bounding box center [217, 289] width 90 height 22
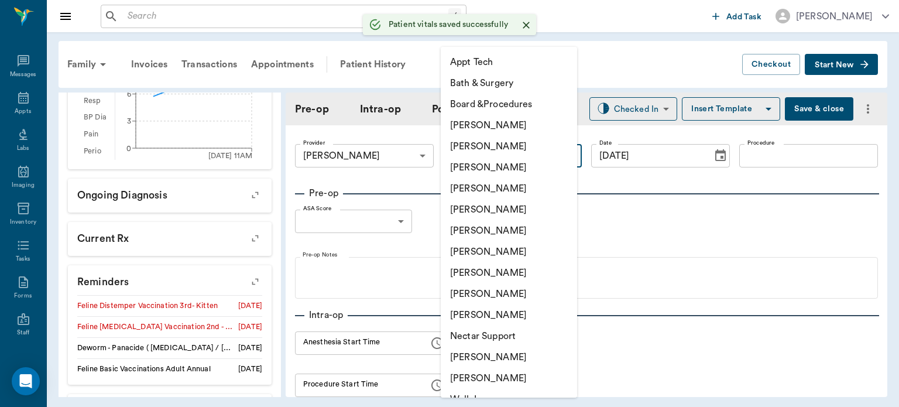
click at [461, 156] on body "/ ​ Add Task Dr. Bert Ellsworth Nectar Messages Appts Labs Imaging Inventory Ta…" at bounding box center [449, 203] width 899 height 407
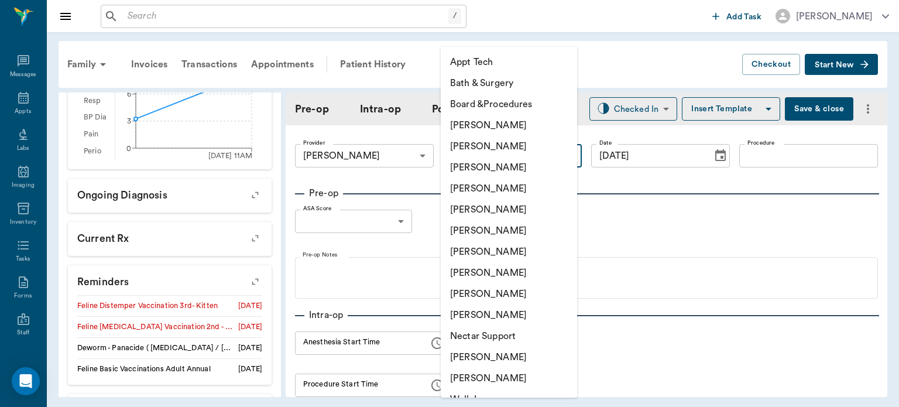
click at [466, 250] on li "[PERSON_NAME]" at bounding box center [509, 251] width 136 height 21
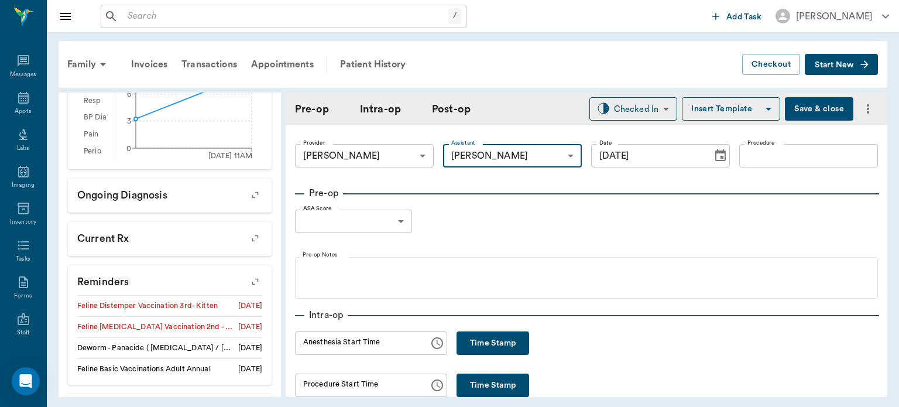
type input "682b670d8bdc6f7f8feef3db"
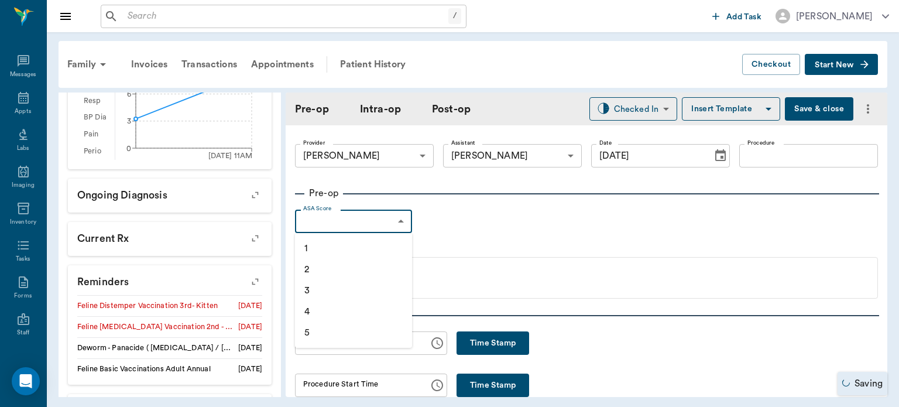
click at [392, 227] on body "/ ​ Add Task Dr. Bert Ellsworth Nectar Messages Appts Labs Imaging Inventory Ta…" at bounding box center [449, 203] width 899 height 407
click at [348, 272] on li "2" at bounding box center [353, 269] width 117 height 21
type input "2"
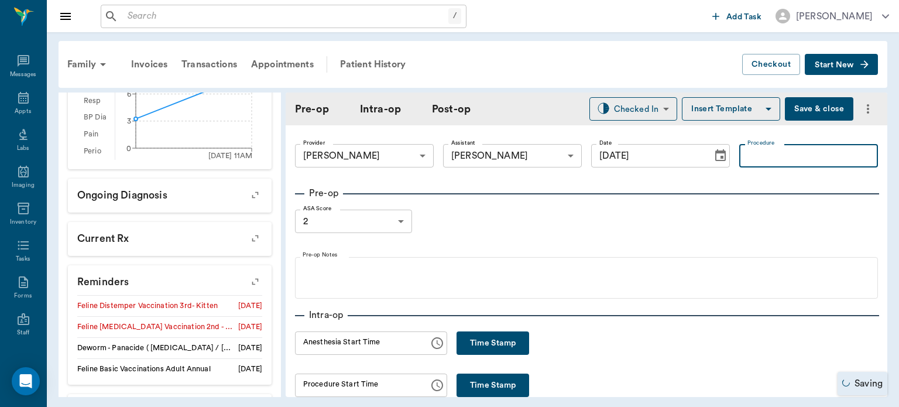
click at [763, 151] on input "Procedure" at bounding box center [808, 155] width 139 height 23
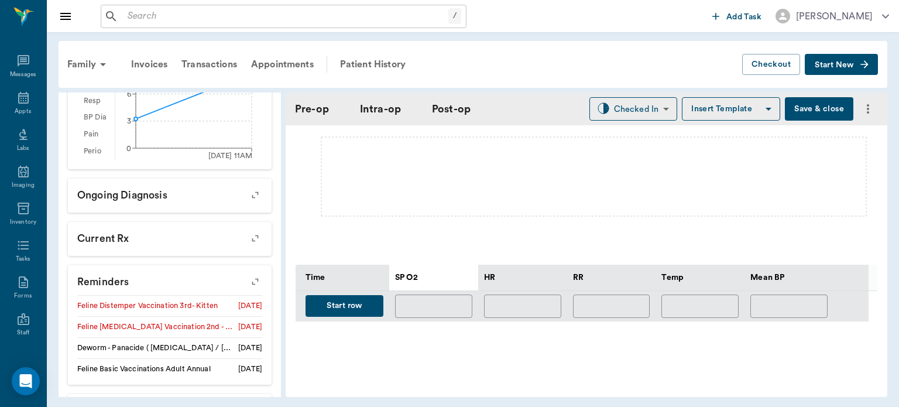
scroll to position [0, 0]
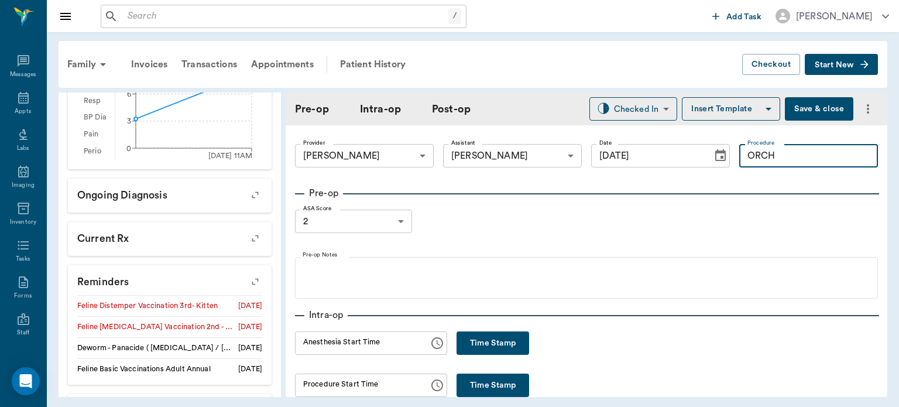
type input "ORCH"
click at [701, 111] on button "Insert Template" at bounding box center [731, 108] width 98 height 23
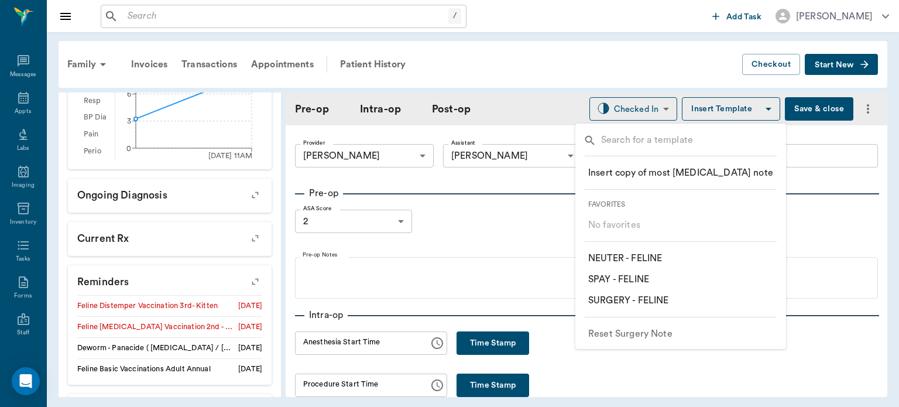
click at [631, 253] on p "​ NEUTER - FELINE" at bounding box center [625, 258] width 74 height 14
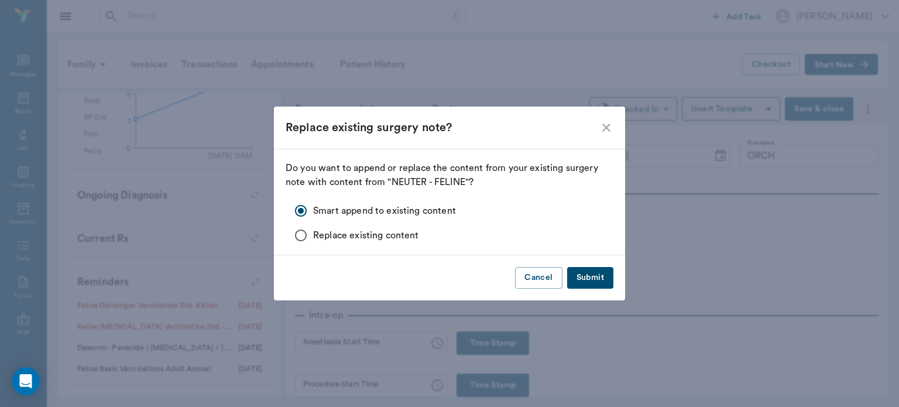
click at [607, 276] on button "Submit" at bounding box center [590, 278] width 46 height 22
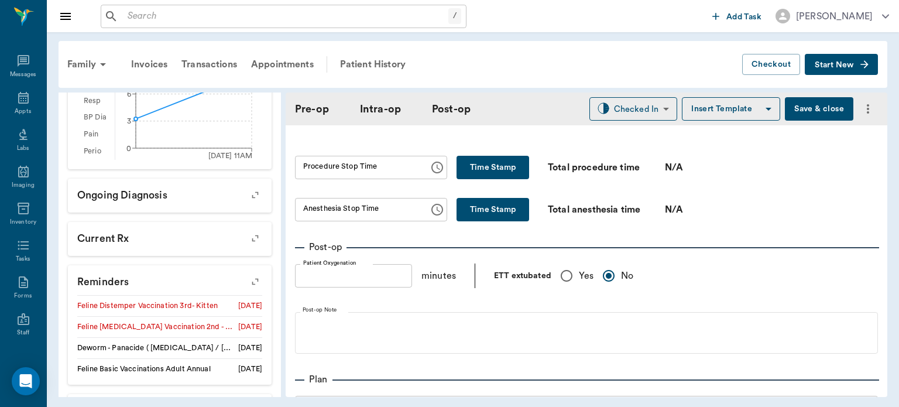
scroll to position [833, 0]
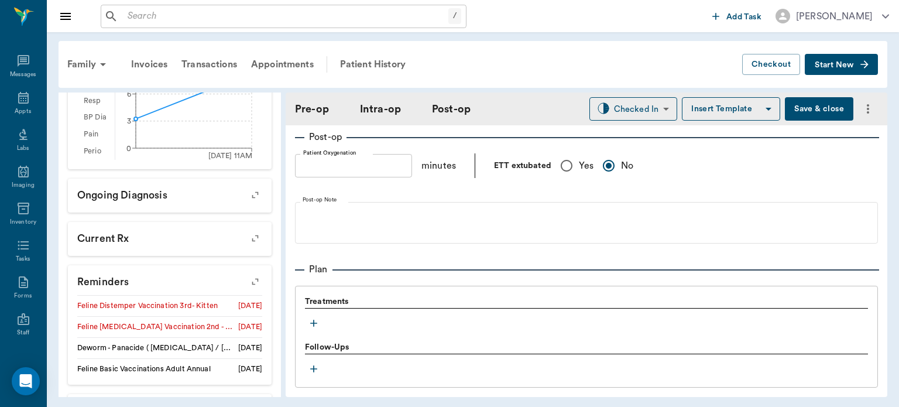
click at [313, 320] on icon "button" at bounding box center [314, 323] width 12 height 12
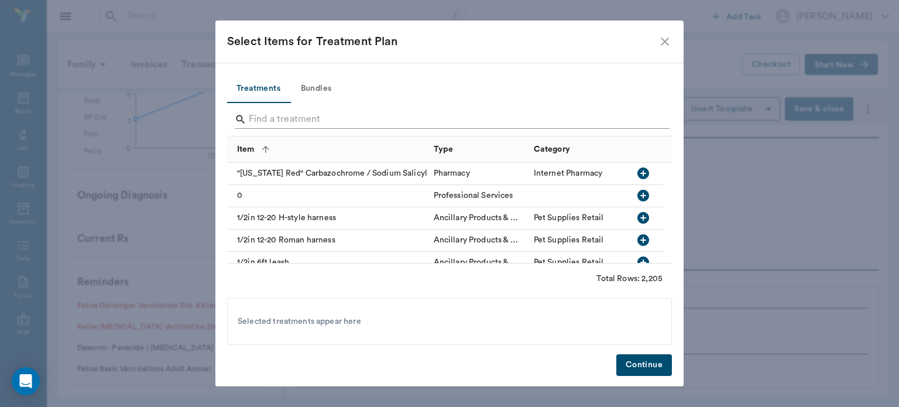
click at [332, 116] on input "Search" at bounding box center [450, 119] width 403 height 19
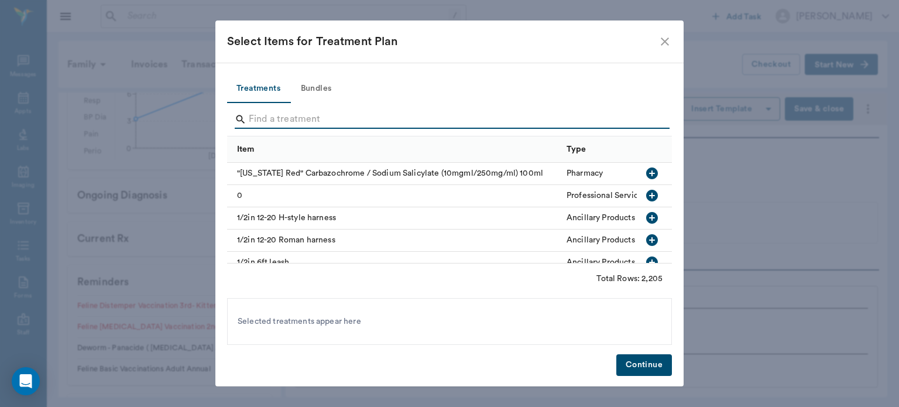
click at [325, 81] on button "Bundles" at bounding box center [316, 89] width 53 height 28
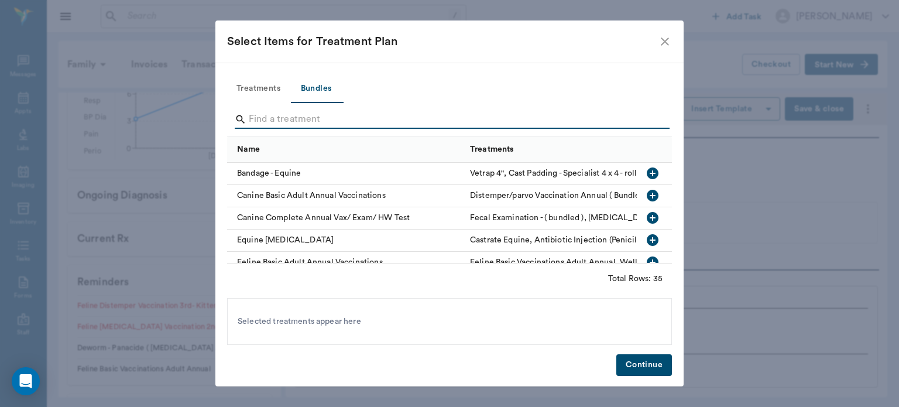
click at [320, 118] on input "Search" at bounding box center [450, 119] width 403 height 19
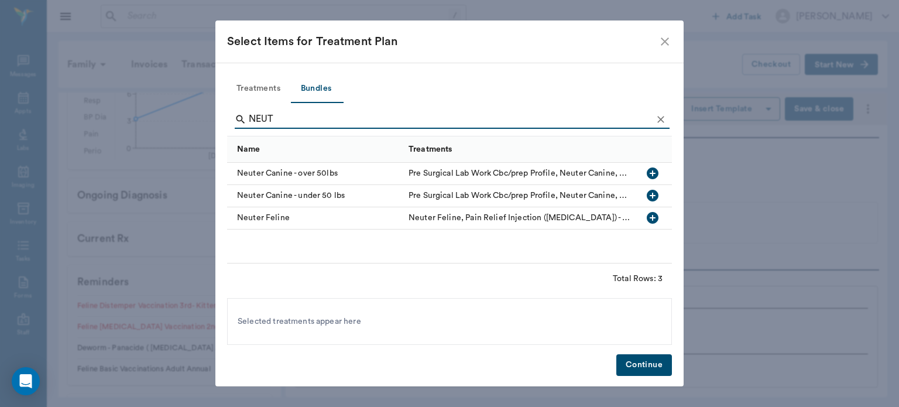
type input "NEUT"
click at [655, 217] on icon "button" at bounding box center [653, 218] width 12 height 12
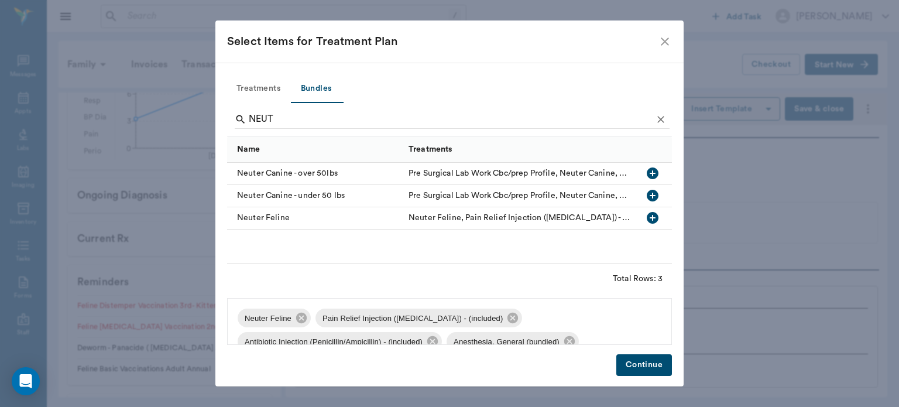
click at [634, 368] on button "Continue" at bounding box center [644, 365] width 56 height 22
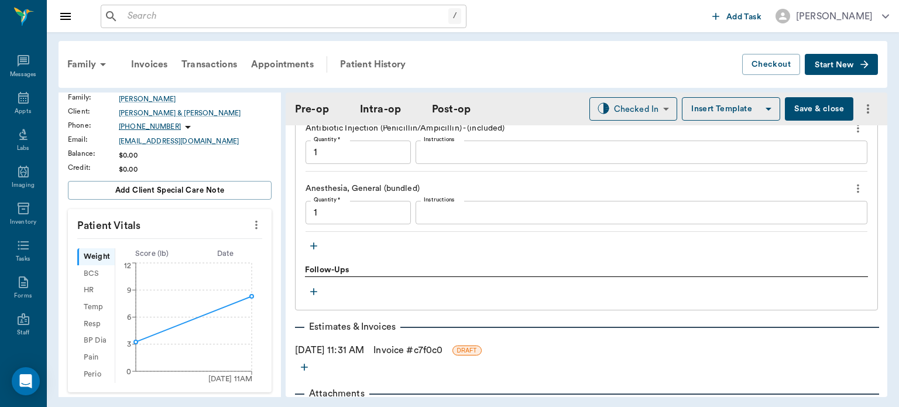
scroll to position [0, 0]
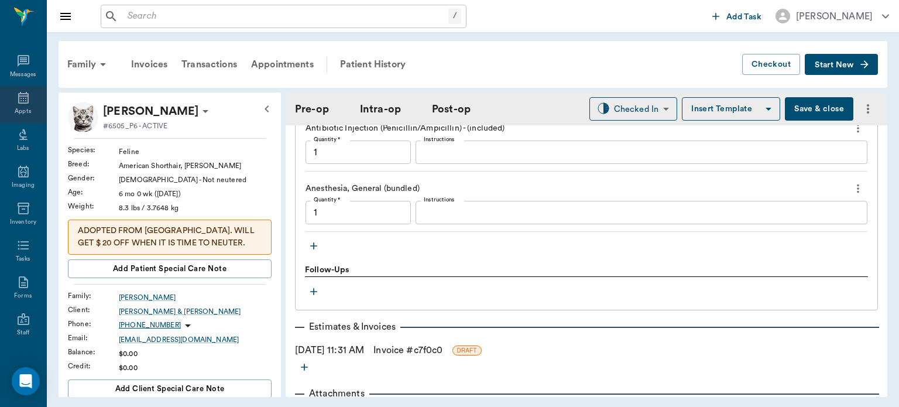
click at [15, 109] on div "Appts" at bounding box center [23, 111] width 16 height 9
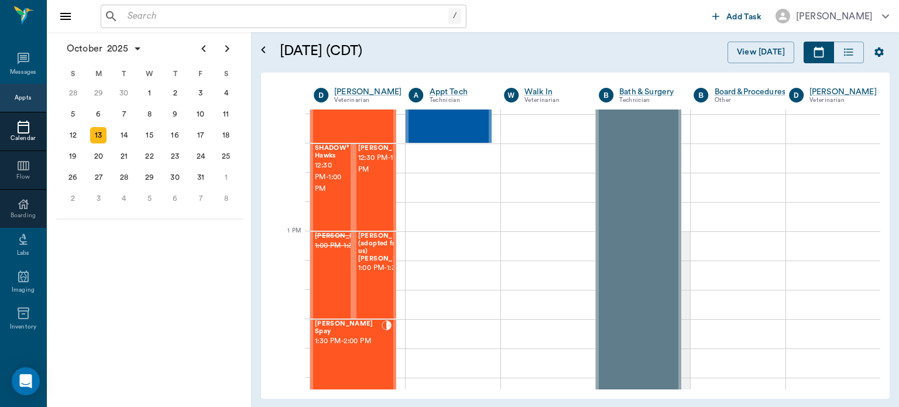
scroll to position [761, 0]
click at [318, 181] on span "12:30 PM - 1:00 PM" at bounding box center [330, 177] width 31 height 35
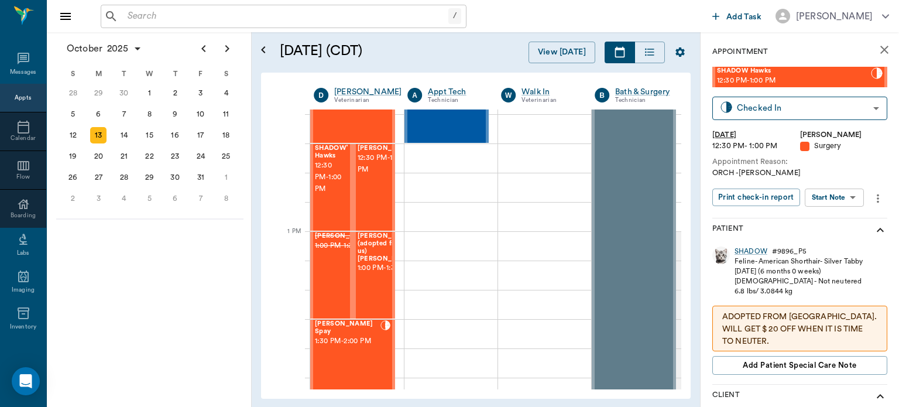
click at [351, 351] on div "[PERSON_NAME] Spay 1:30 PM - 2:00 PM" at bounding box center [348, 362] width 66 height 85
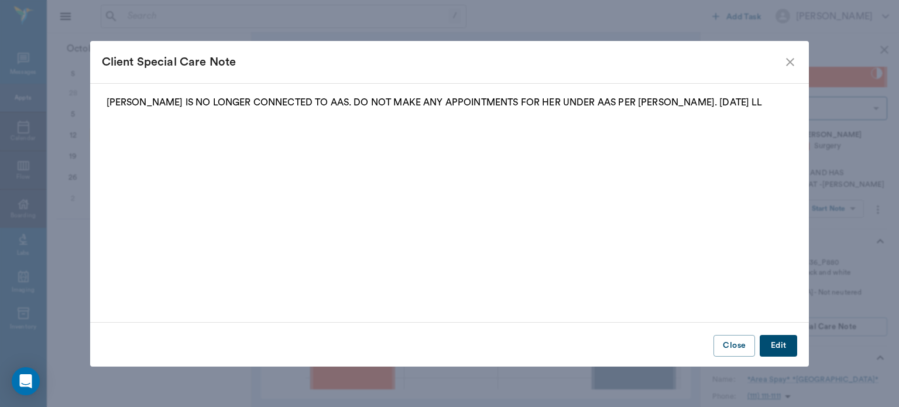
click at [782, 61] on div "Client Special Care Note" at bounding box center [443, 62] width 682 height 19
click at [791, 59] on icon "close" at bounding box center [790, 62] width 14 height 14
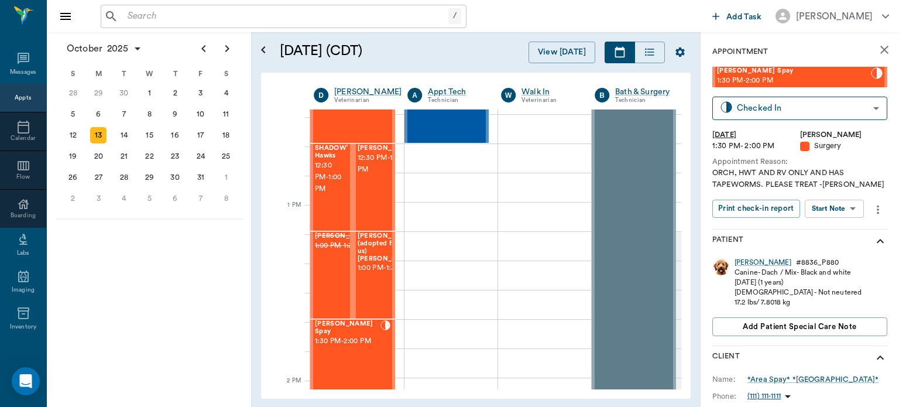
scroll to position [787, 0]
